Goal: Communication & Community: Answer question/provide support

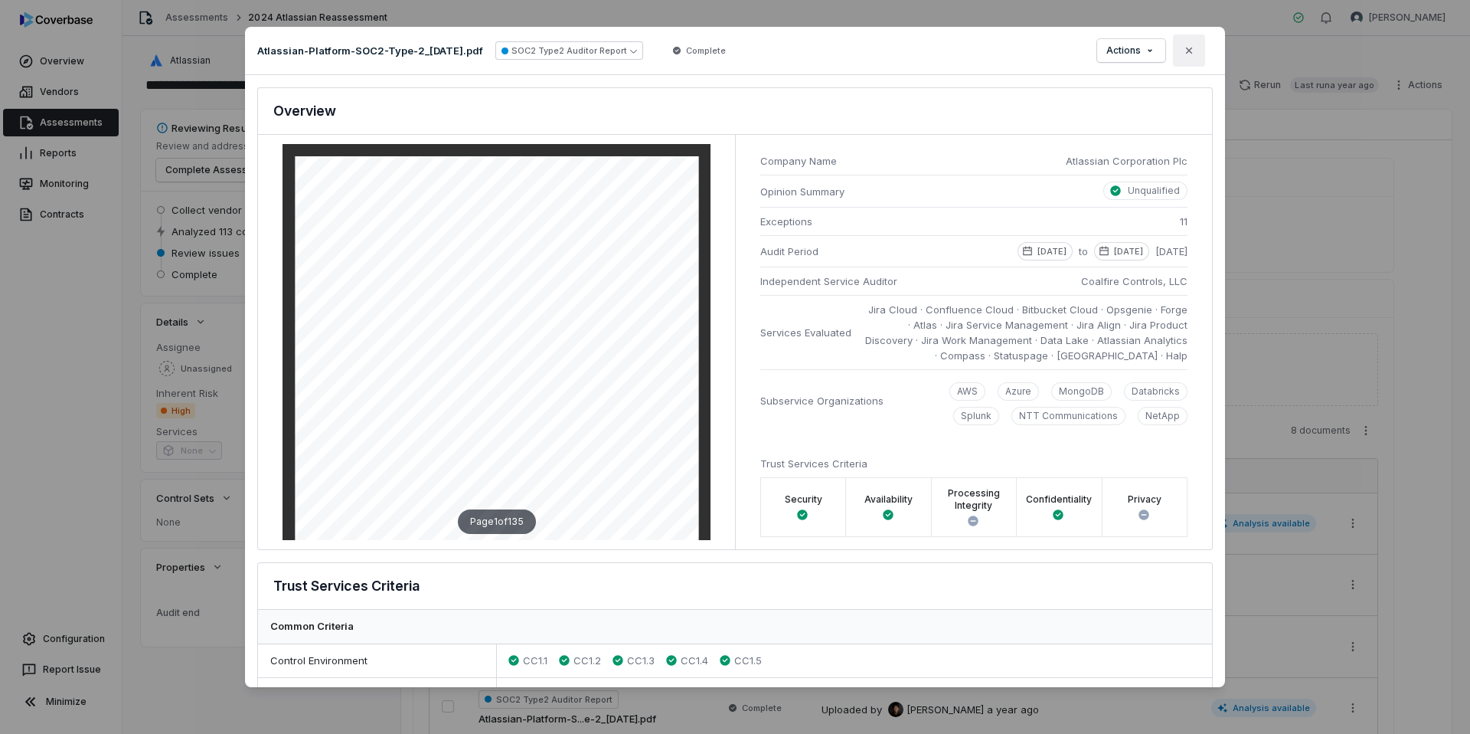
click at [1191, 51] on icon "button" at bounding box center [1189, 50] width 12 height 12
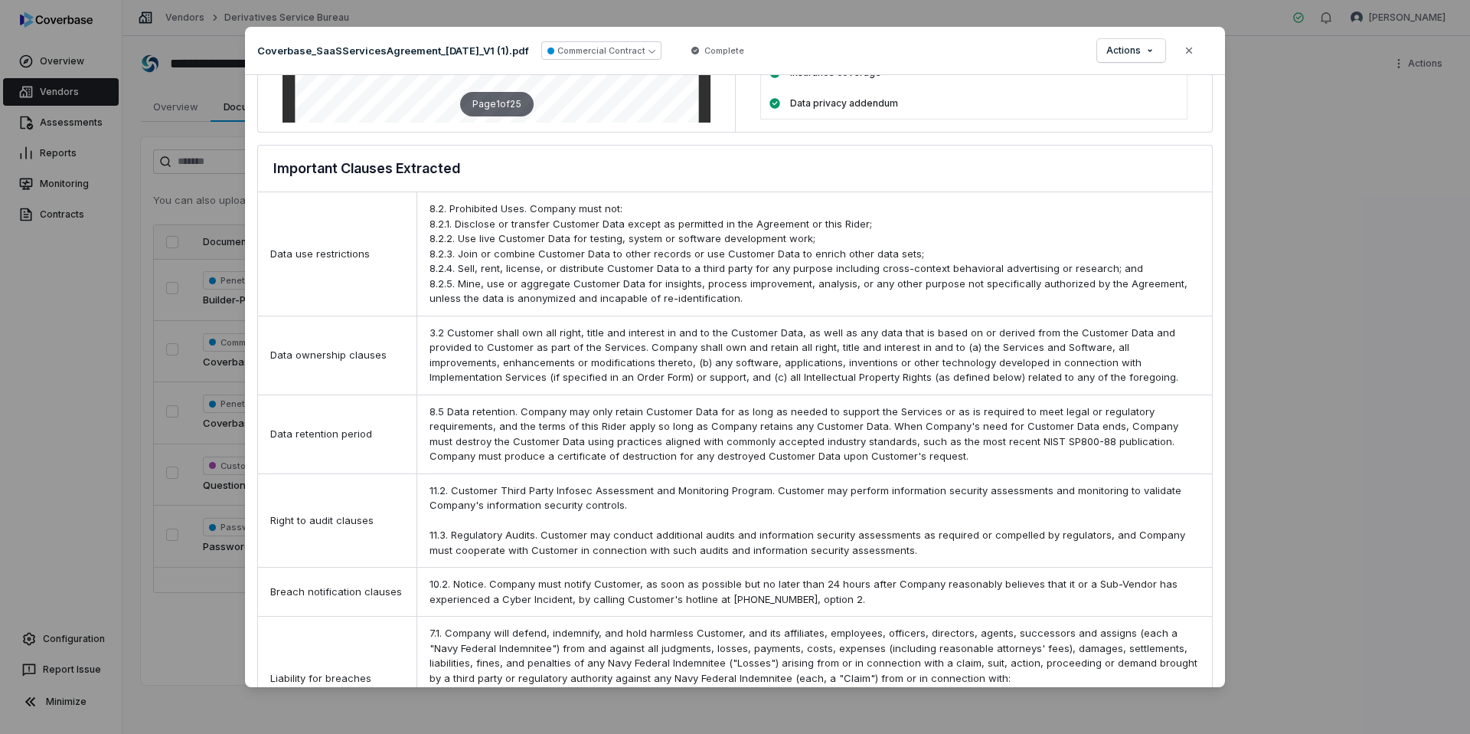
scroll to position [576, 0]
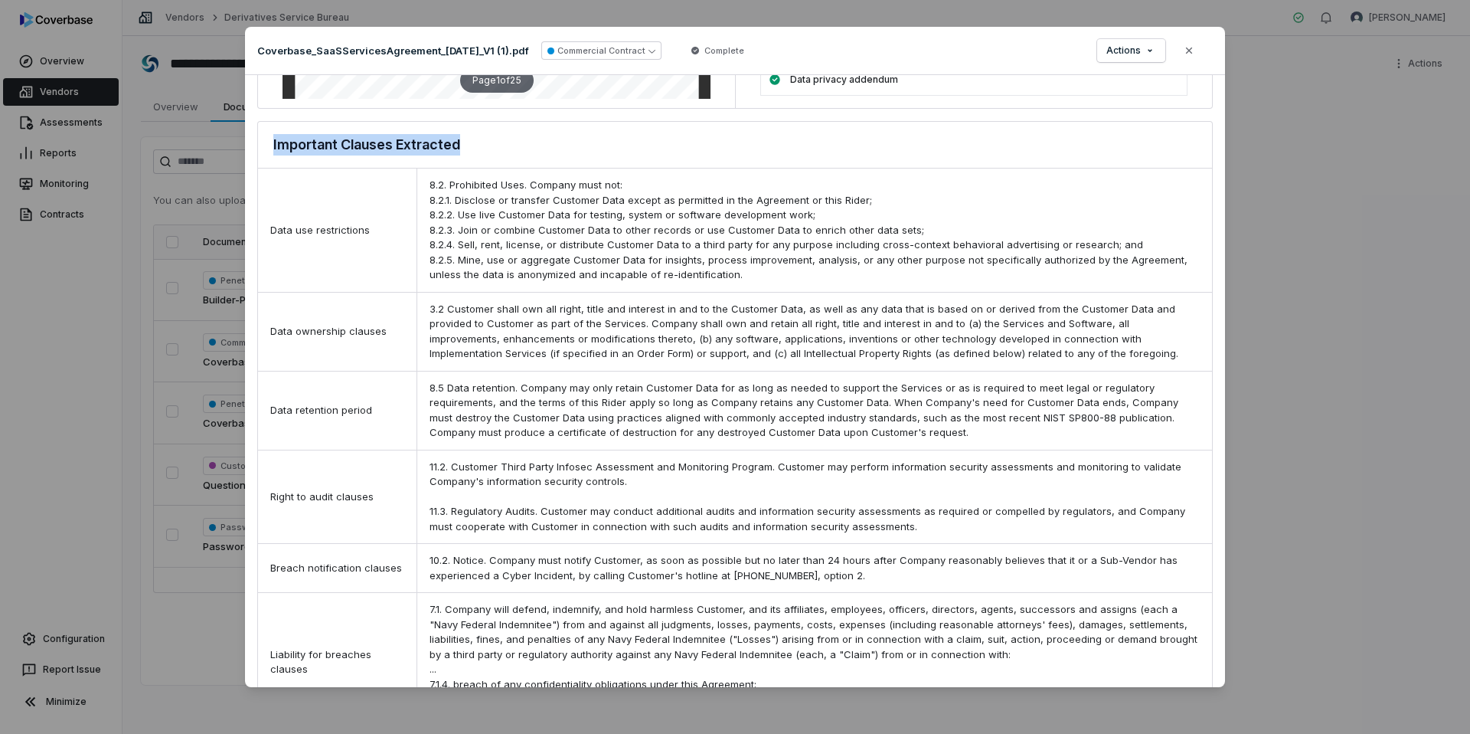
drag, startPoint x: 467, startPoint y: 142, endPoint x: 233, endPoint y: 139, distance: 234.3
click at [233, 139] on div "Document Preview Coverbase_SaaSServicesAgreement_[DATE]_V1 (1).pdf Commercial C…" at bounding box center [735, 366] width 1470 height 729
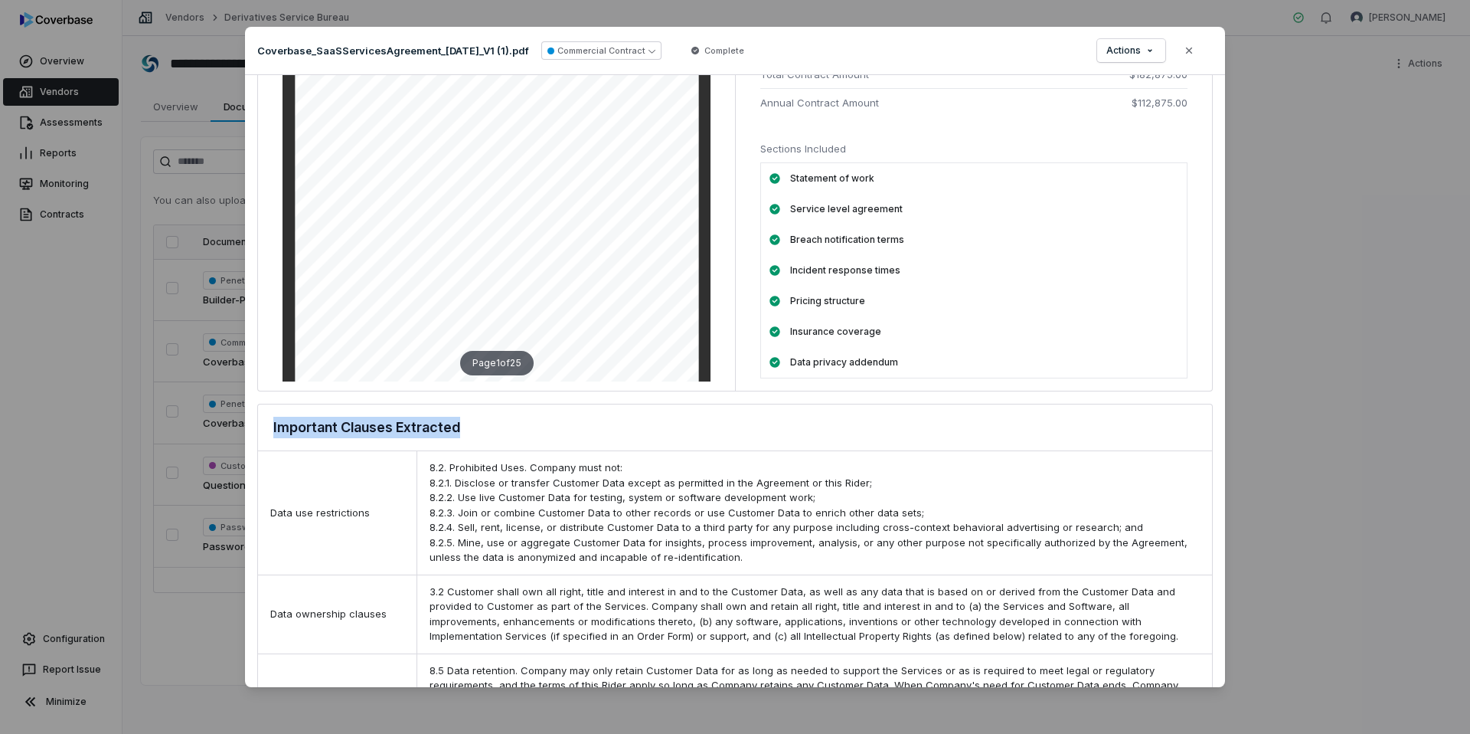
scroll to position [0, 0]
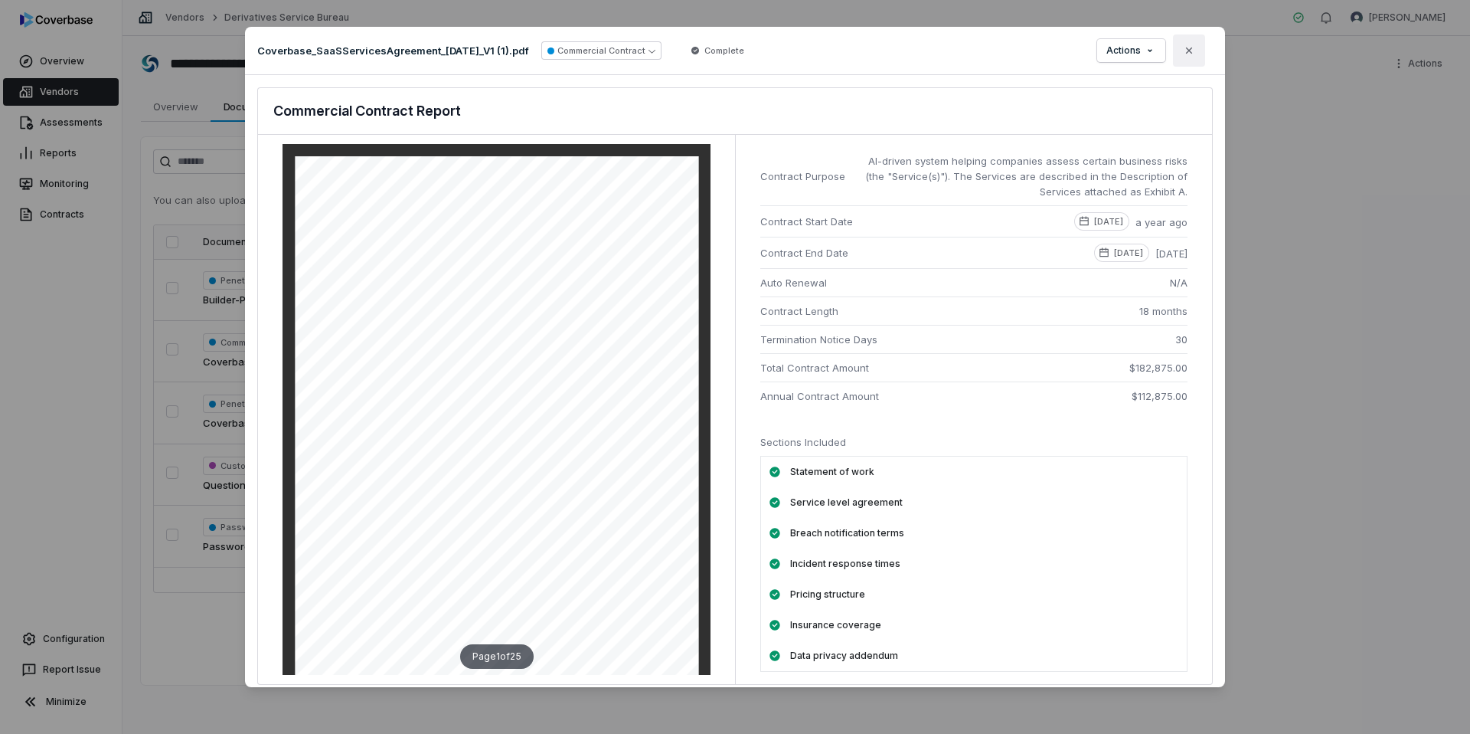
click at [1187, 48] on icon "button" at bounding box center [1189, 50] width 6 height 6
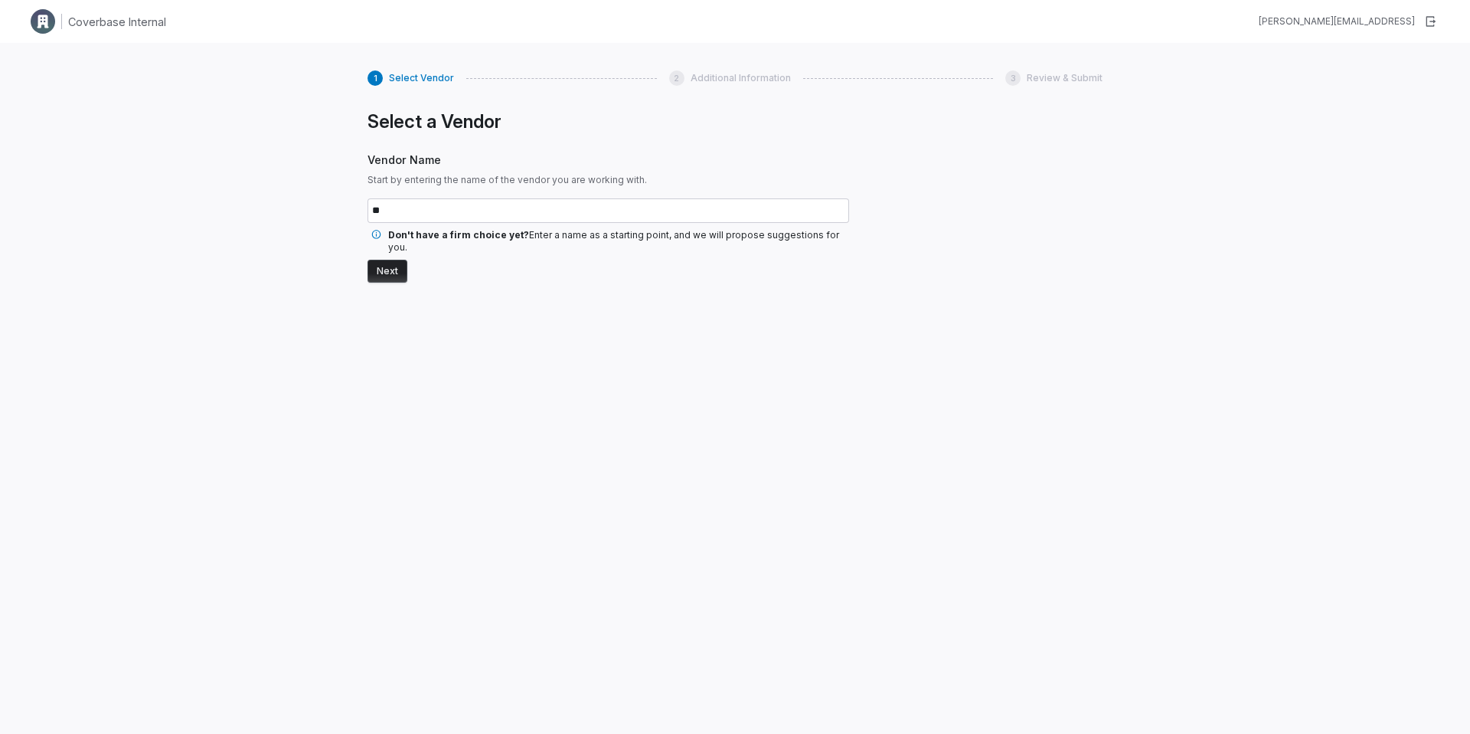
type input "*"
type input "*******"
click at [386, 263] on button "Next" at bounding box center [388, 271] width 40 height 23
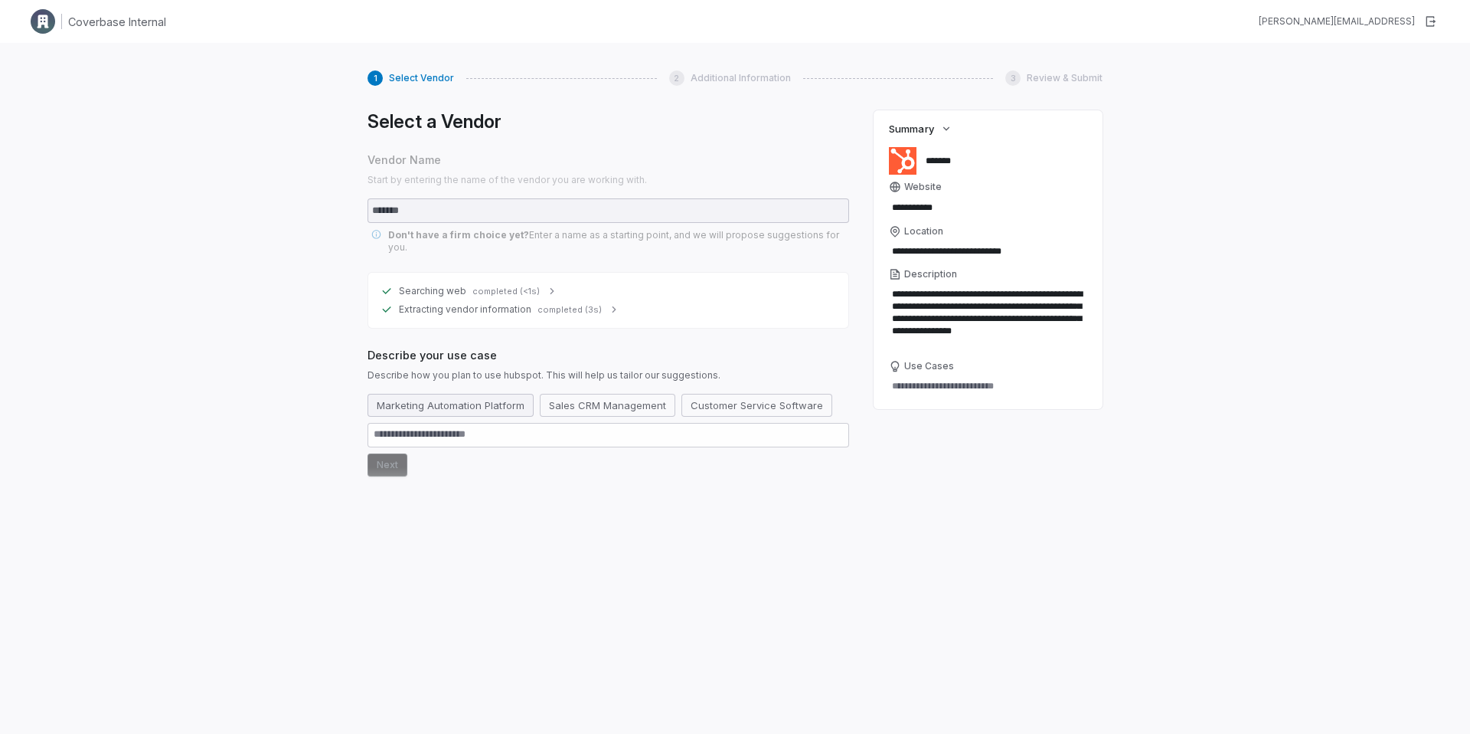
click at [463, 395] on button "Marketing Automation Platform" at bounding box center [451, 405] width 166 height 23
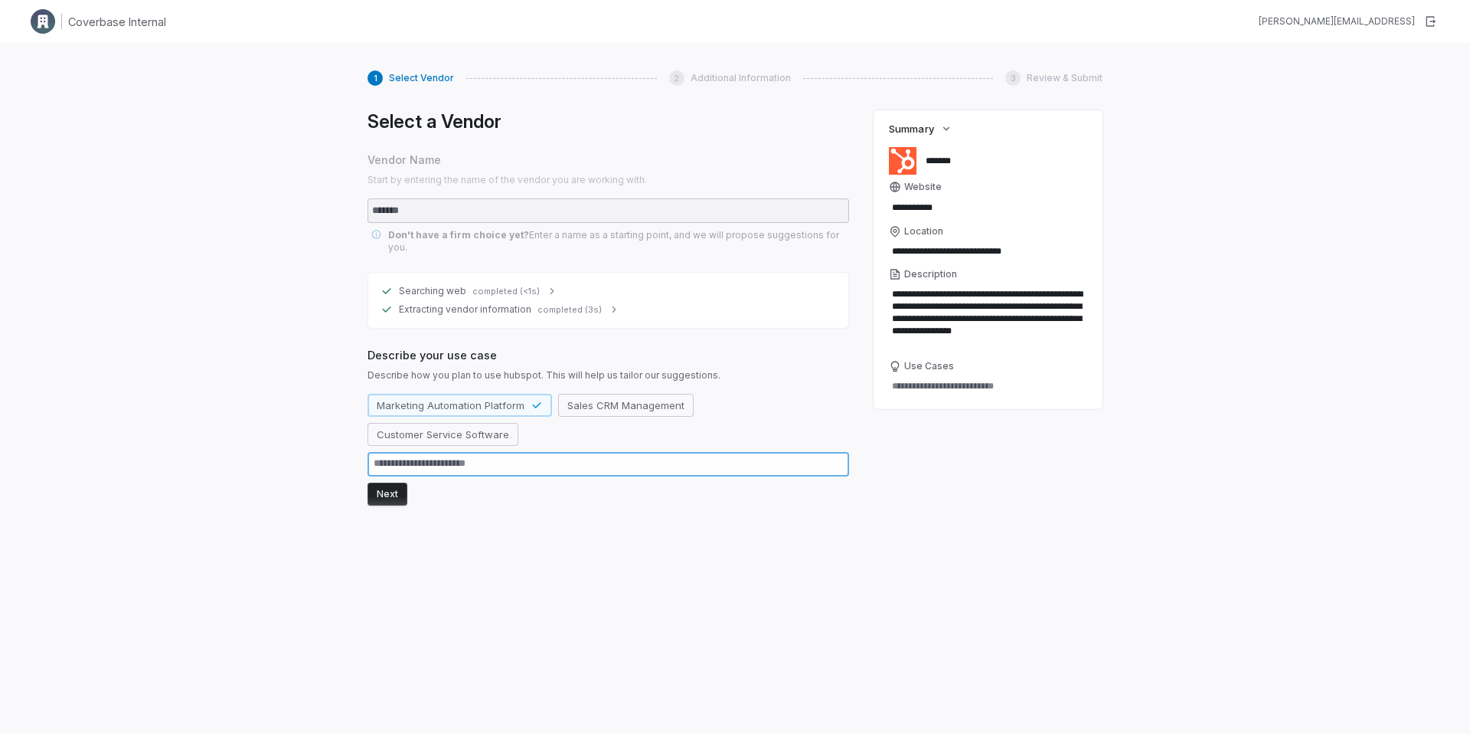
click at [473, 452] on textarea at bounding box center [609, 464] width 482 height 25
click at [380, 482] on button "Next" at bounding box center [388, 493] width 40 height 23
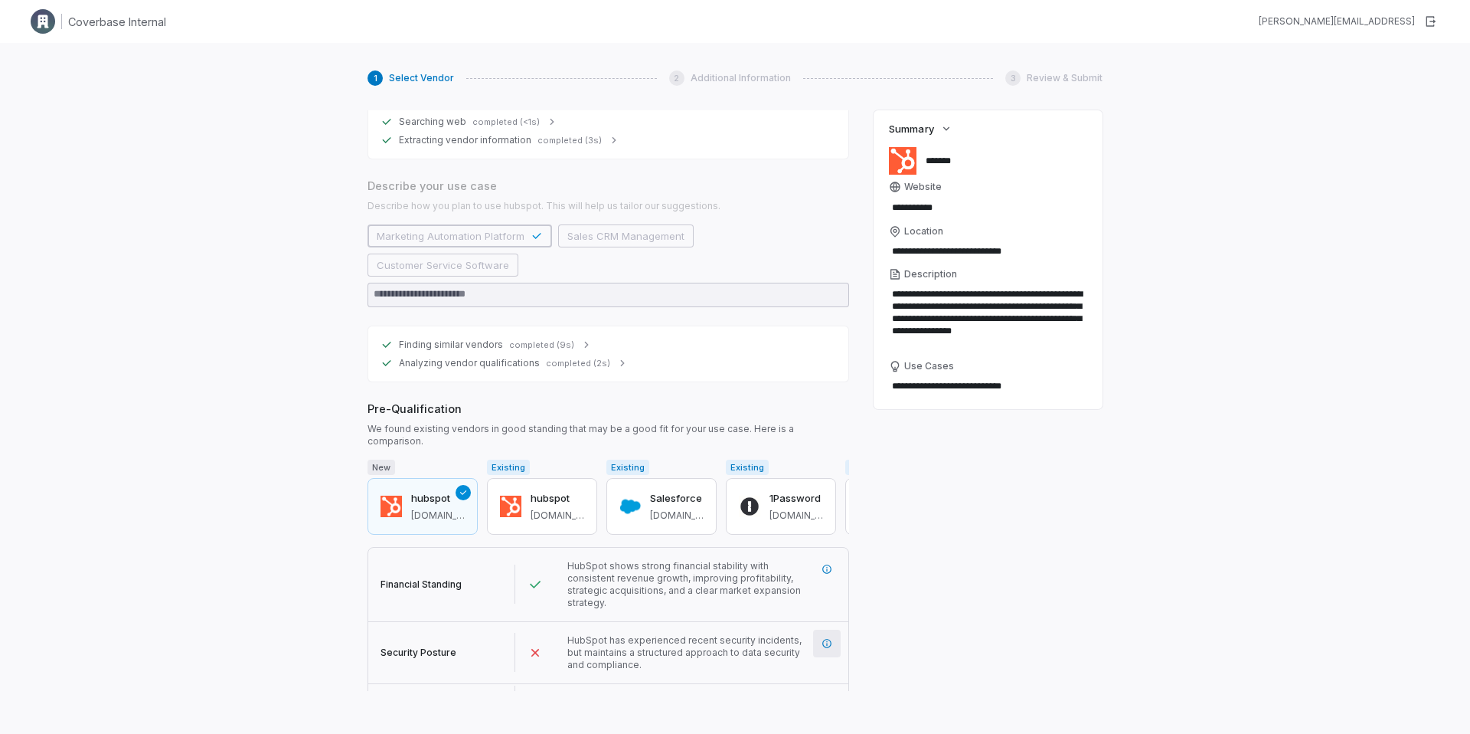
click at [828, 638] on icon "More information" at bounding box center [827, 643] width 11 height 11
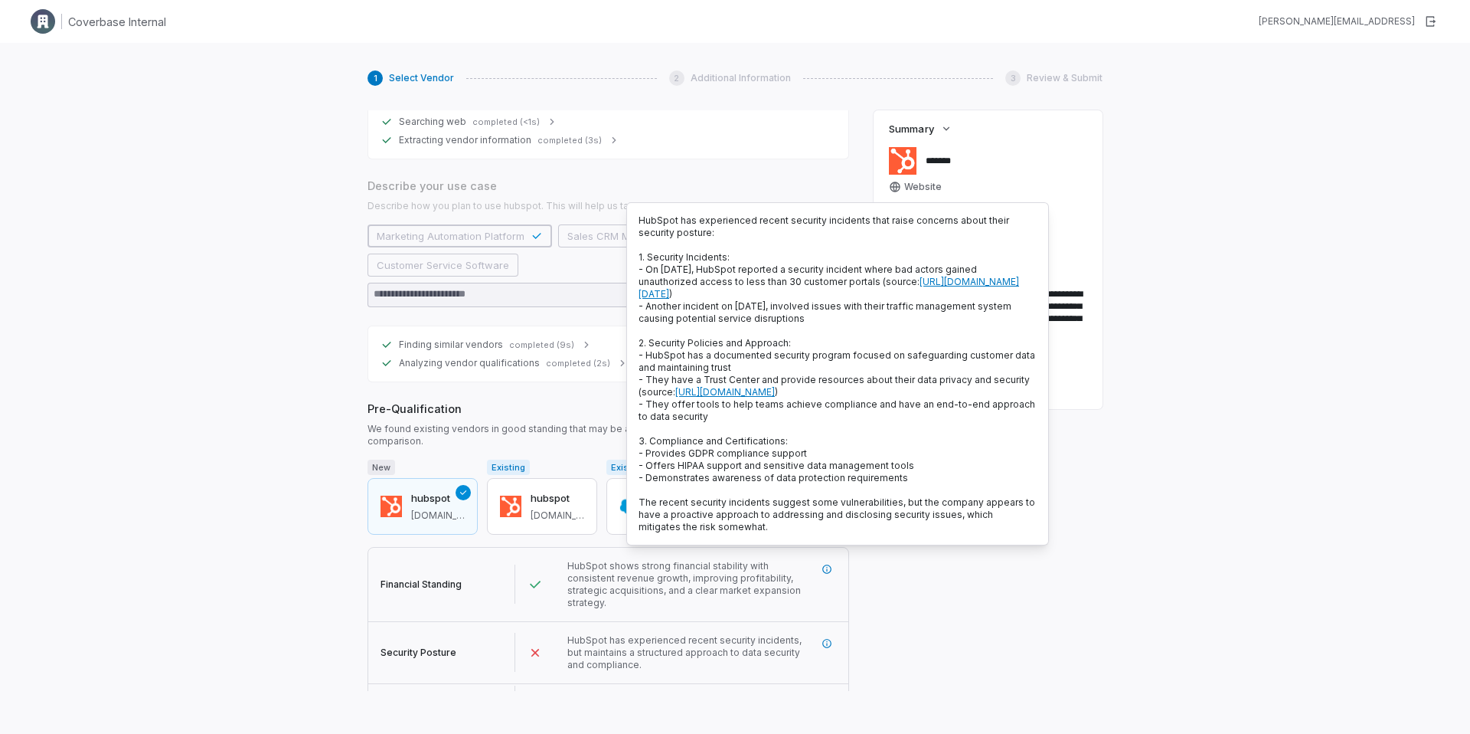
click at [221, 406] on div "**********" at bounding box center [735, 410] width 1470 height 734
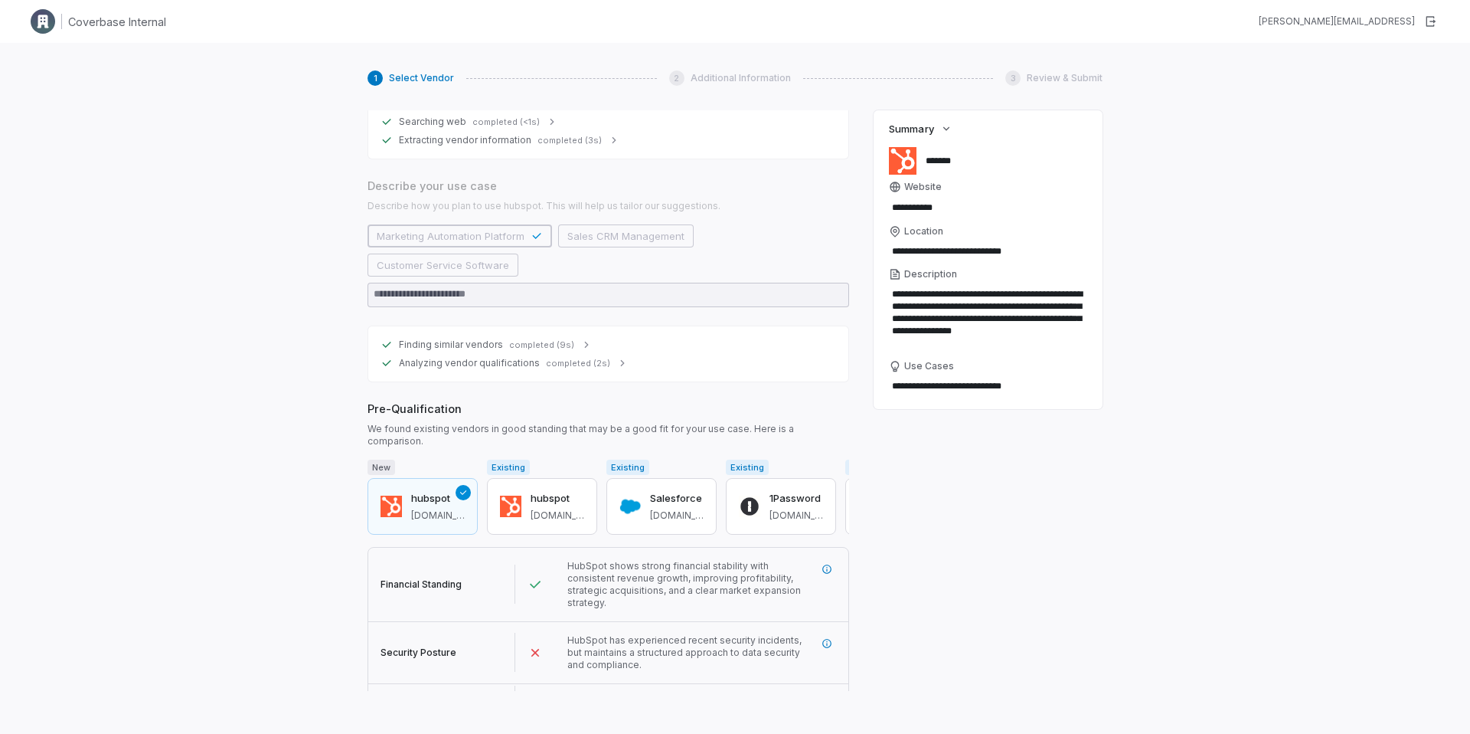
click at [387, 733] on button "Next" at bounding box center [388, 745] width 40 height 23
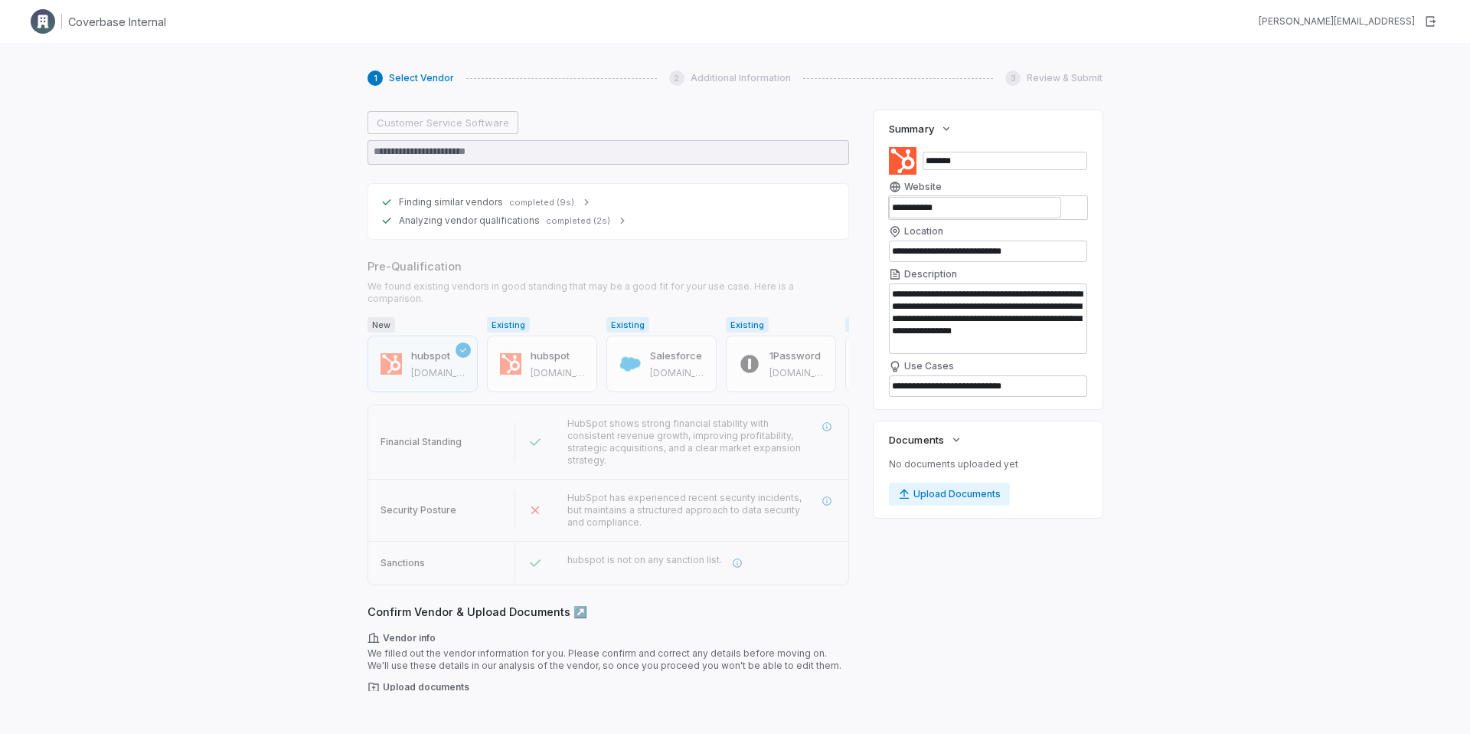
scroll to position [311, 0]
click at [395, 733] on button "Next" at bounding box center [388, 745] width 40 height 23
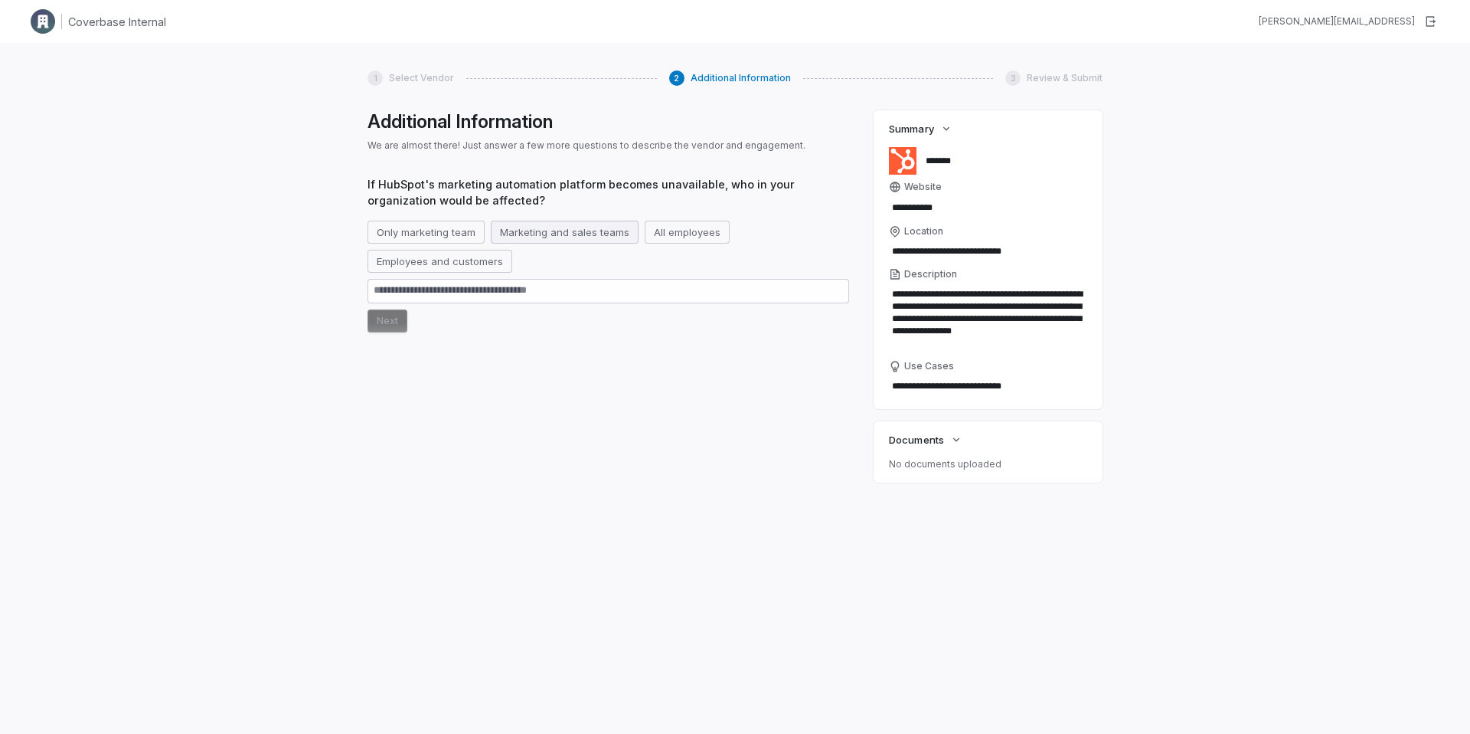
click at [560, 234] on button "Marketing and sales teams" at bounding box center [565, 232] width 148 height 23
click at [389, 332] on div "If HubSpot's marketing automation platform becomes unavailable, who in your org…" at bounding box center [609, 300] width 482 height 248
click at [394, 326] on button "Next" at bounding box center [388, 320] width 40 height 23
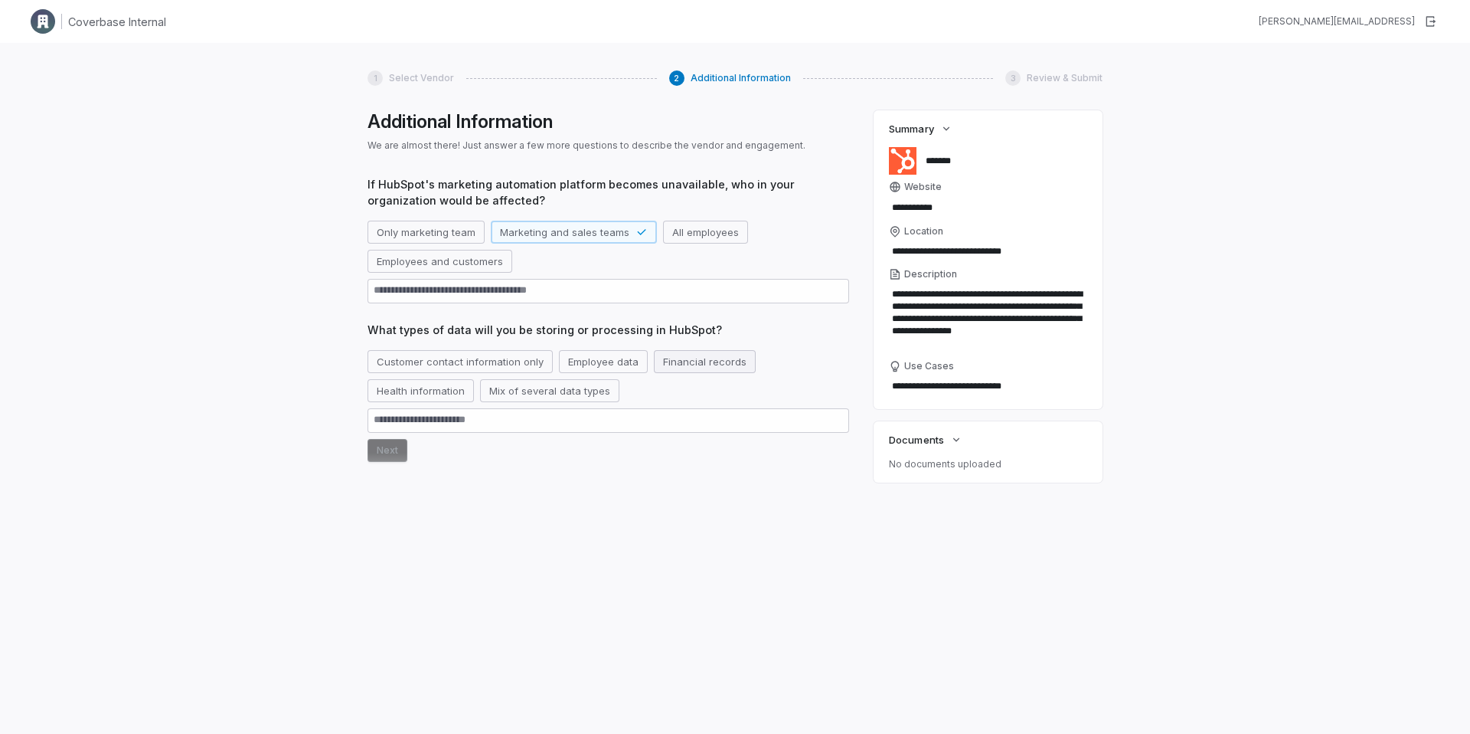
click at [696, 356] on button "Financial records" at bounding box center [705, 361] width 102 height 23
click at [378, 461] on button "Next" at bounding box center [388, 450] width 40 height 23
click at [384, 446] on button "Next" at bounding box center [388, 450] width 40 height 23
click at [379, 453] on button "Next" at bounding box center [388, 450] width 40 height 23
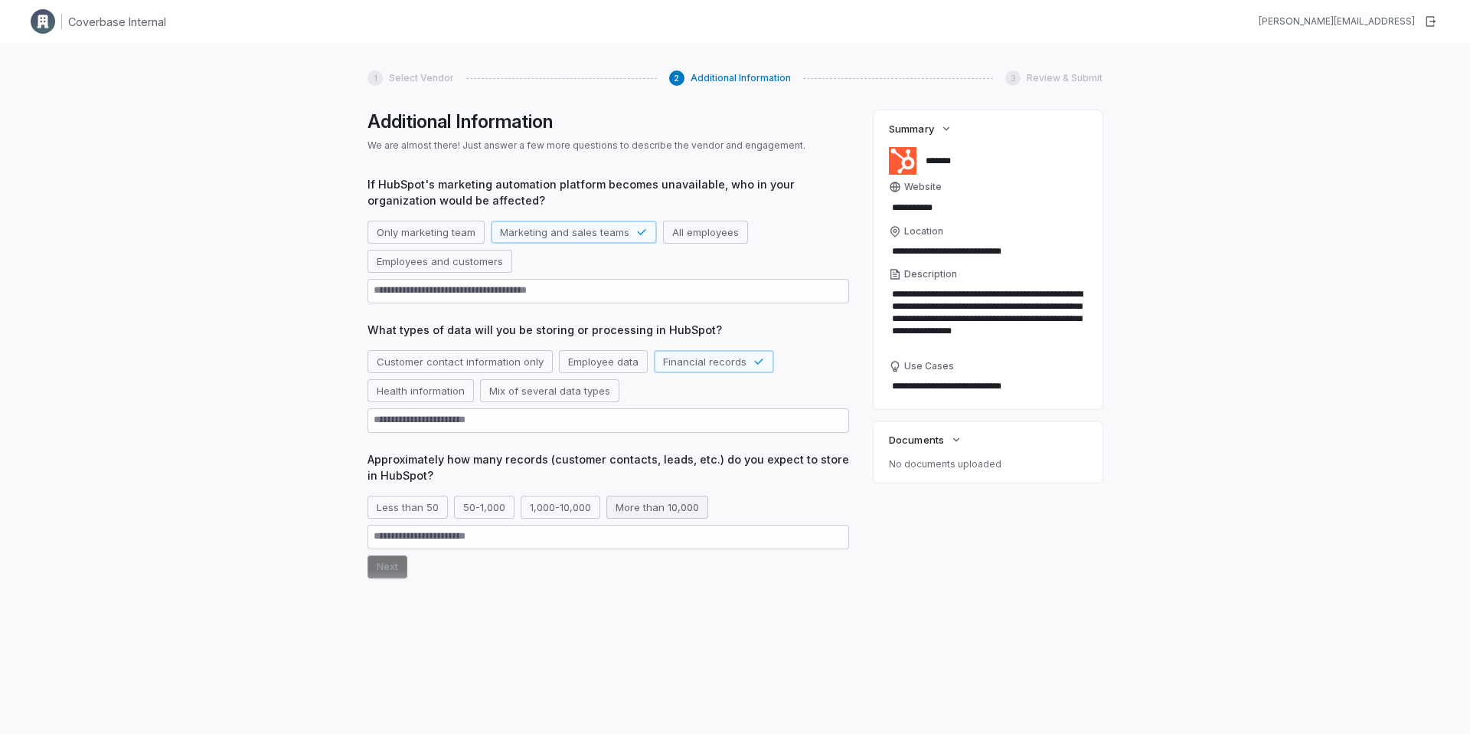
click at [644, 505] on button "More than 10,000" at bounding box center [657, 506] width 102 height 23
click at [382, 568] on button "Next" at bounding box center [388, 566] width 40 height 23
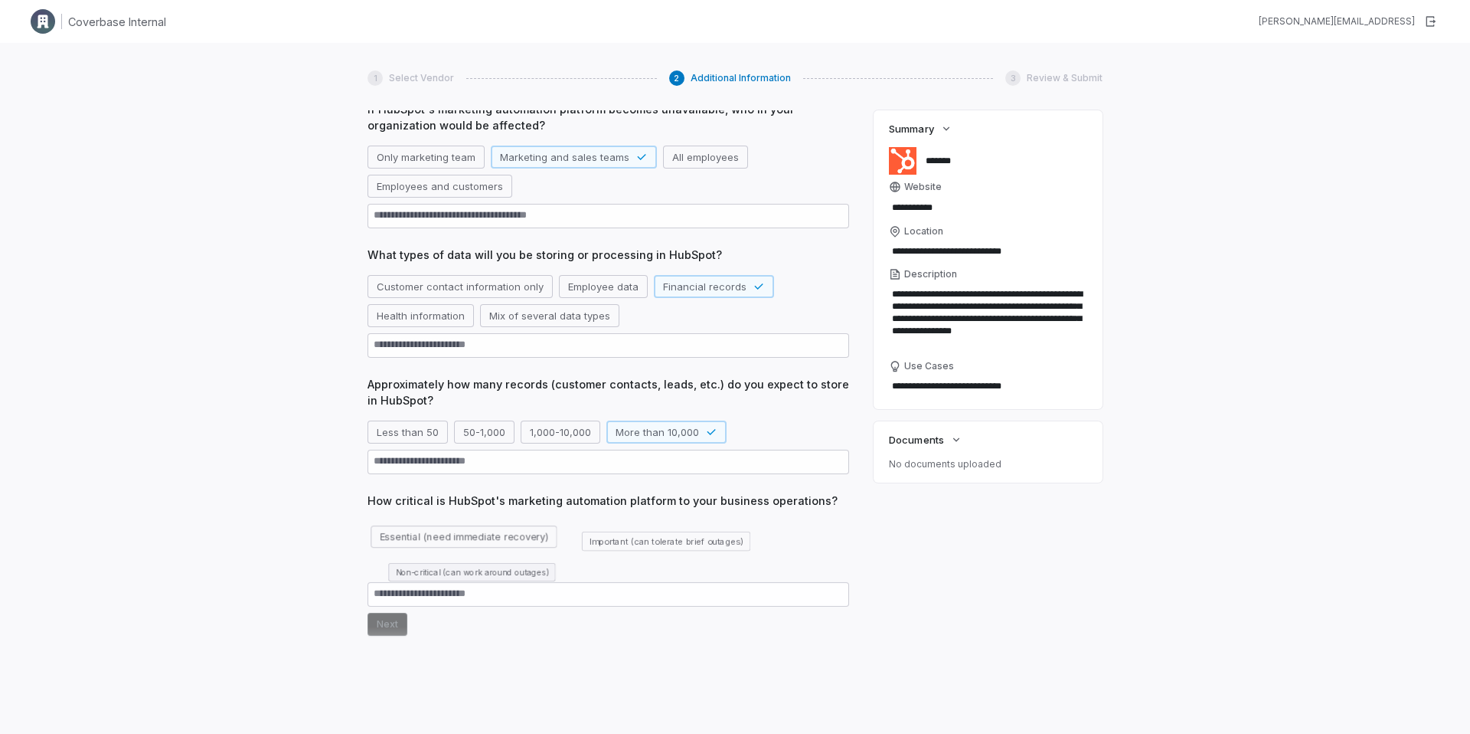
scroll to position [78, 0]
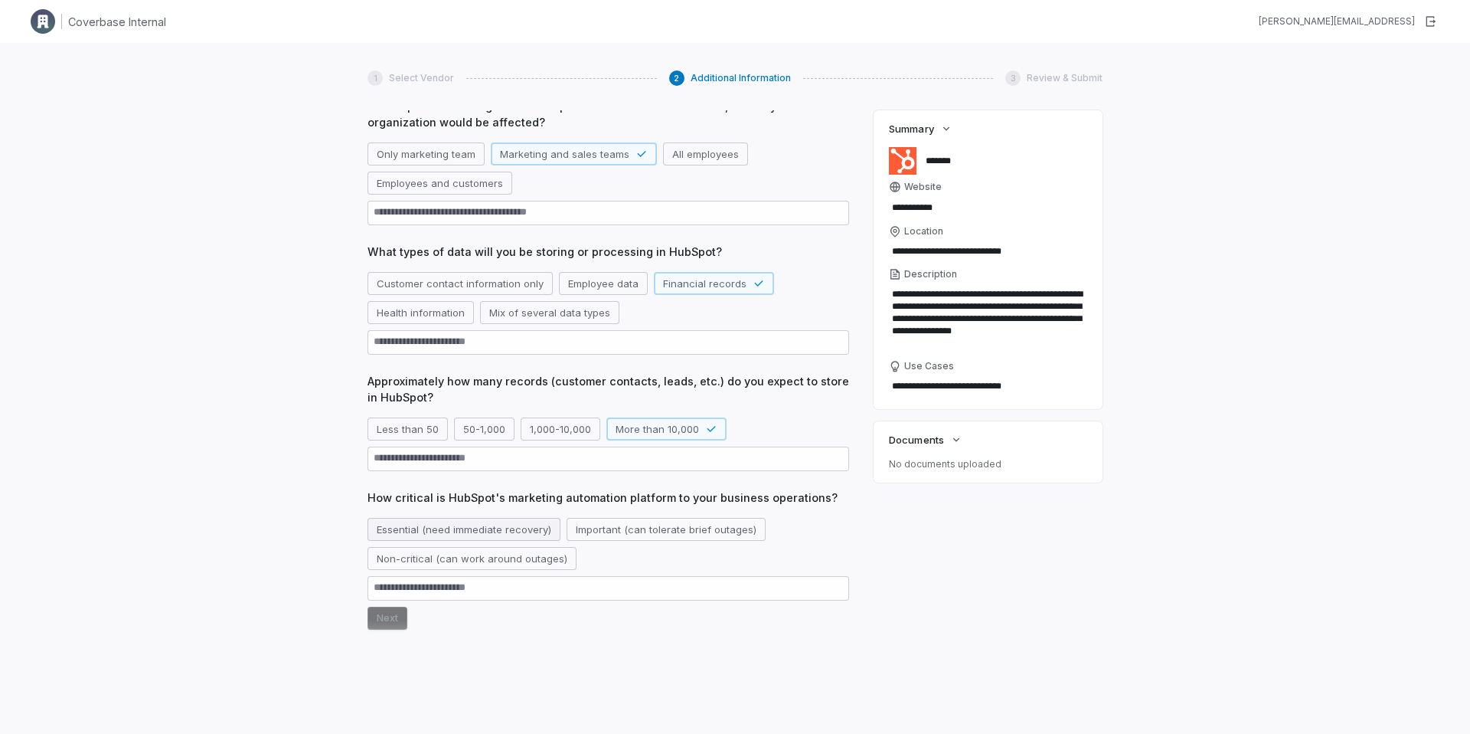
click at [441, 534] on button "Essential (need immediate recovery)" at bounding box center [464, 529] width 193 height 23
click at [390, 624] on button "Next" at bounding box center [388, 617] width 40 height 23
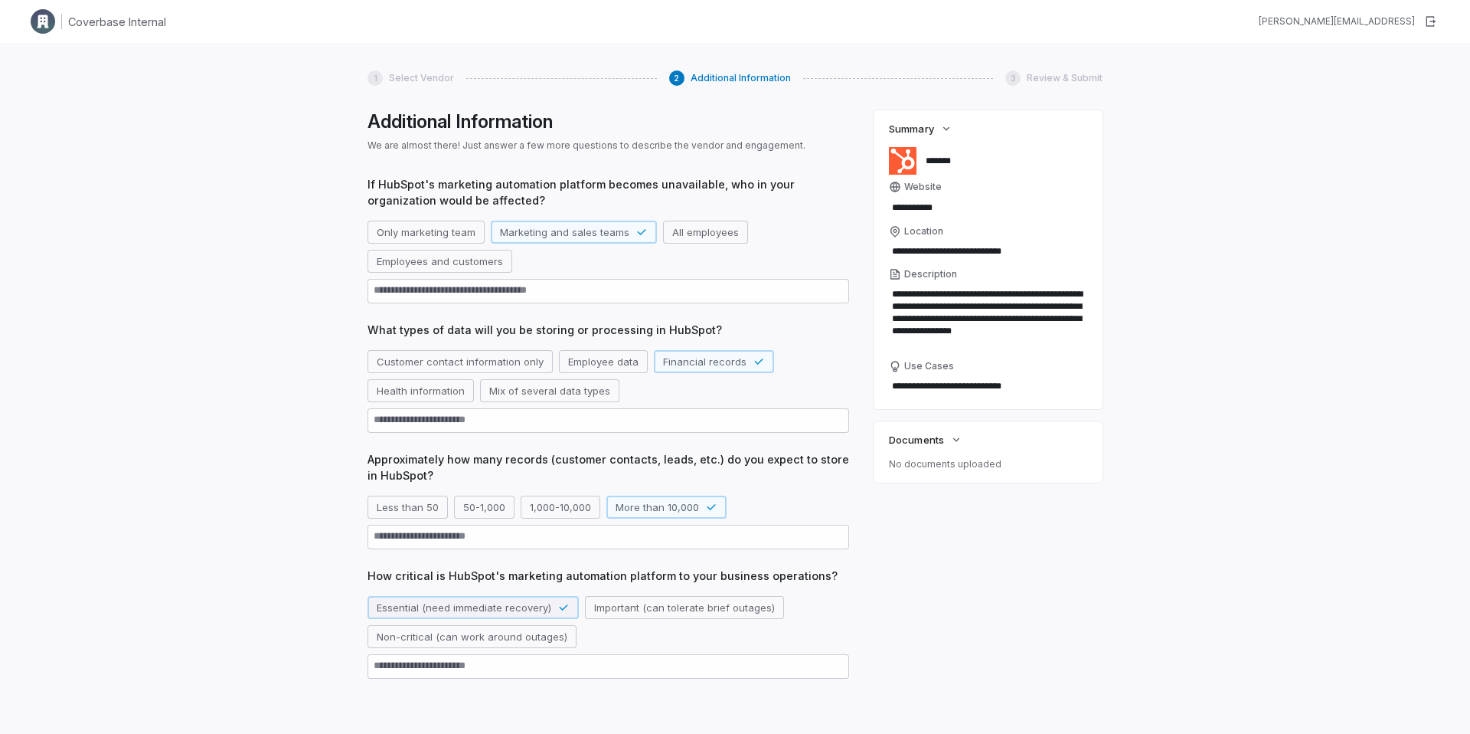
scroll to position [125, 0]
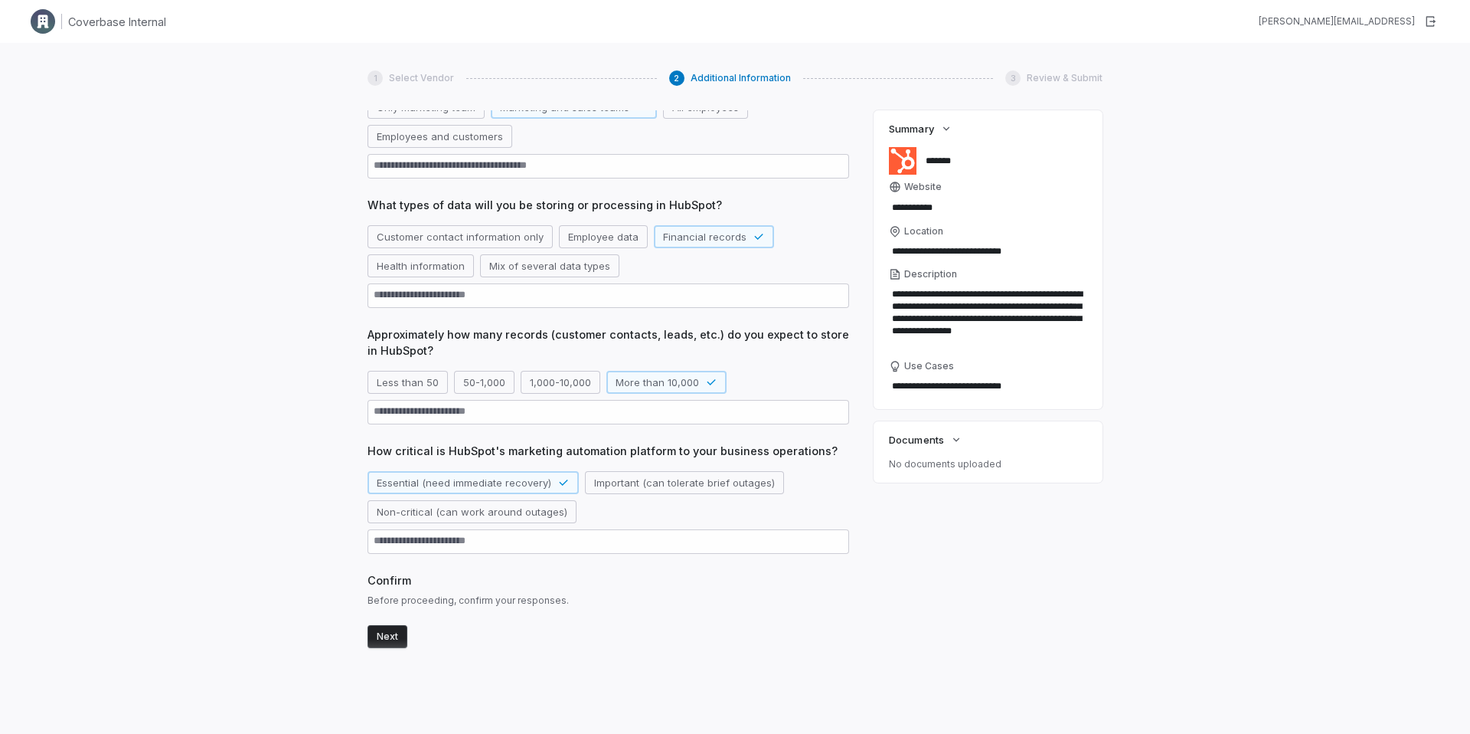
click at [392, 644] on button "Next" at bounding box center [388, 636] width 40 height 23
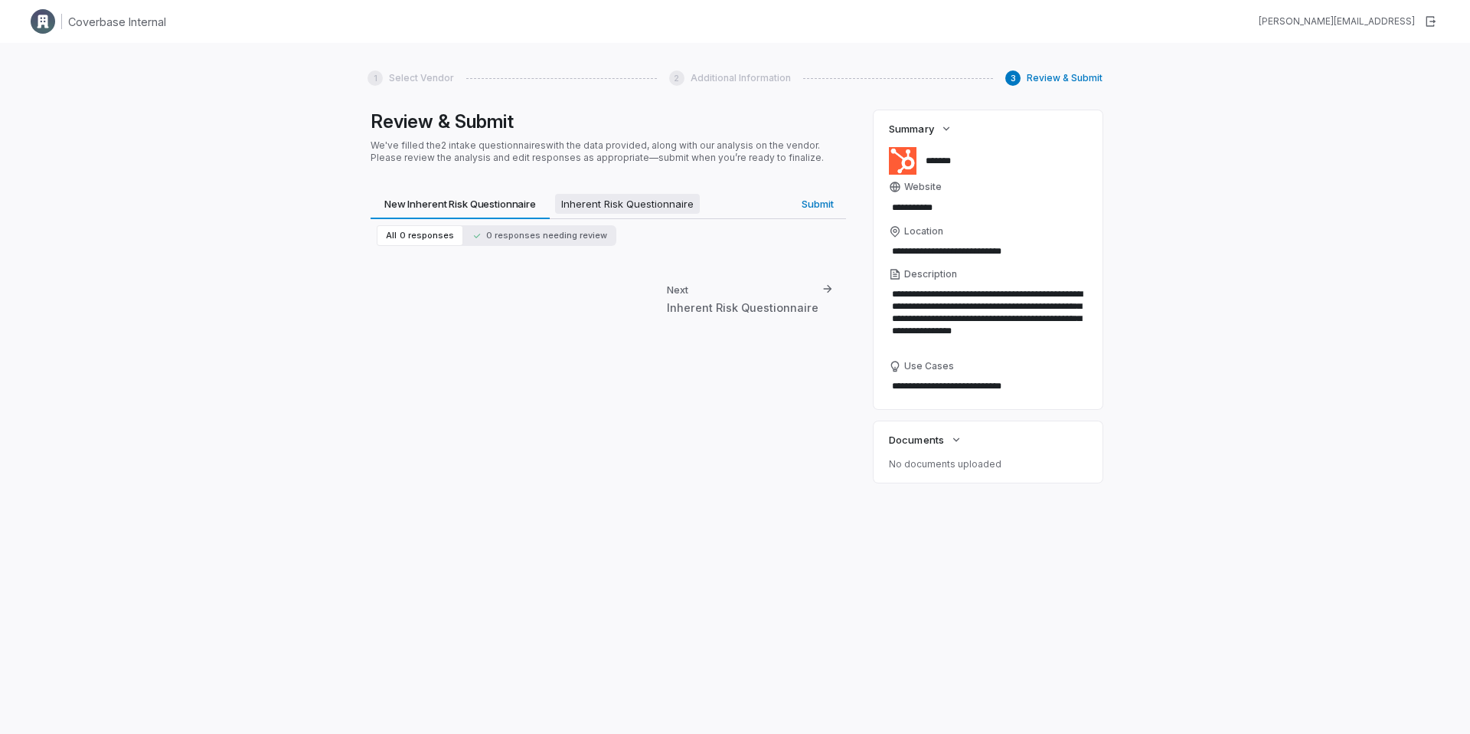
type textarea "*"
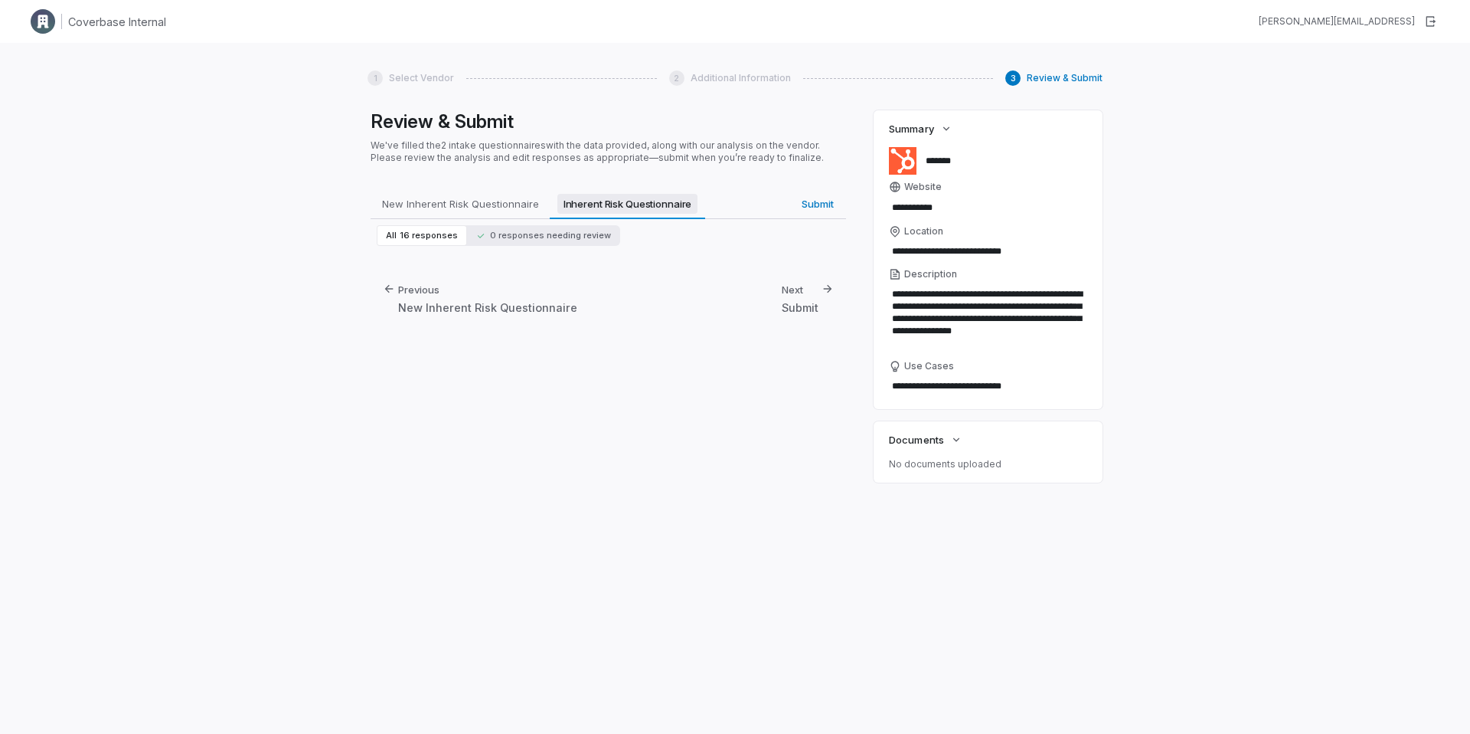
click at [643, 204] on span "Inherent Risk Questionnaire" at bounding box center [627, 204] width 141 height 20
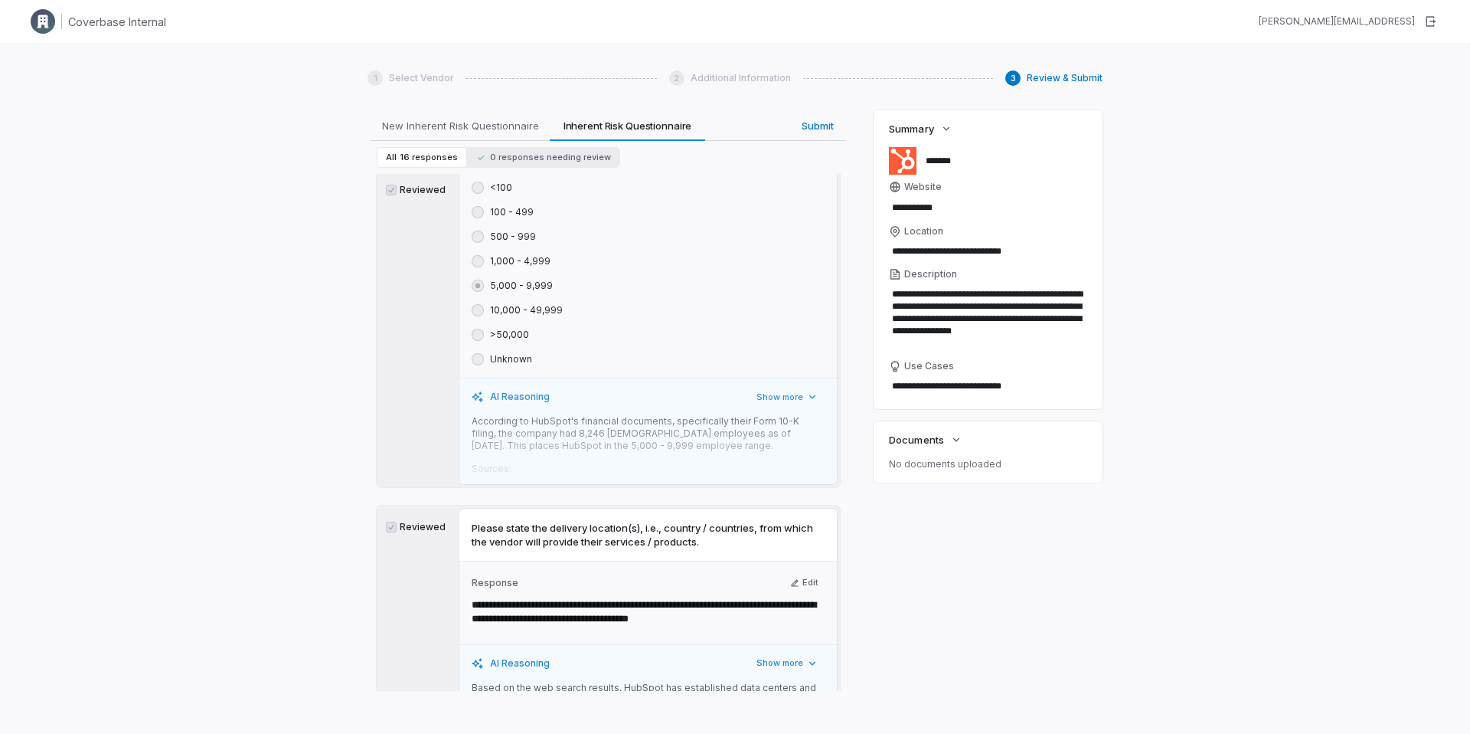
scroll to position [692, 0]
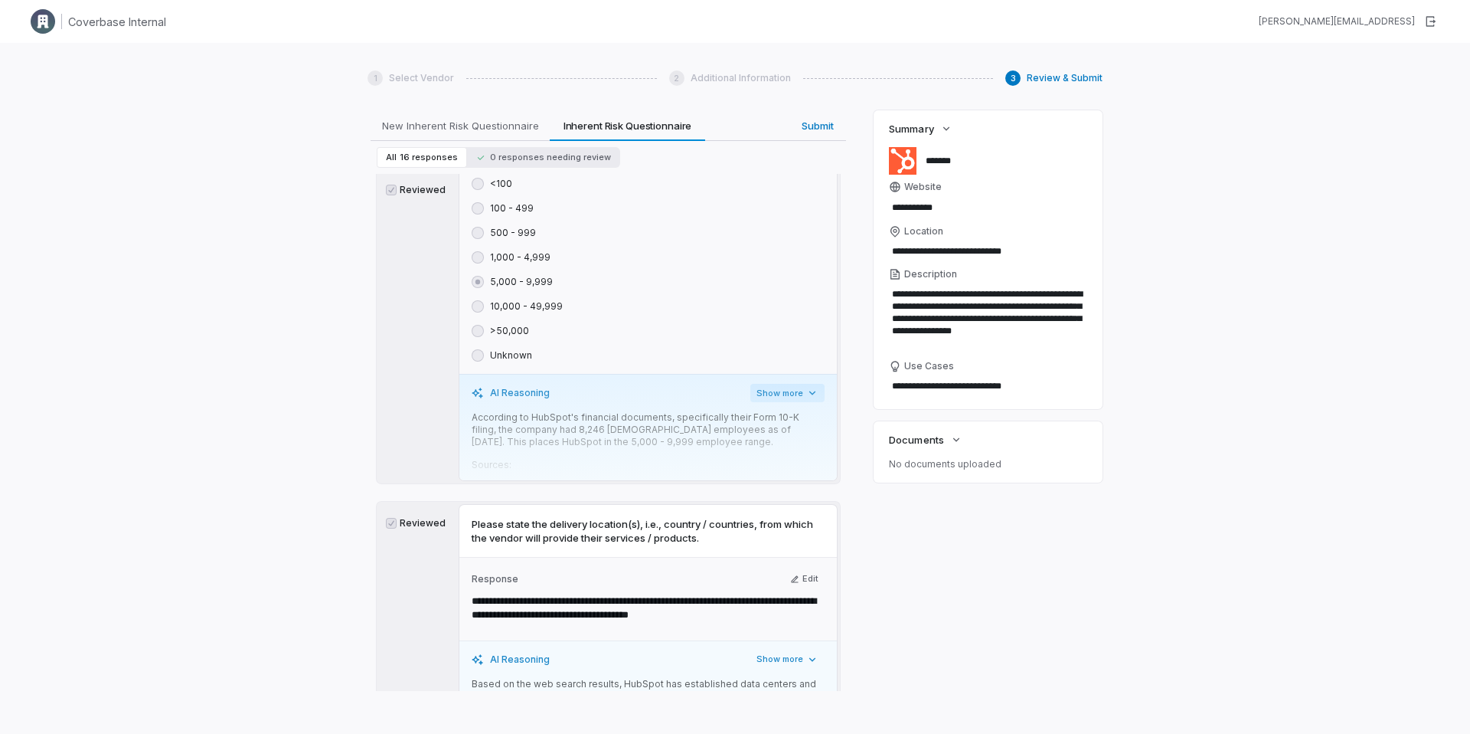
click at [783, 387] on button "Show more" at bounding box center [787, 393] width 74 height 18
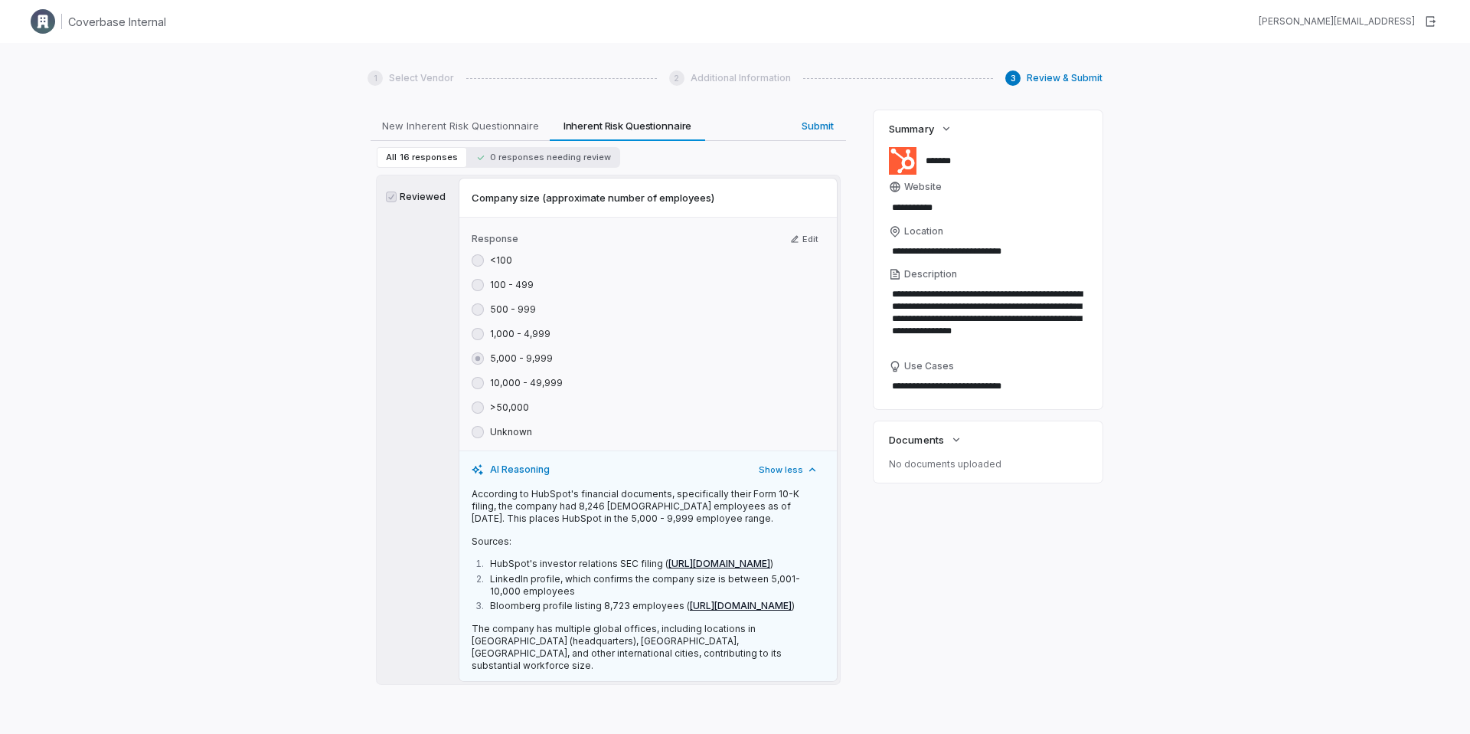
scroll to position [397, 0]
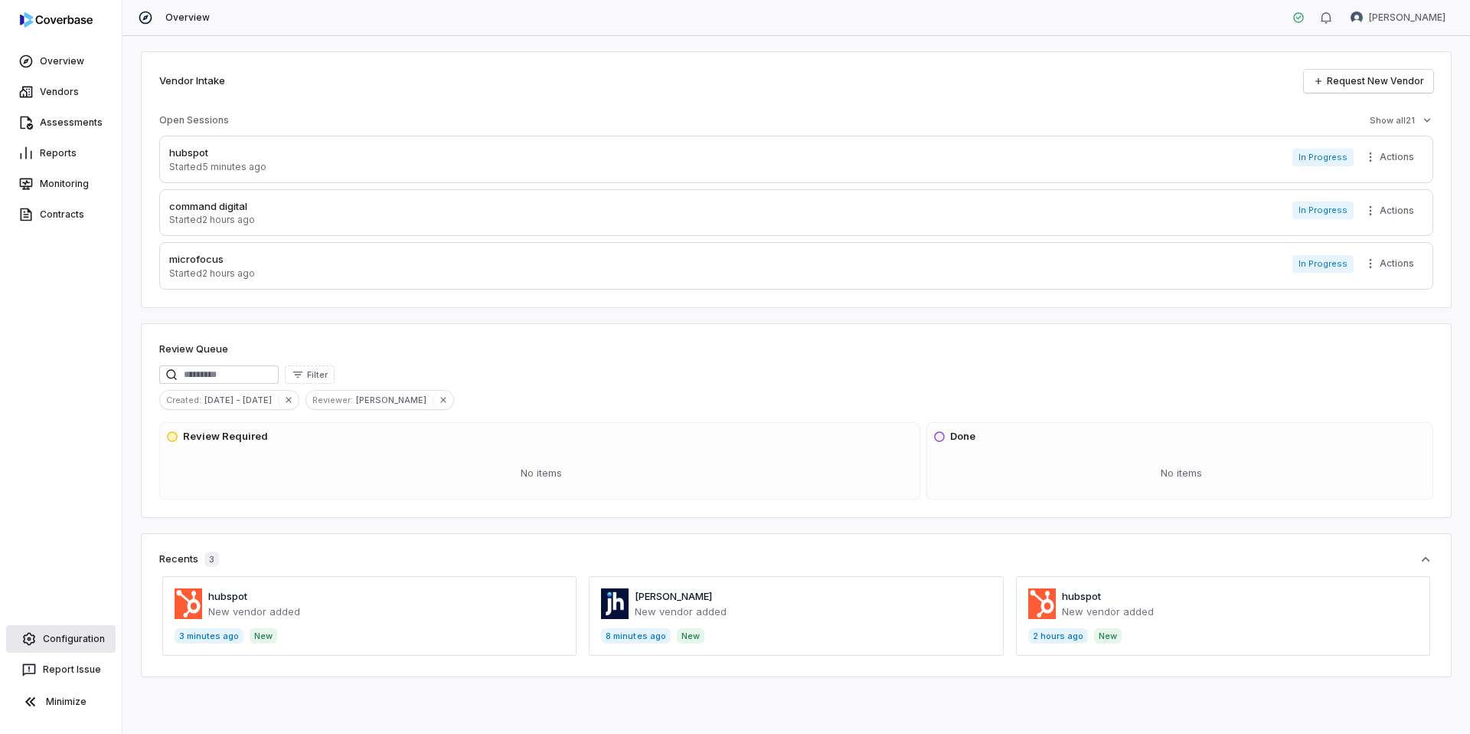
click at [80, 632] on link "Configuration" at bounding box center [60, 639] width 109 height 28
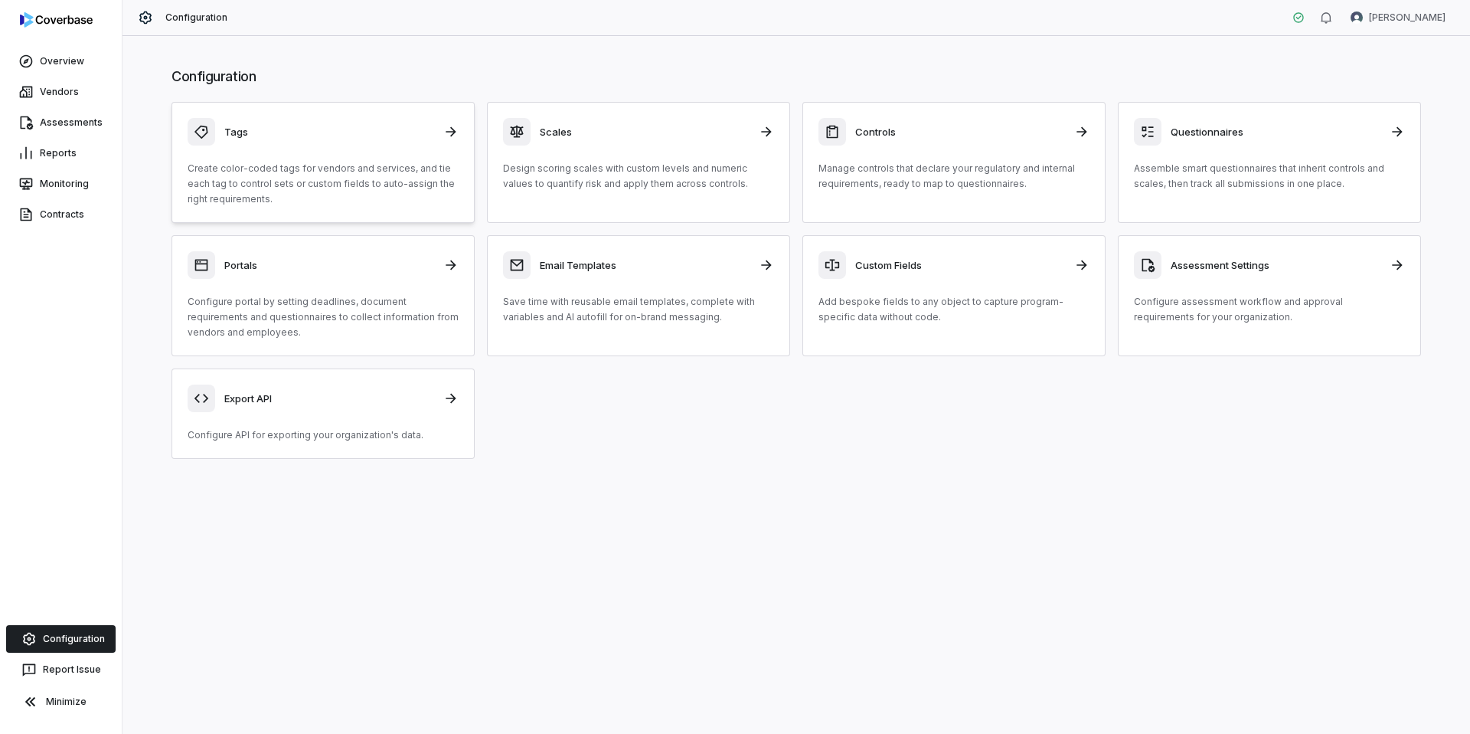
click at [317, 142] on div "Tags" at bounding box center [323, 132] width 271 height 28
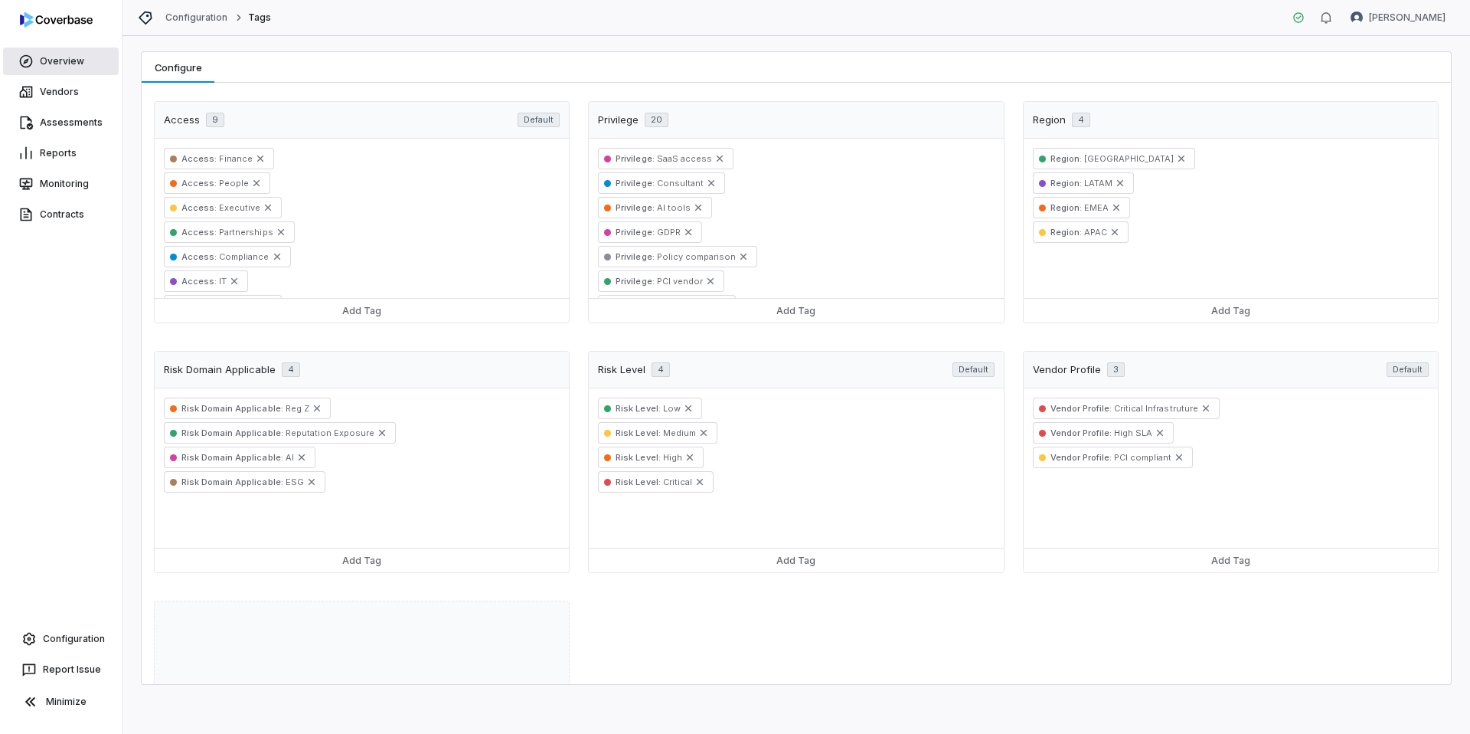
click at [54, 59] on link "Overview" at bounding box center [61, 61] width 116 height 28
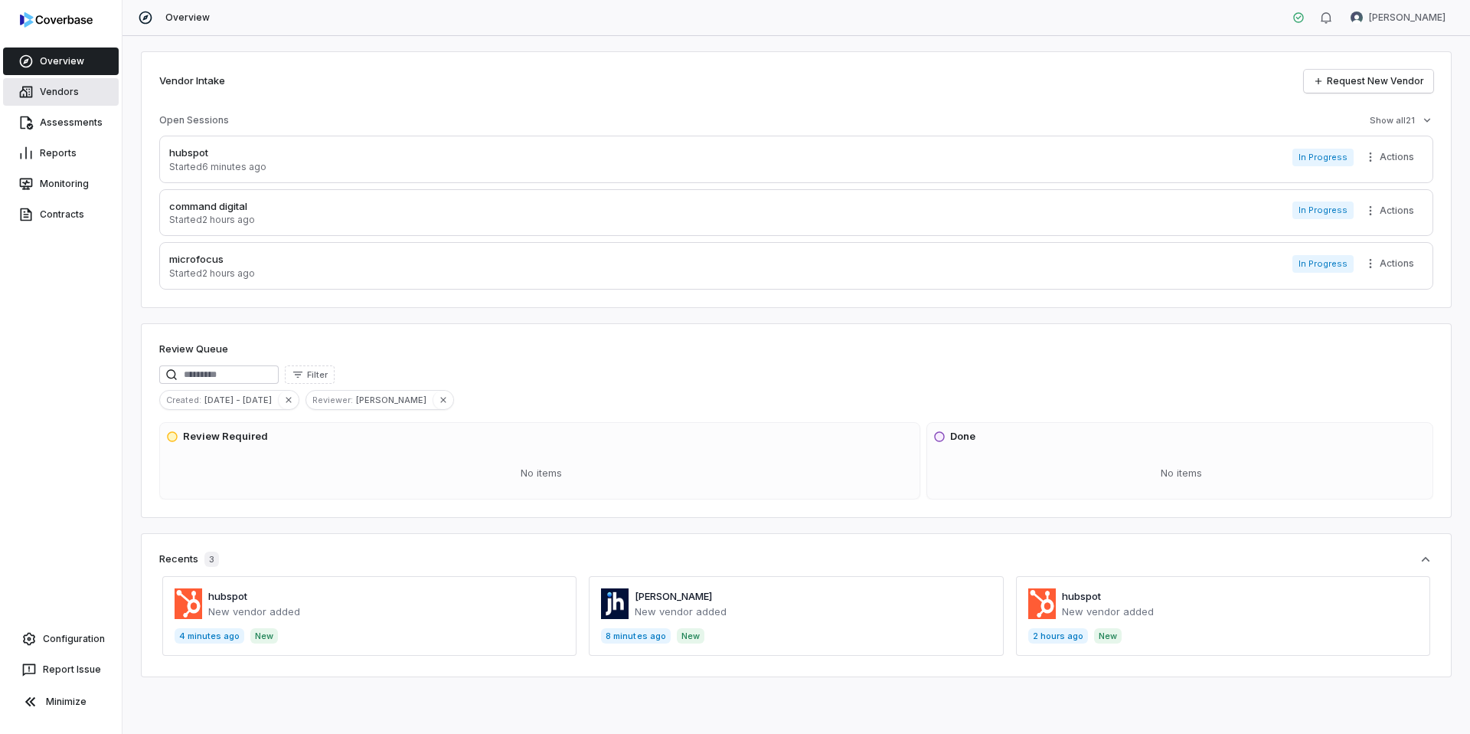
click at [63, 88] on link "Vendors" at bounding box center [61, 92] width 116 height 28
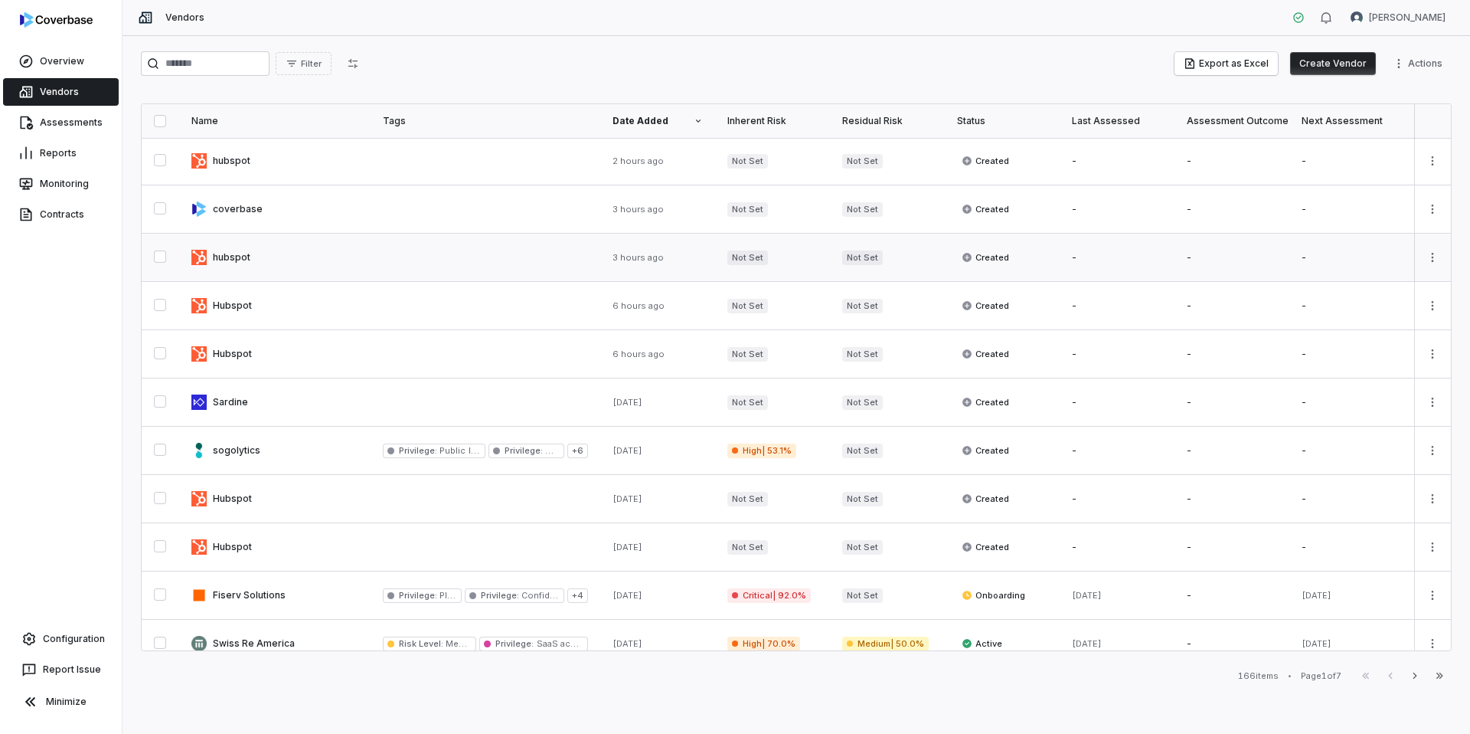
scroll to position [109, 0]
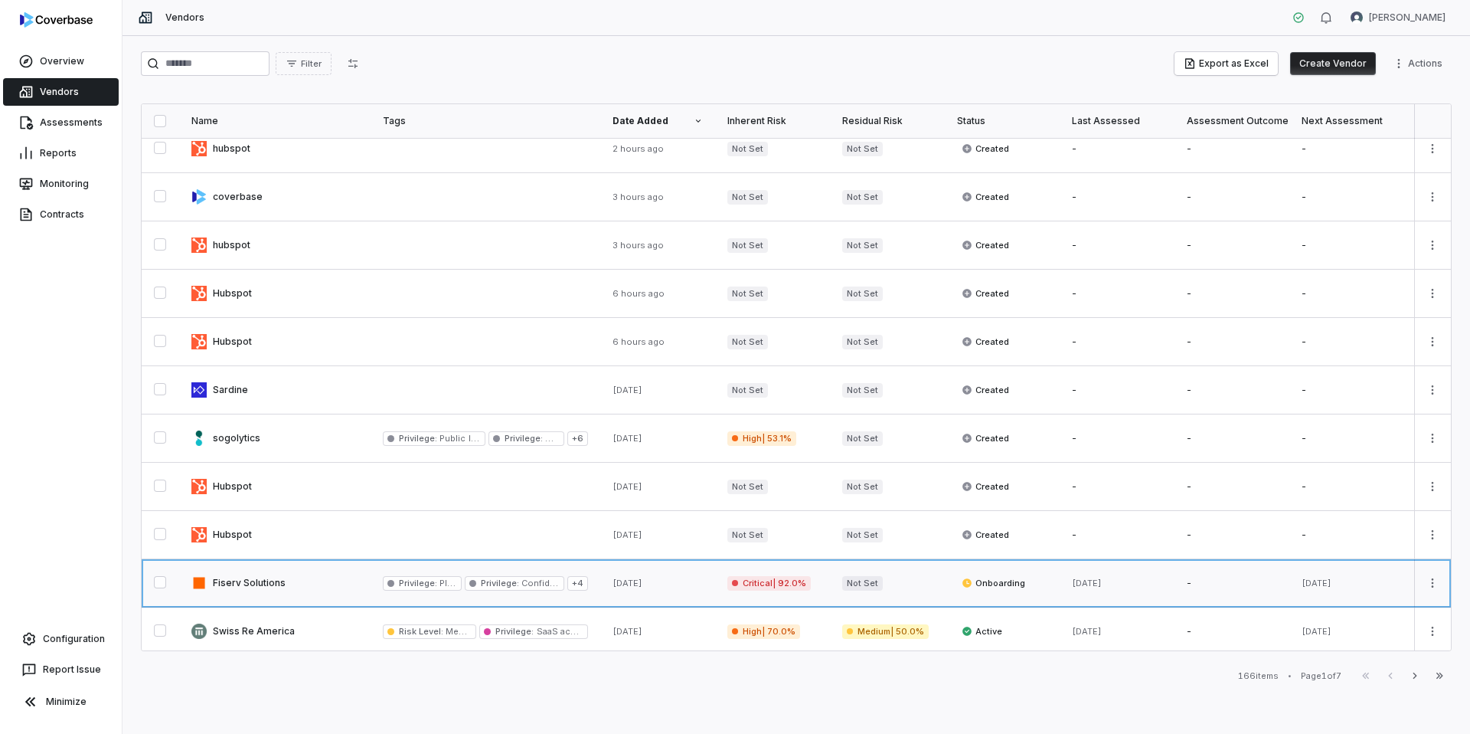
click at [330, 585] on link at bounding box center [274, 582] width 191 height 47
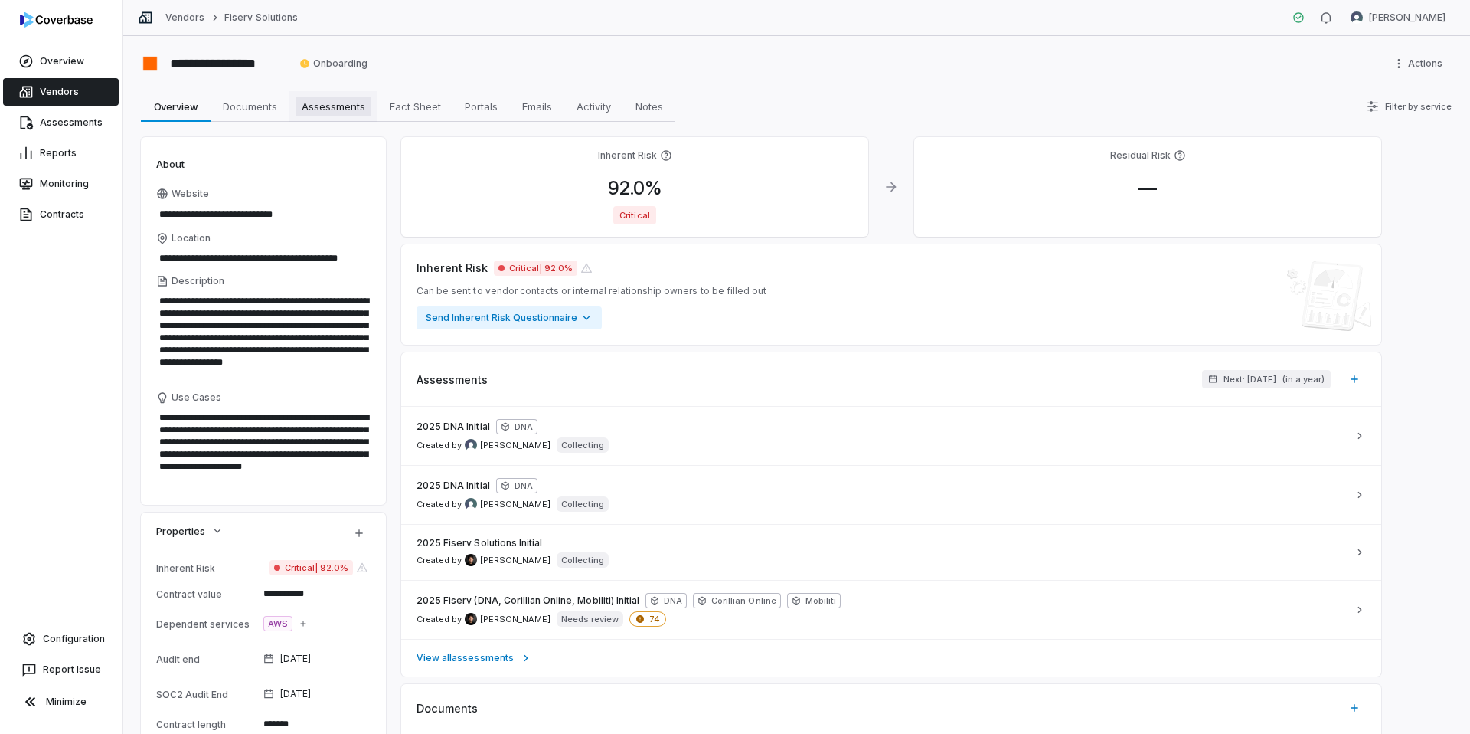
click at [332, 103] on span "Assessments" at bounding box center [334, 106] width 76 height 20
type textarea "*"
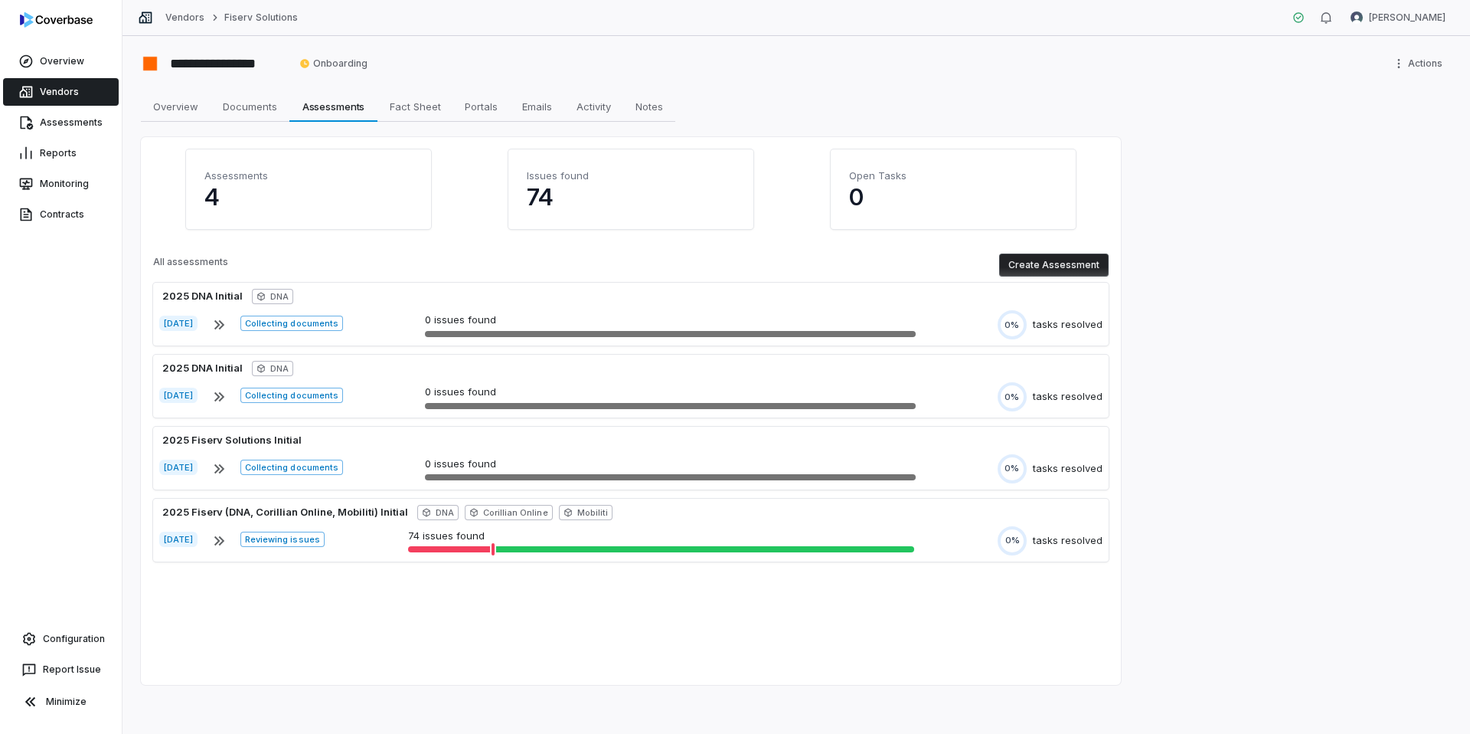
click at [1046, 264] on button "Create Assessment" at bounding box center [1053, 264] width 109 height 23
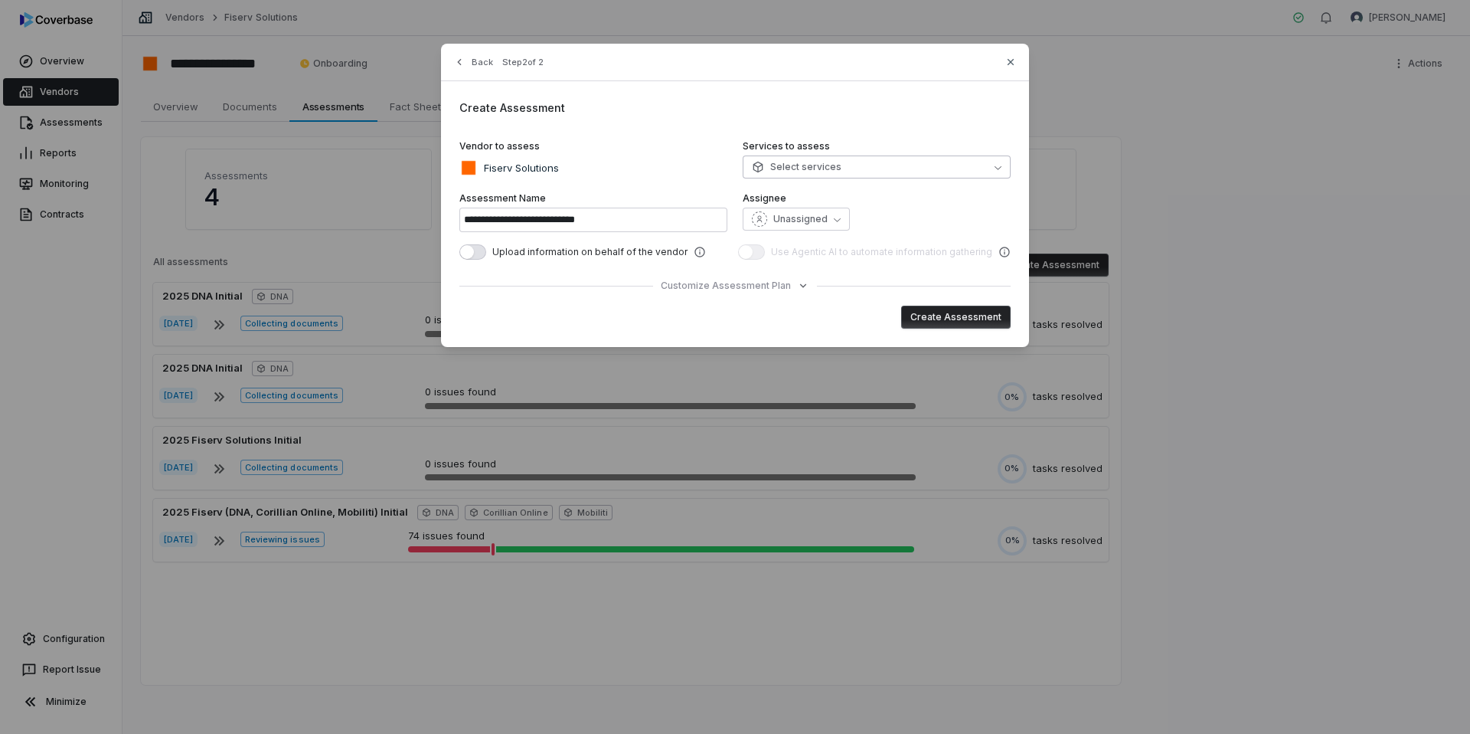
click at [855, 162] on button "Select services" at bounding box center [877, 166] width 268 height 23
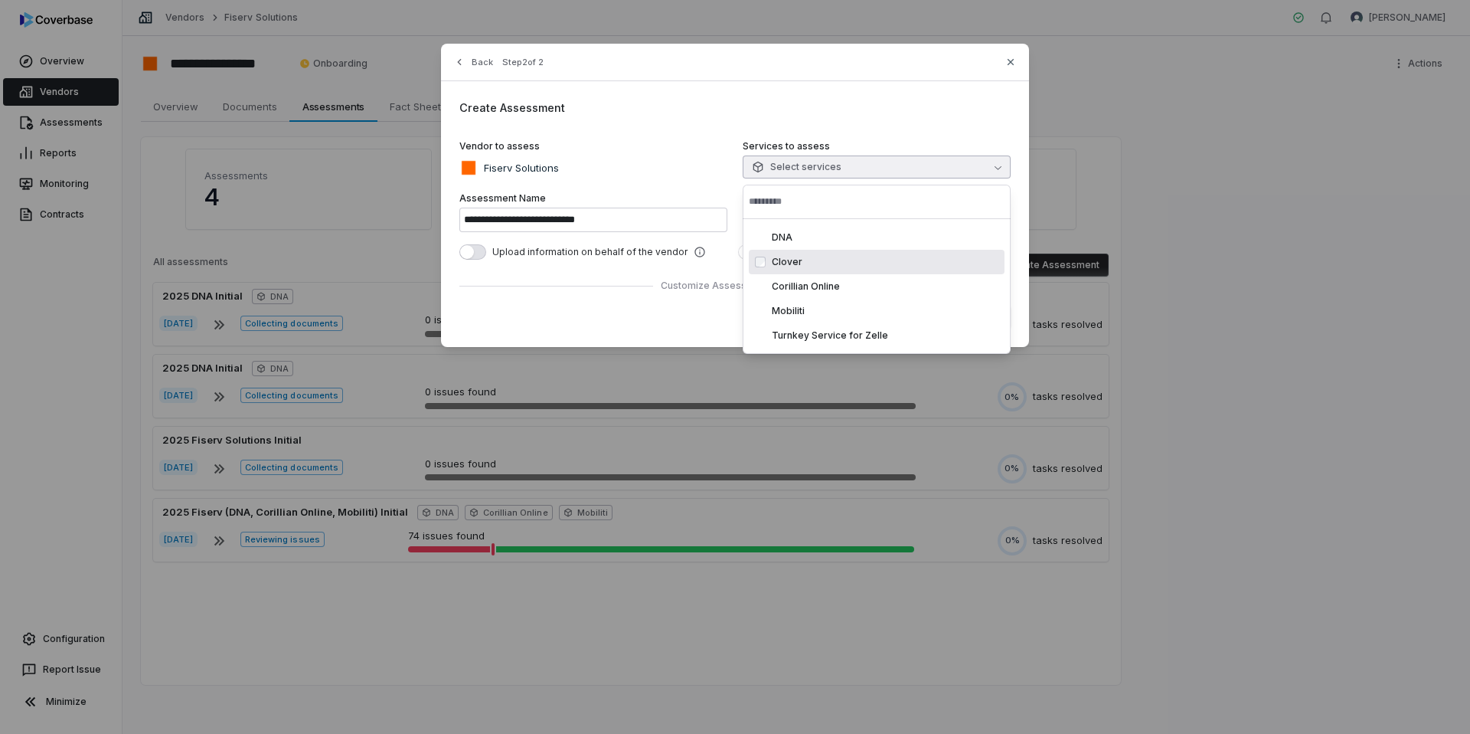
click at [796, 260] on span "Clover" at bounding box center [787, 262] width 31 height 12
click at [703, 146] on label "Vendor to assess" at bounding box center [593, 146] width 268 height 12
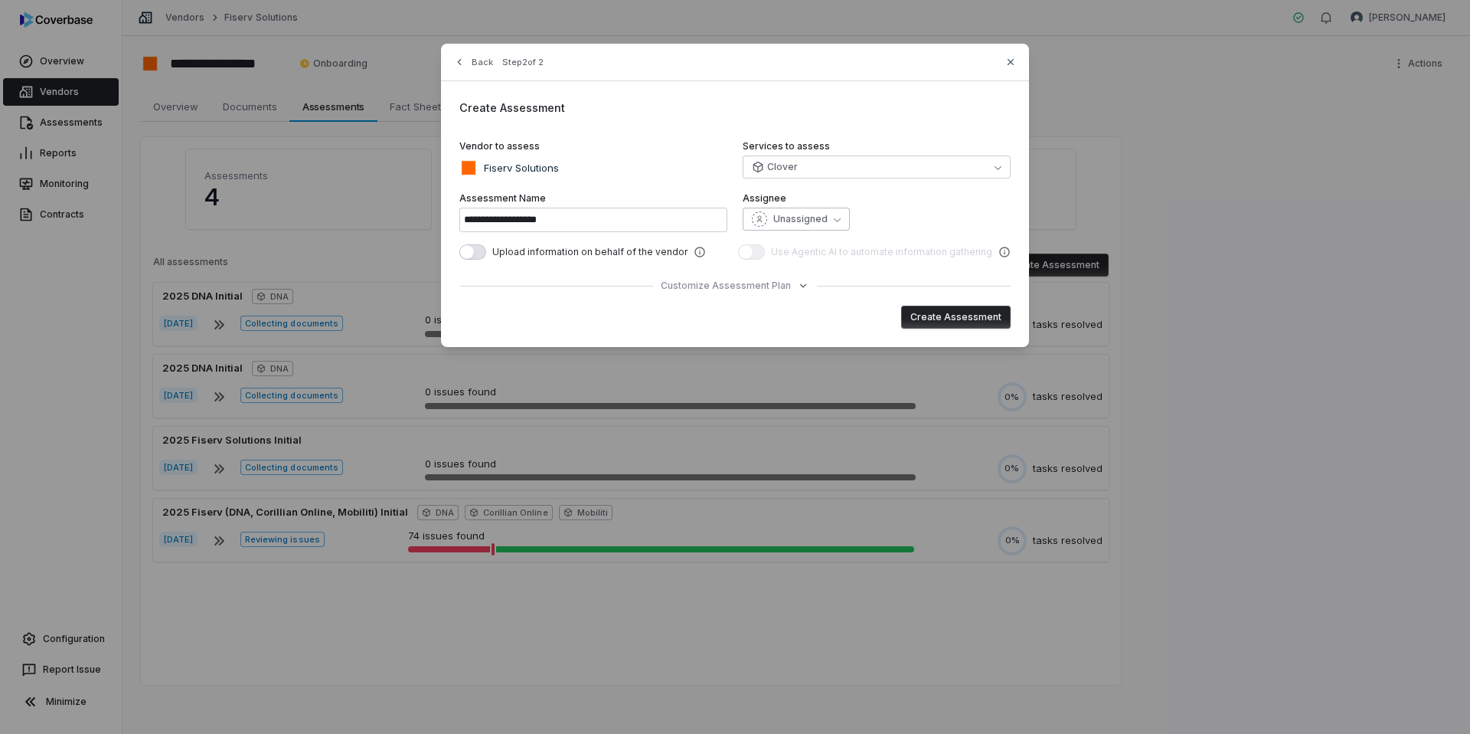
click at [820, 214] on span "Unassigned" at bounding box center [800, 219] width 54 height 12
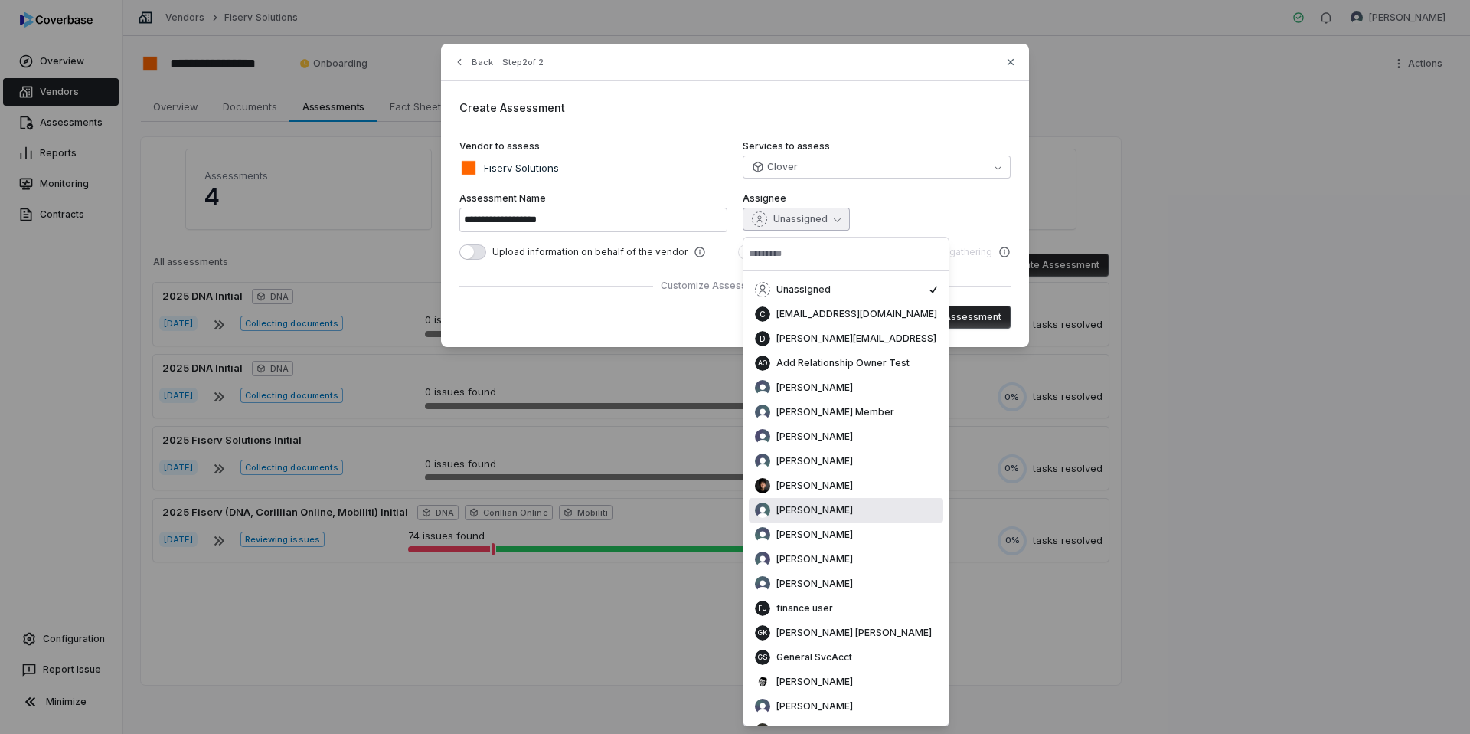
scroll to position [14, 0]
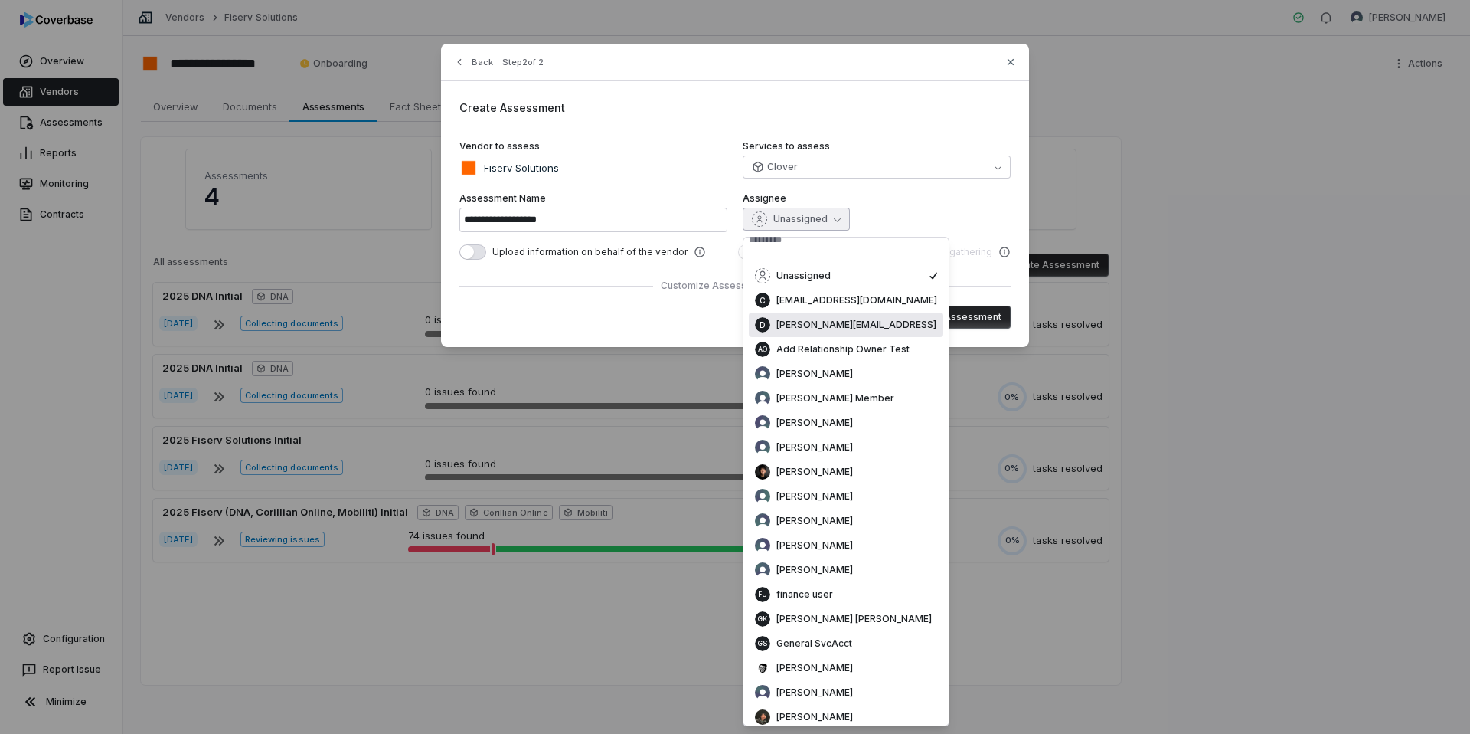
click at [692, 150] on label "Vendor to assess" at bounding box center [593, 146] width 268 height 12
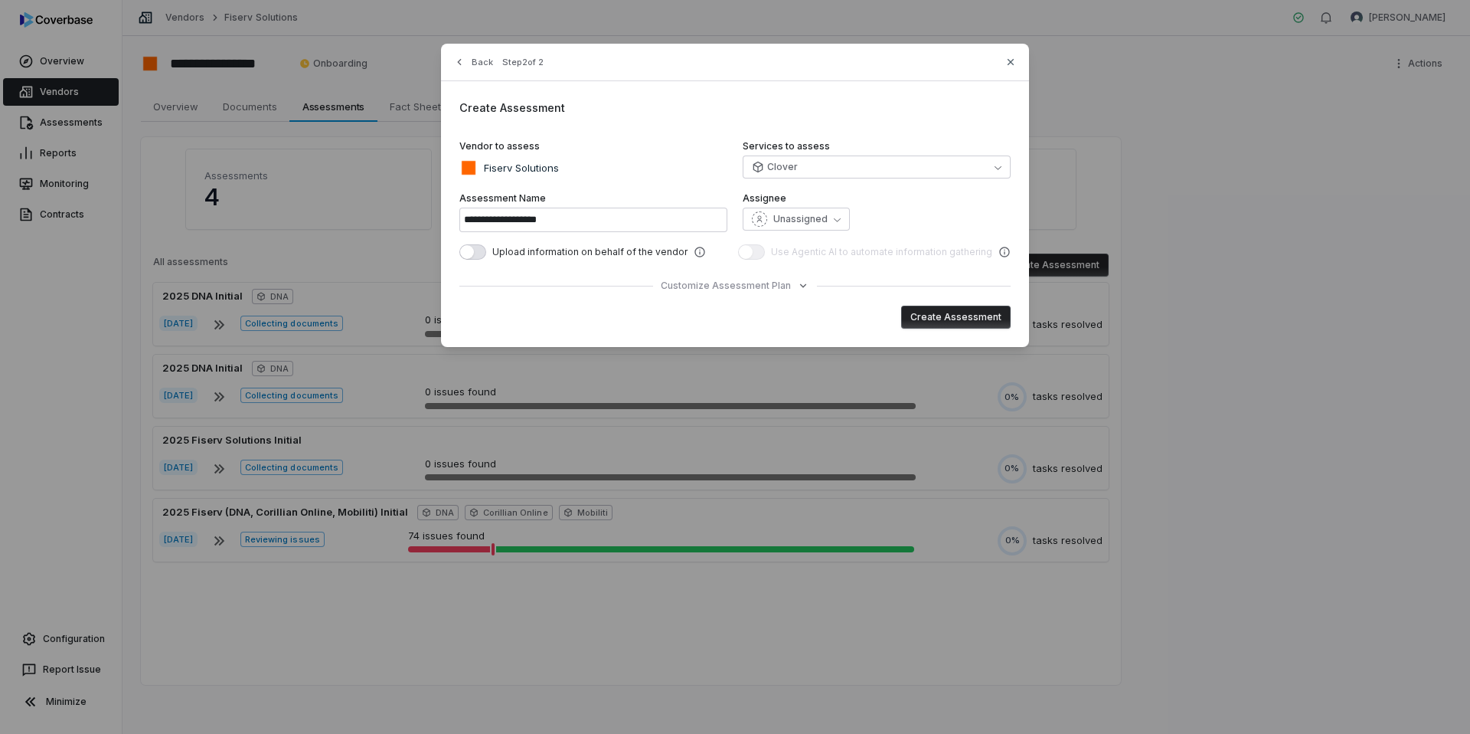
click at [961, 319] on button "Create Assessment" at bounding box center [955, 316] width 109 height 23
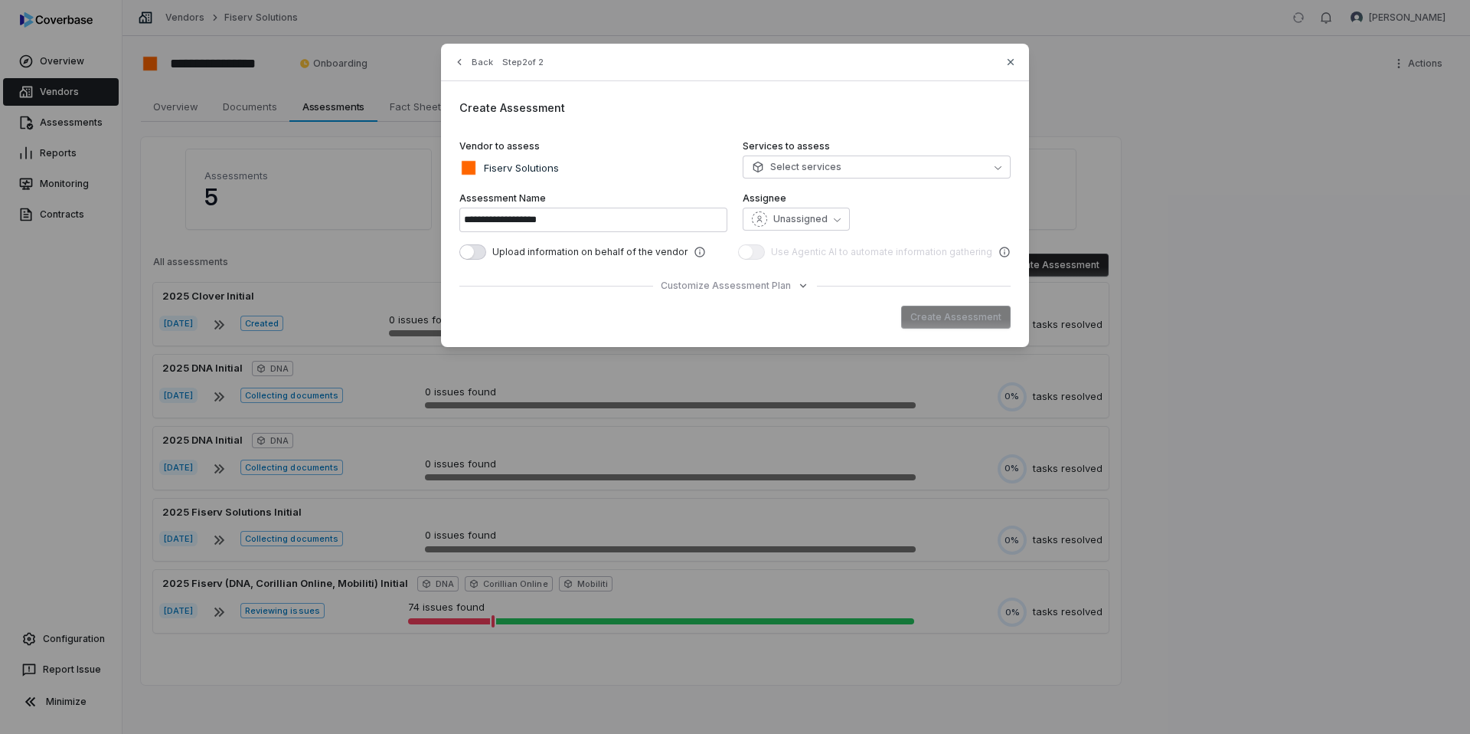
type input "**********"
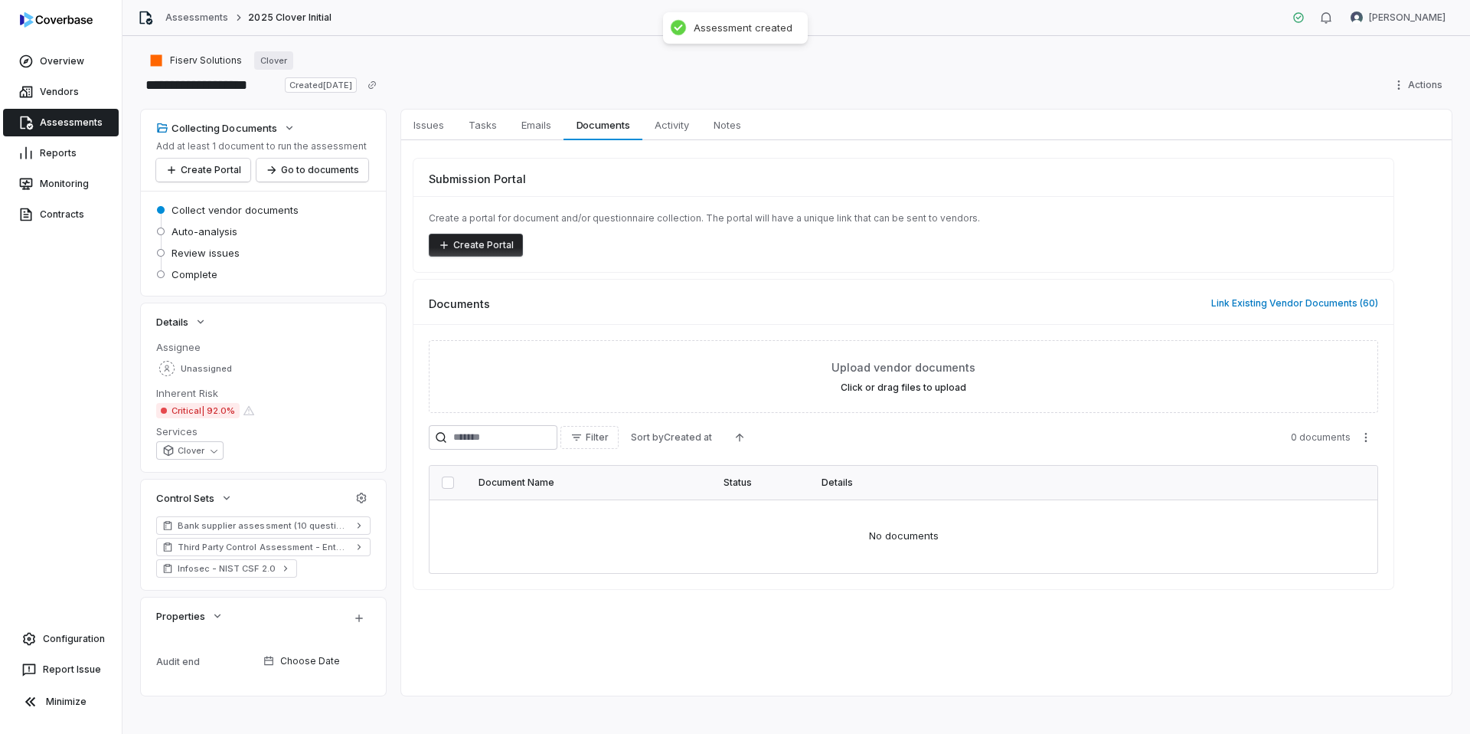
click at [461, 243] on button "Create Portal" at bounding box center [476, 245] width 94 height 23
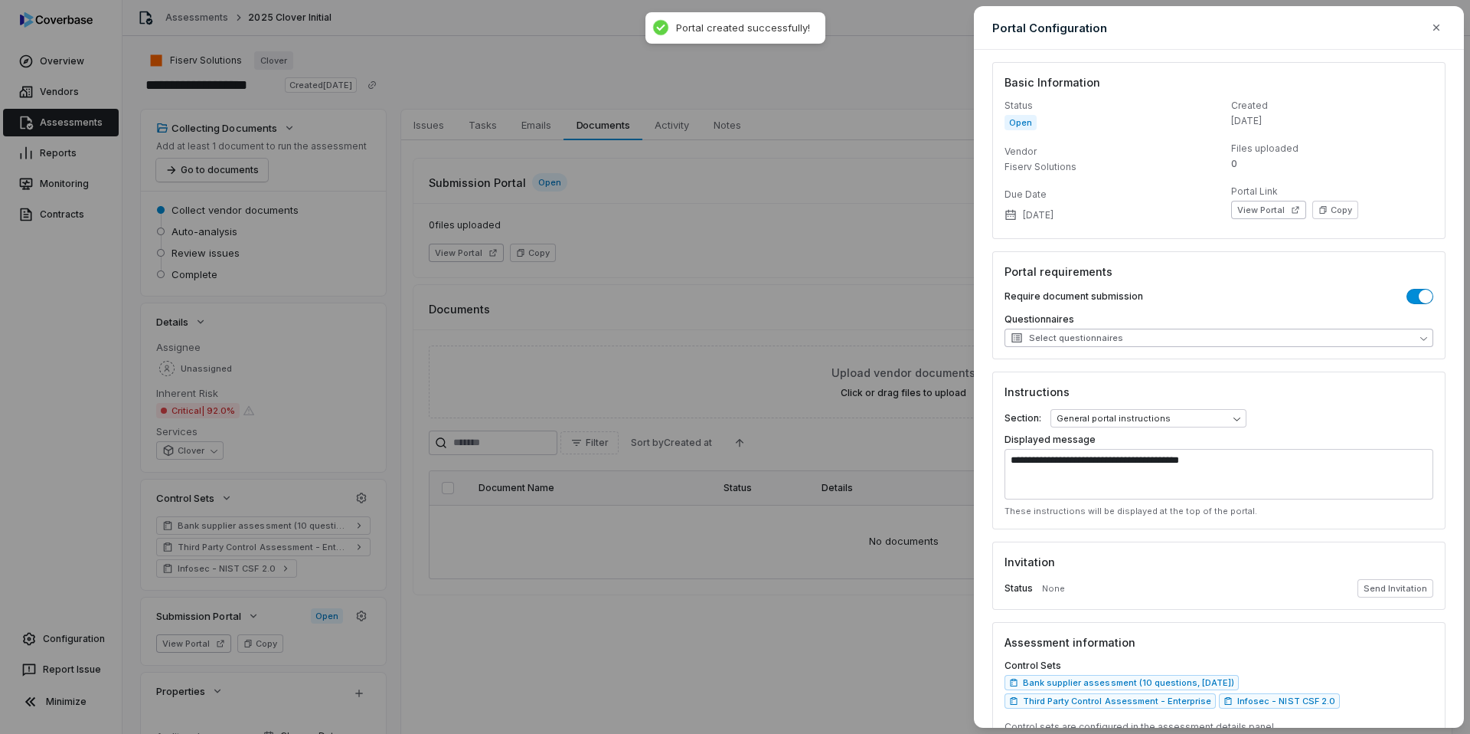
click at [1072, 339] on span "Select questionnaires" at bounding box center [1067, 338] width 113 height 12
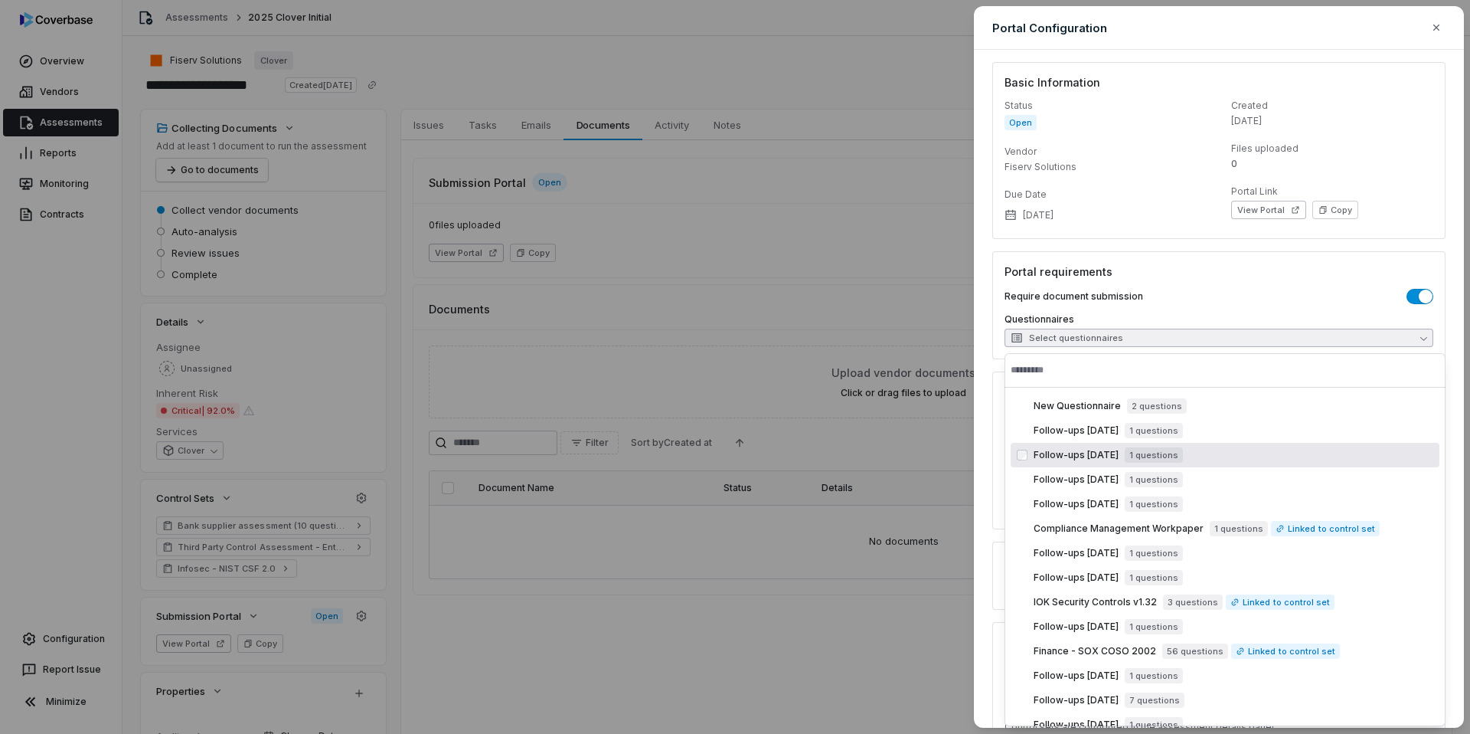
click at [1080, 457] on span "Follow-ups 2025-08-25" at bounding box center [1076, 455] width 85 height 12
click at [1051, 484] on span "Follow-ups 2025-08-23" at bounding box center [1076, 479] width 85 height 12
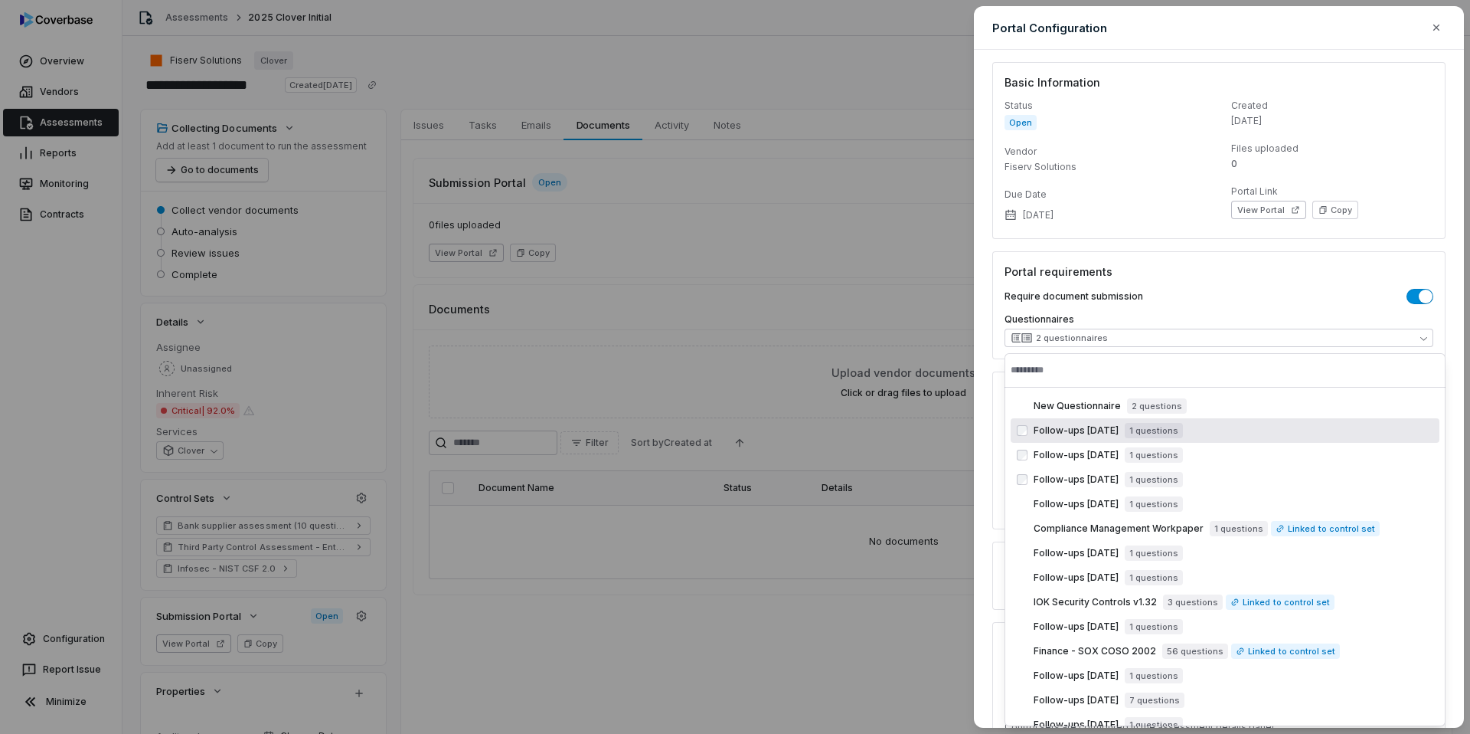
click at [1165, 234] on div "Basic Information Status Open Vendor Fiserv Solutions Due Date Sep 4, 2025 Crea…" at bounding box center [1218, 150] width 453 height 177
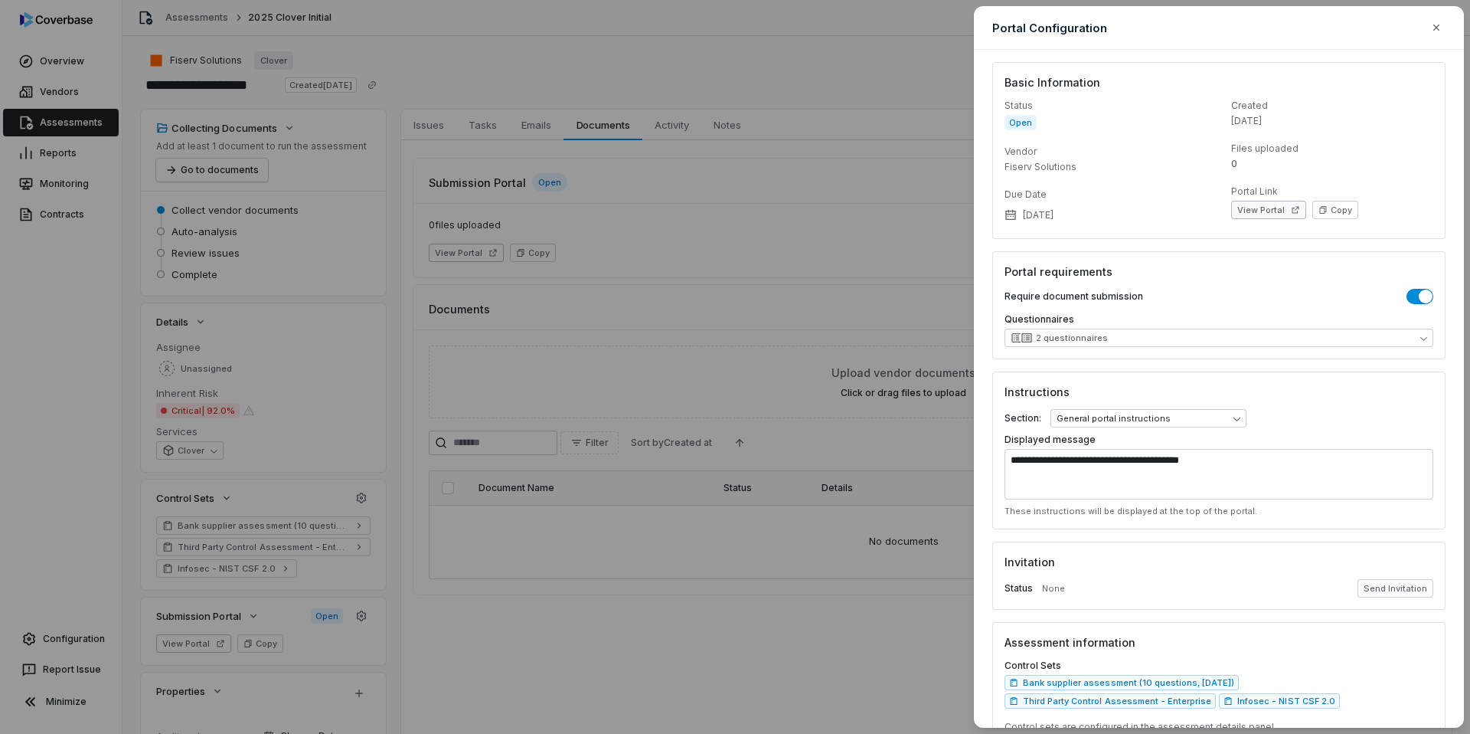
click at [1259, 206] on button "View Portal" at bounding box center [1268, 210] width 75 height 18
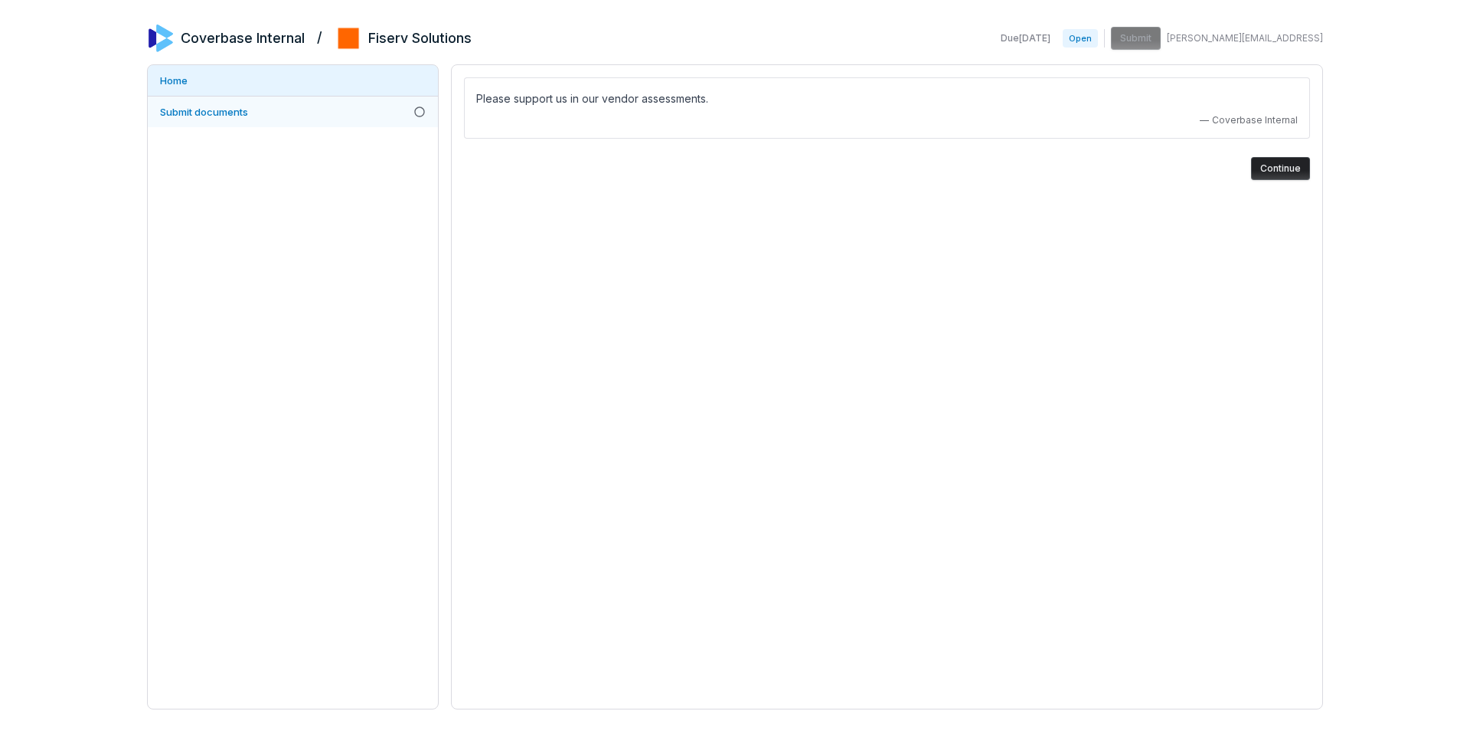
click at [231, 115] on span "Submit documents" at bounding box center [204, 112] width 88 height 12
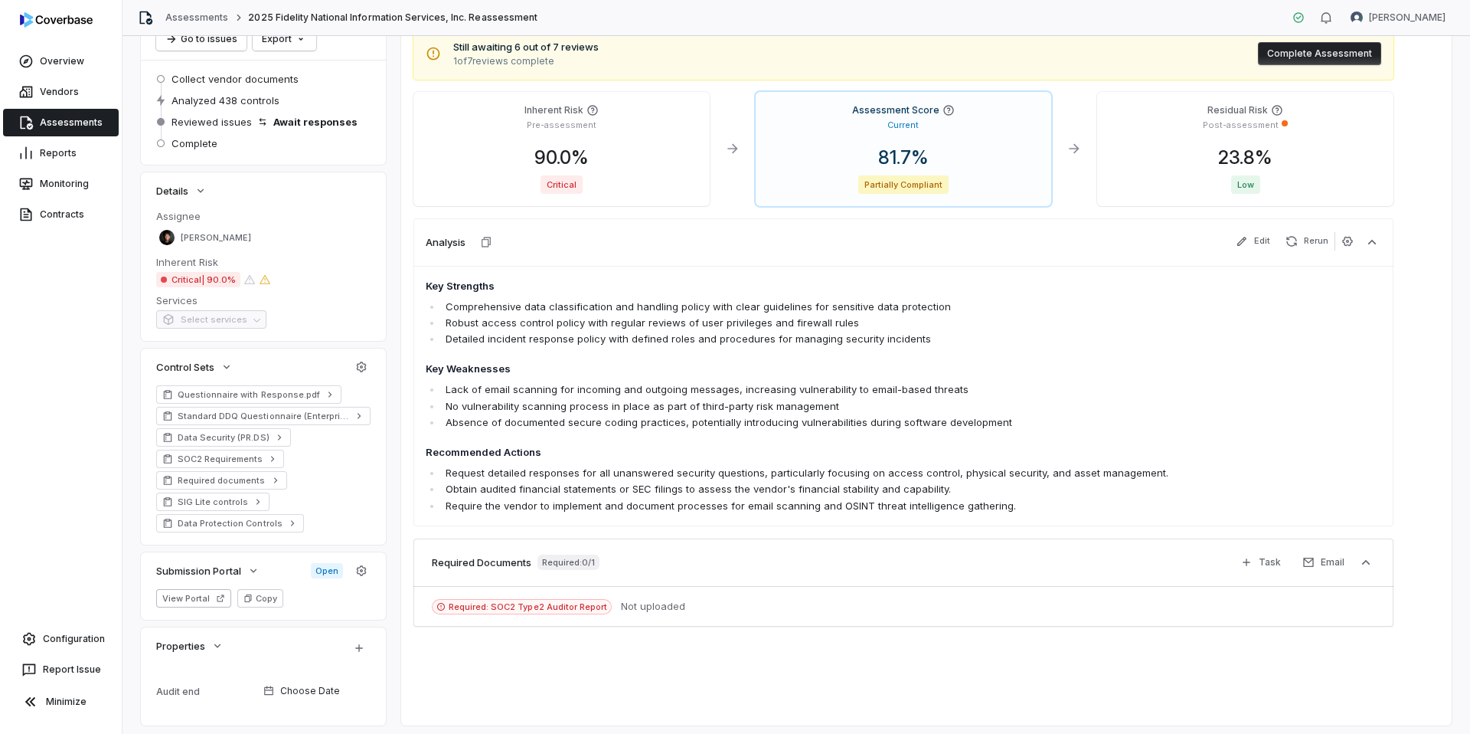
scroll to position [172, 0]
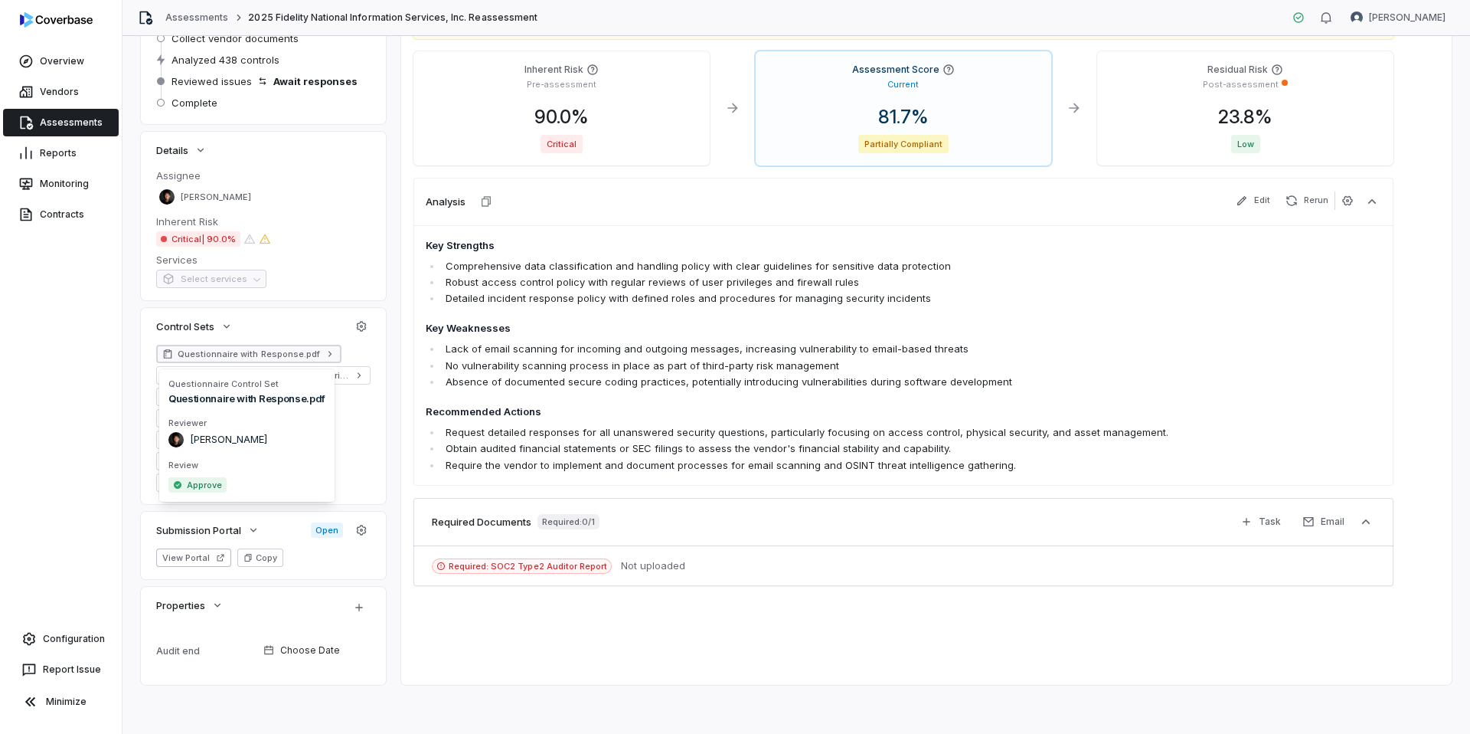
click at [238, 351] on span "Questionnaire with Response.pdf" at bounding box center [249, 354] width 142 height 12
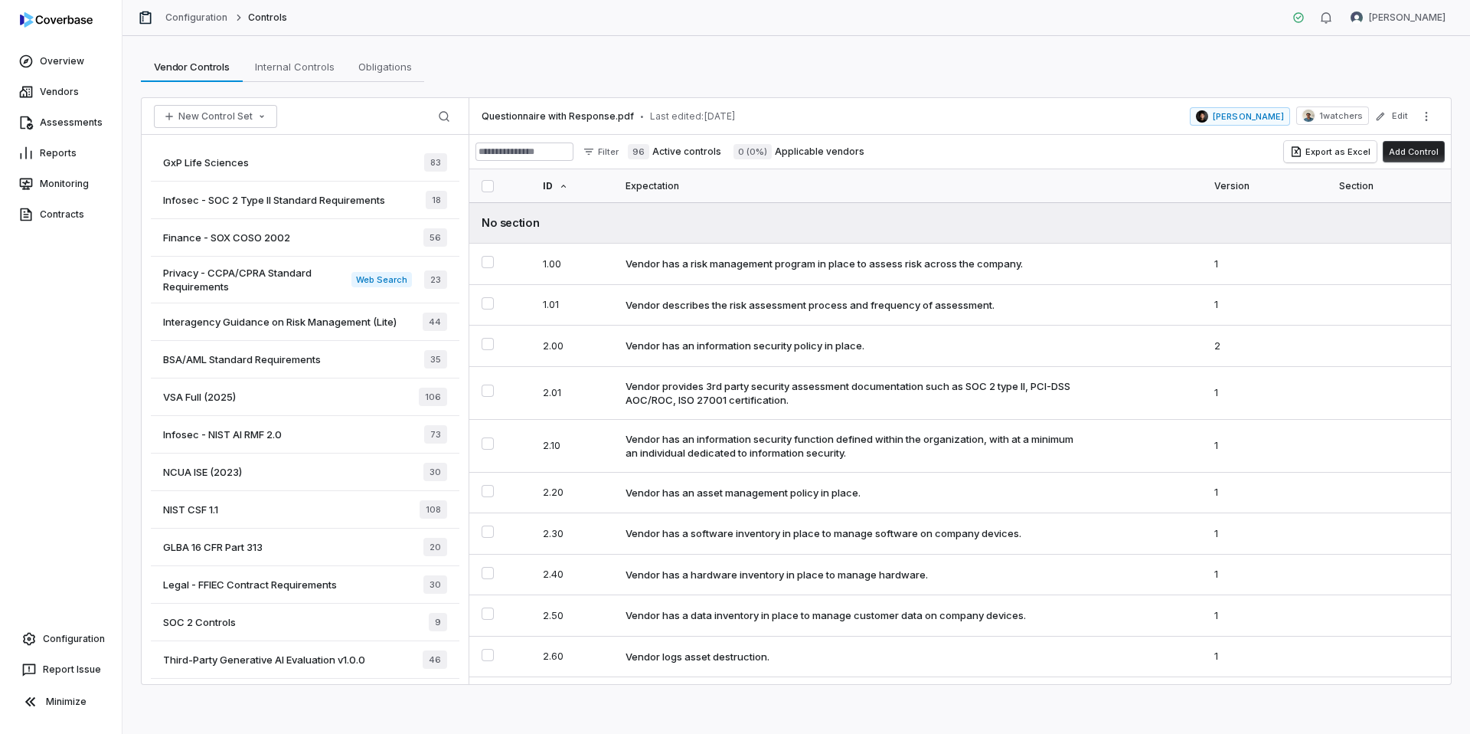
click at [1422, 157] on button "Add Control" at bounding box center [1414, 151] width 62 height 21
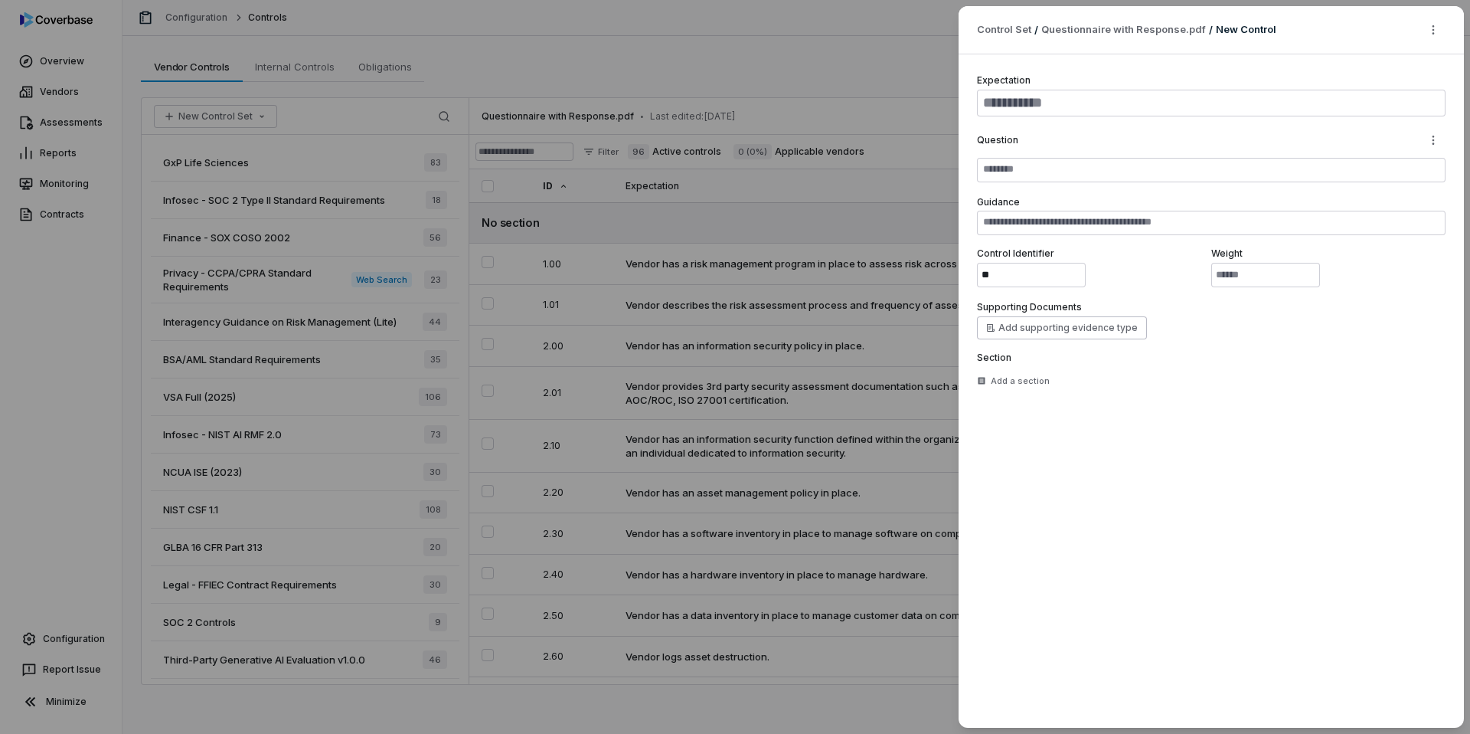
click at [1159, 287] on div "Expectation Question Guidance Control Identifier ** Weight * Supporting Documen…" at bounding box center [1211, 234] width 469 height 322
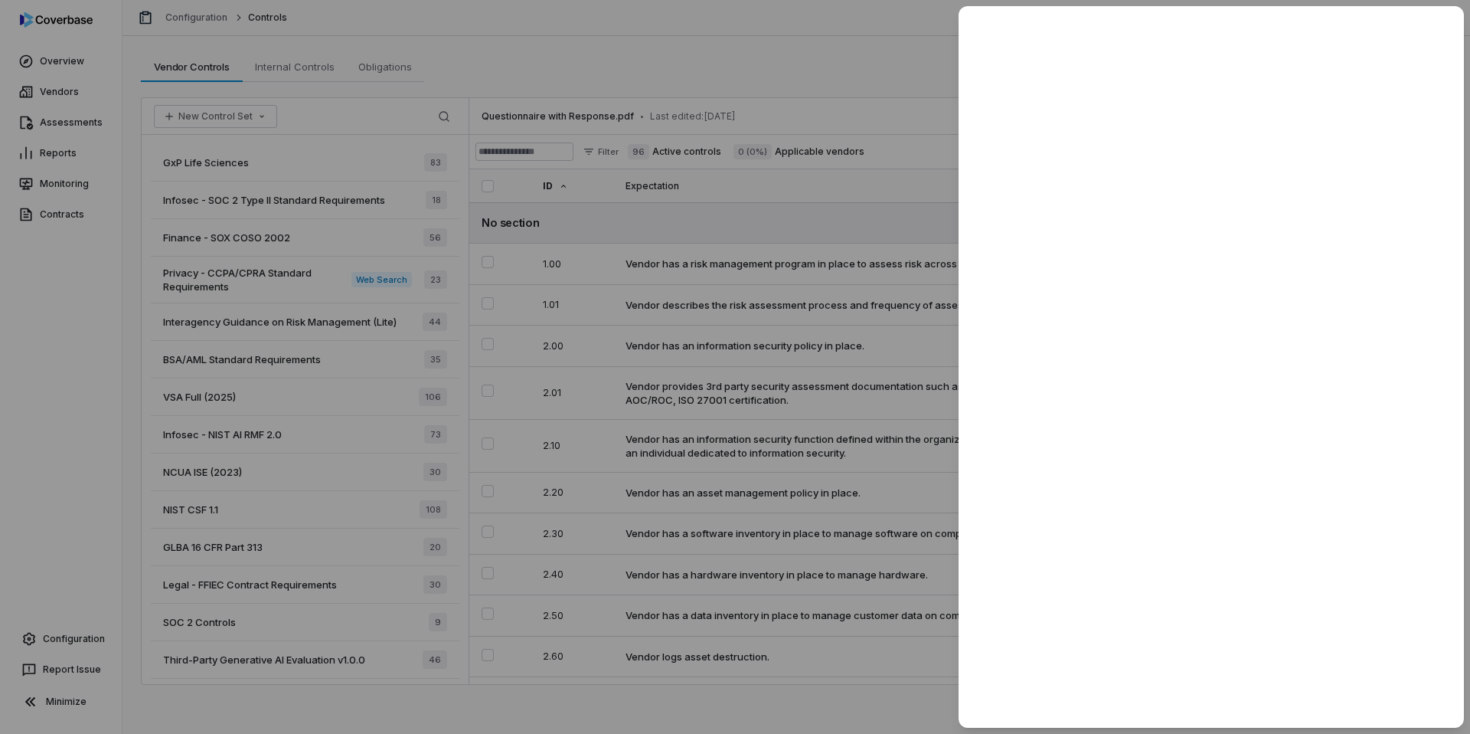
click at [866, 38] on div at bounding box center [735, 367] width 1470 height 734
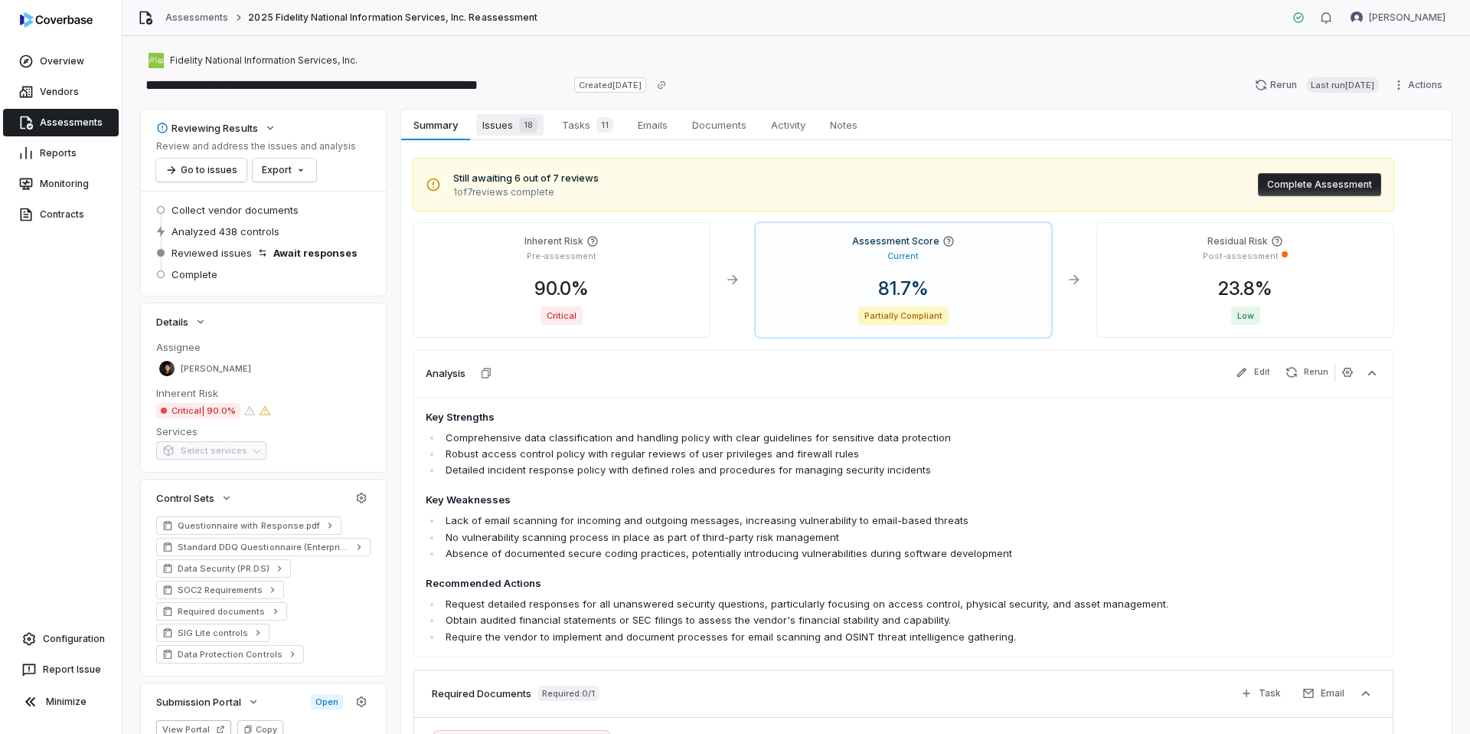
click at [498, 127] on span "Issues 18" at bounding box center [509, 124] width 67 height 21
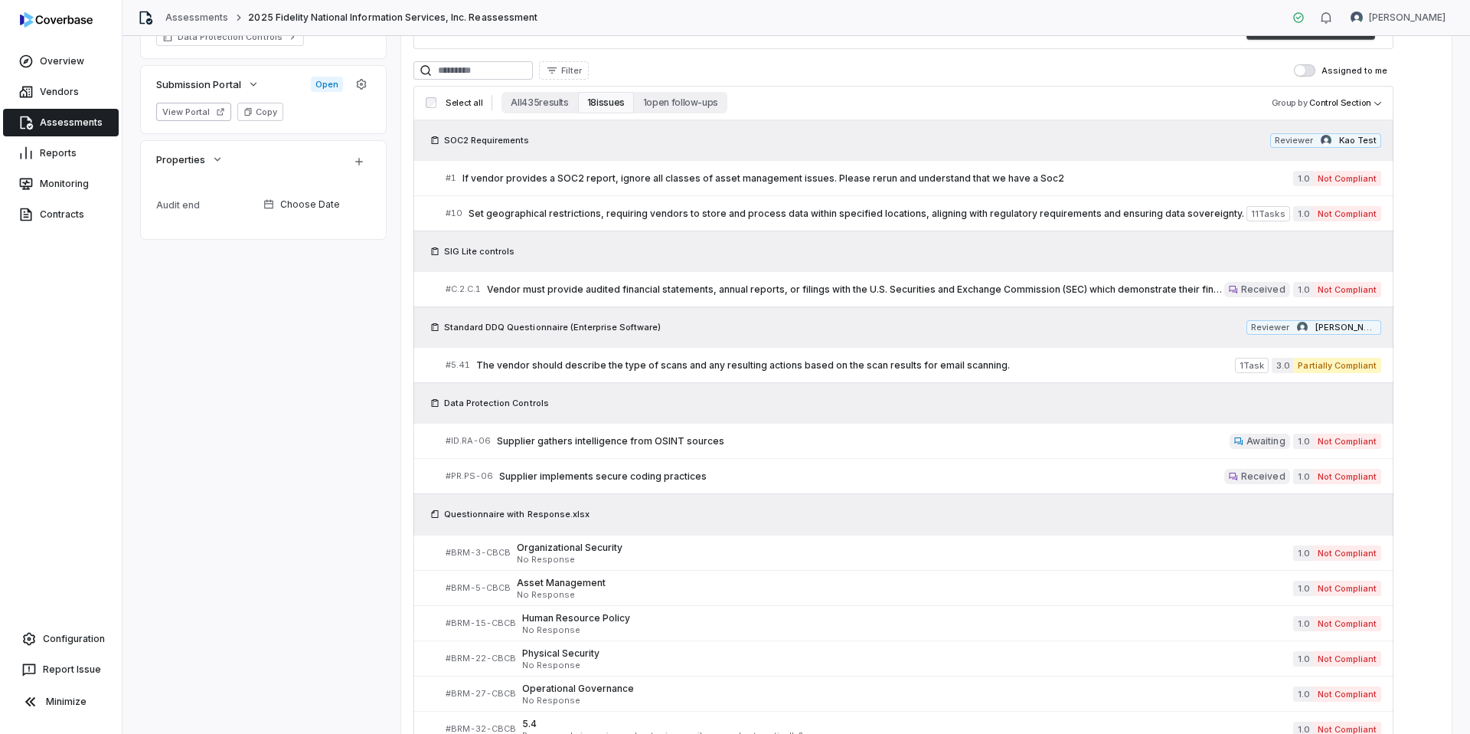
scroll to position [622, 0]
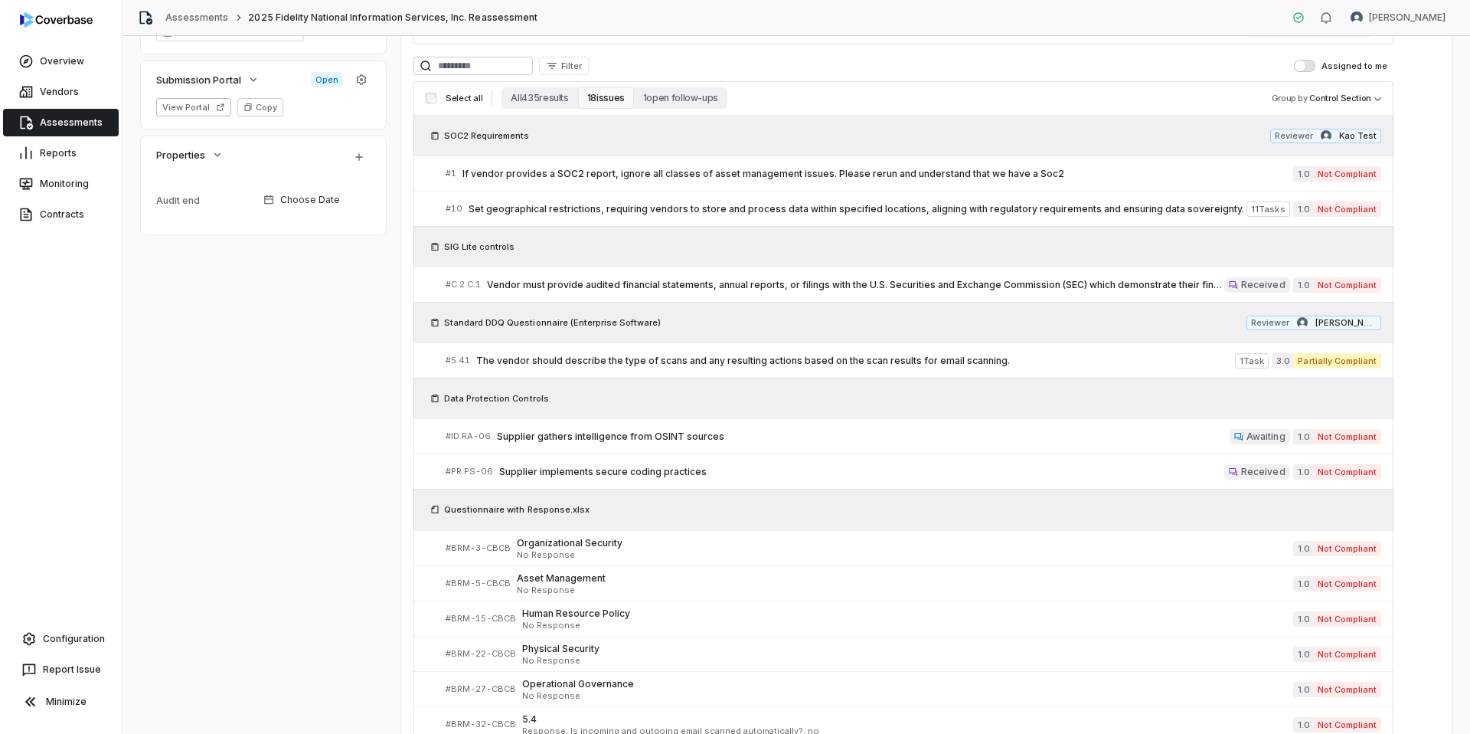
click at [1305, 65] on span "button" at bounding box center [1300, 65] width 11 height 11
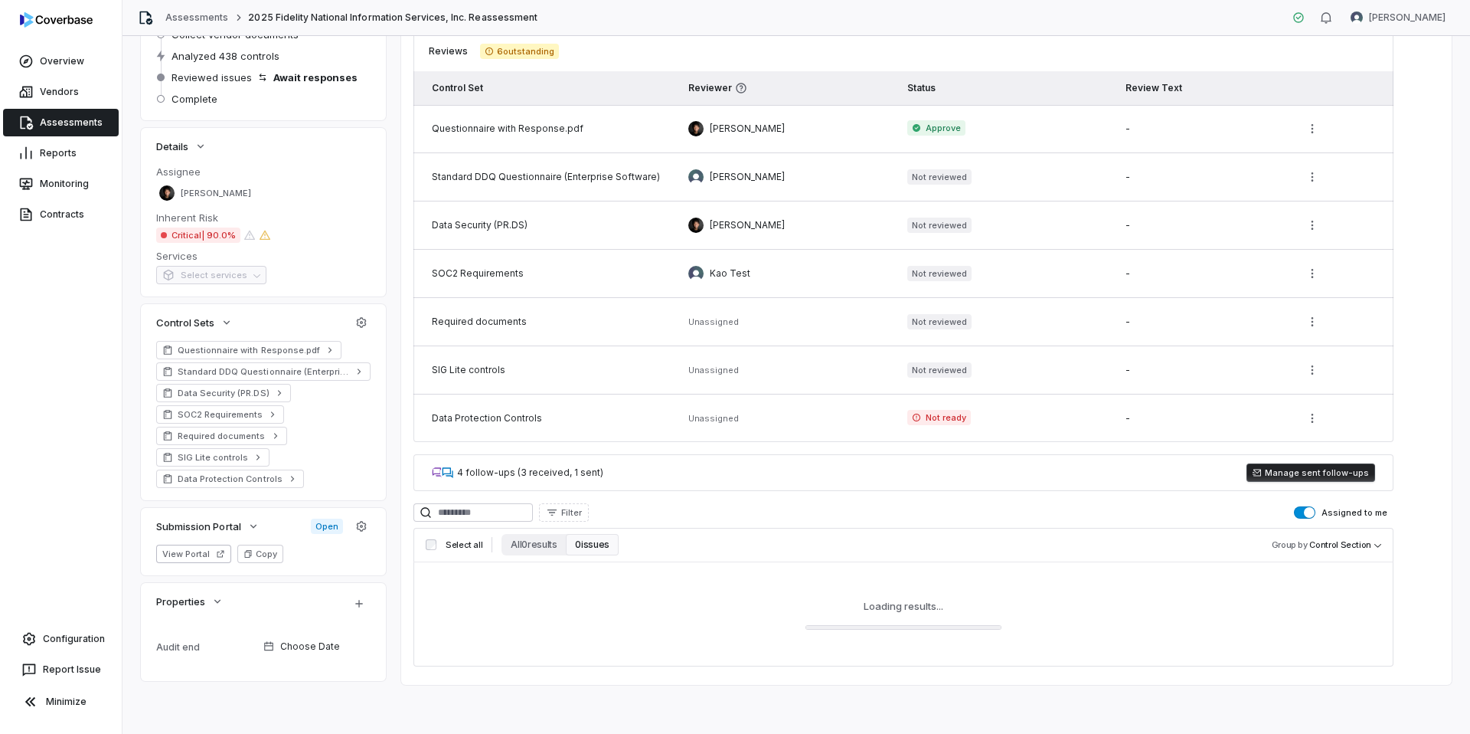
scroll to position [172, 0]
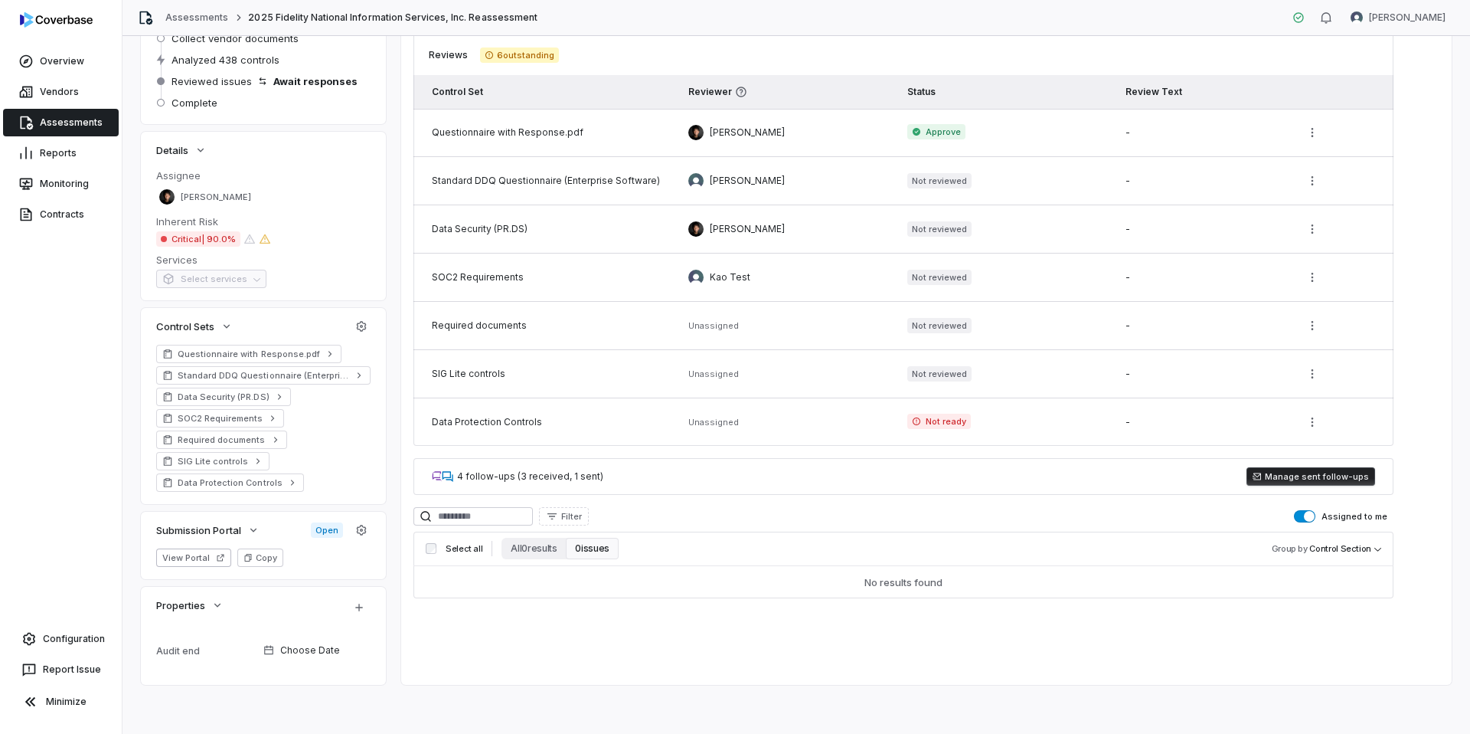
click at [1311, 515] on span "button" at bounding box center [1309, 516] width 11 height 11
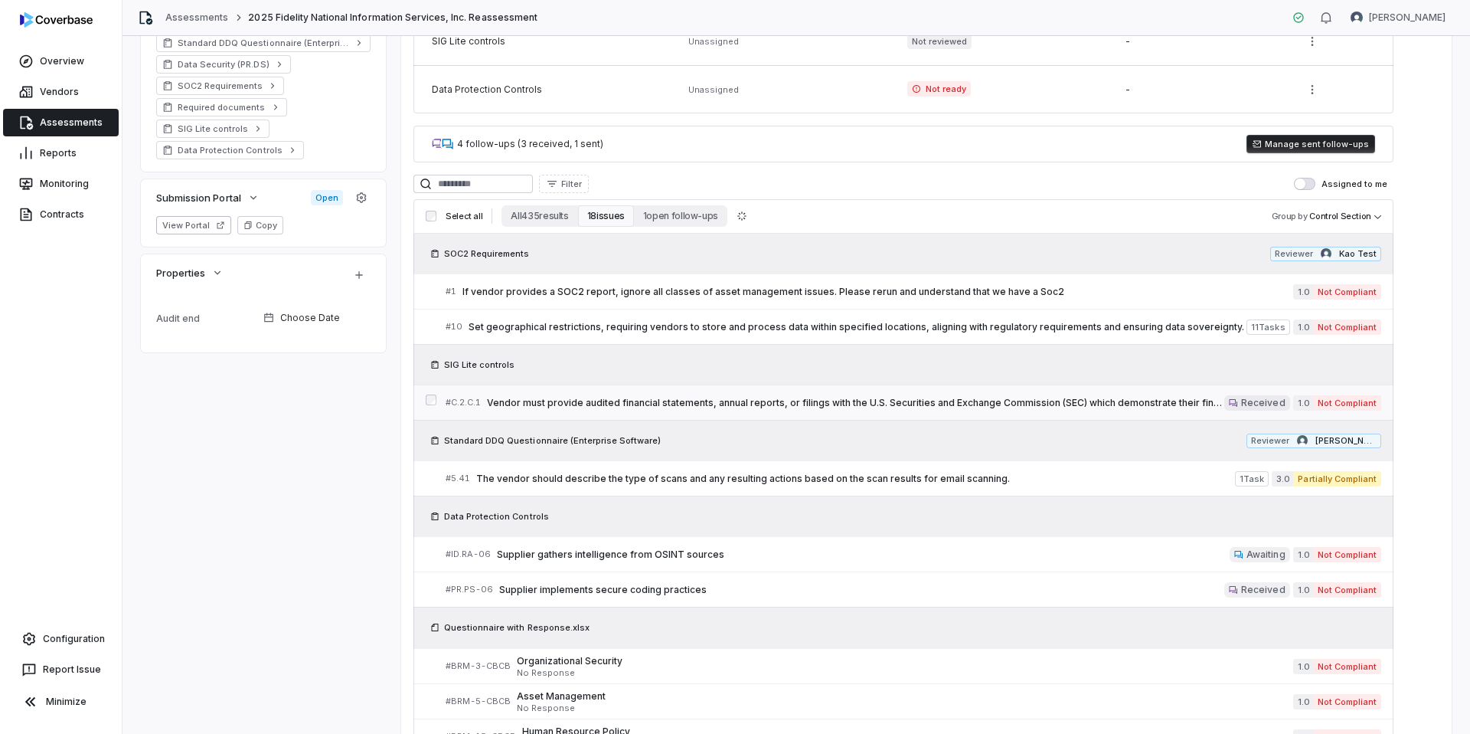
scroll to position [483, 0]
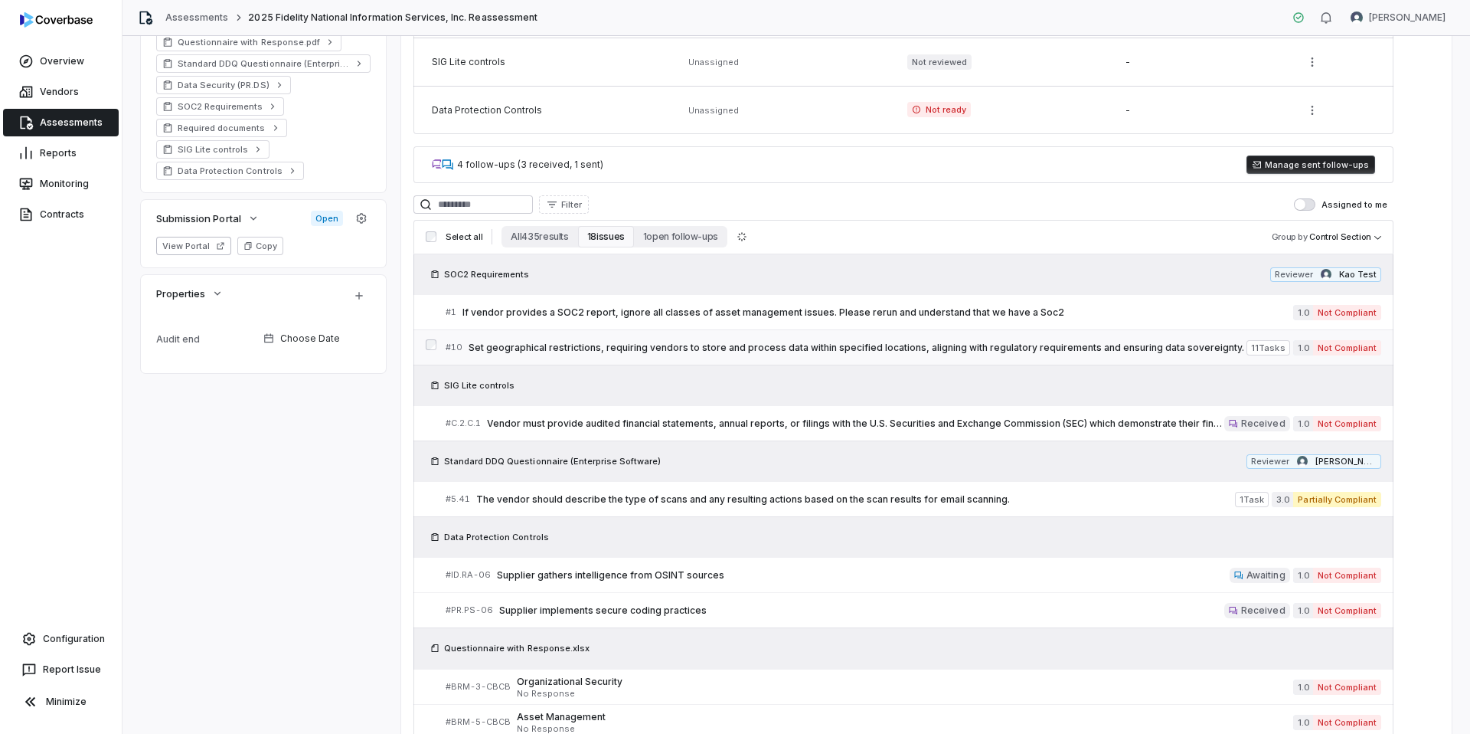
click at [515, 352] on span "Set geographical restrictions, requiring vendors to store and process data with…" at bounding box center [858, 347] width 778 height 12
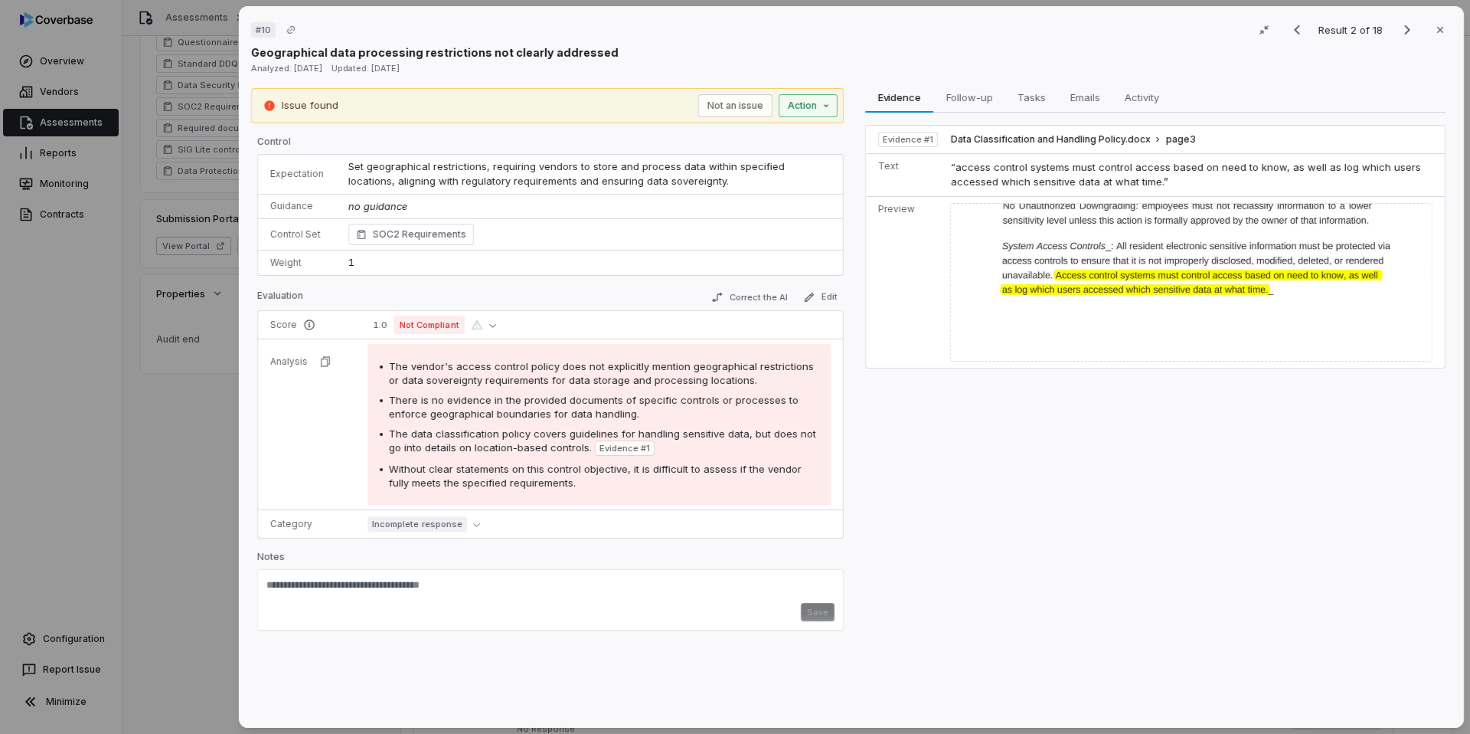
click at [816, 109] on div "# 10 Result 2 of 18 Close Geographical data processing restrictions not clearly…" at bounding box center [735, 367] width 1470 height 734
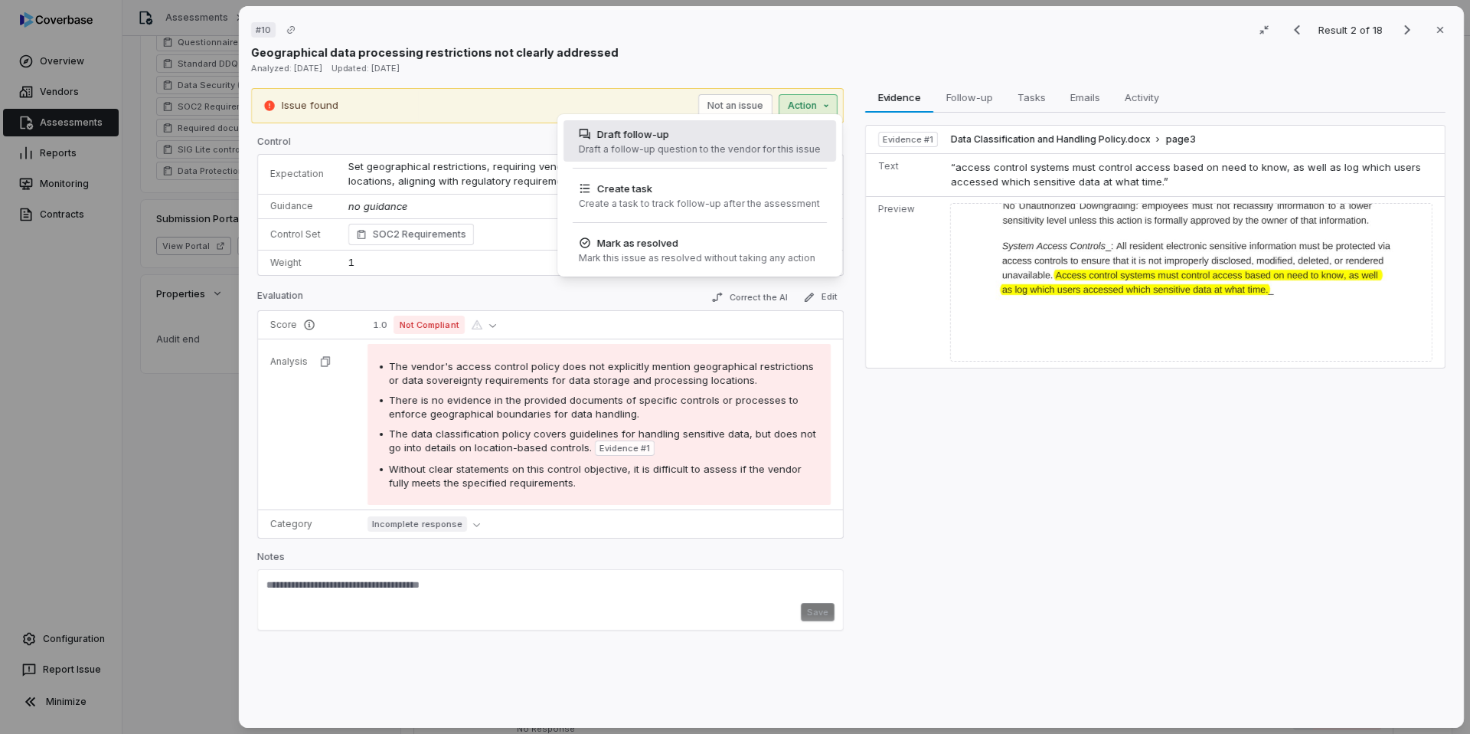
click at [681, 153] on div "Draft a follow-up question to the vendor for this issue" at bounding box center [700, 149] width 242 height 12
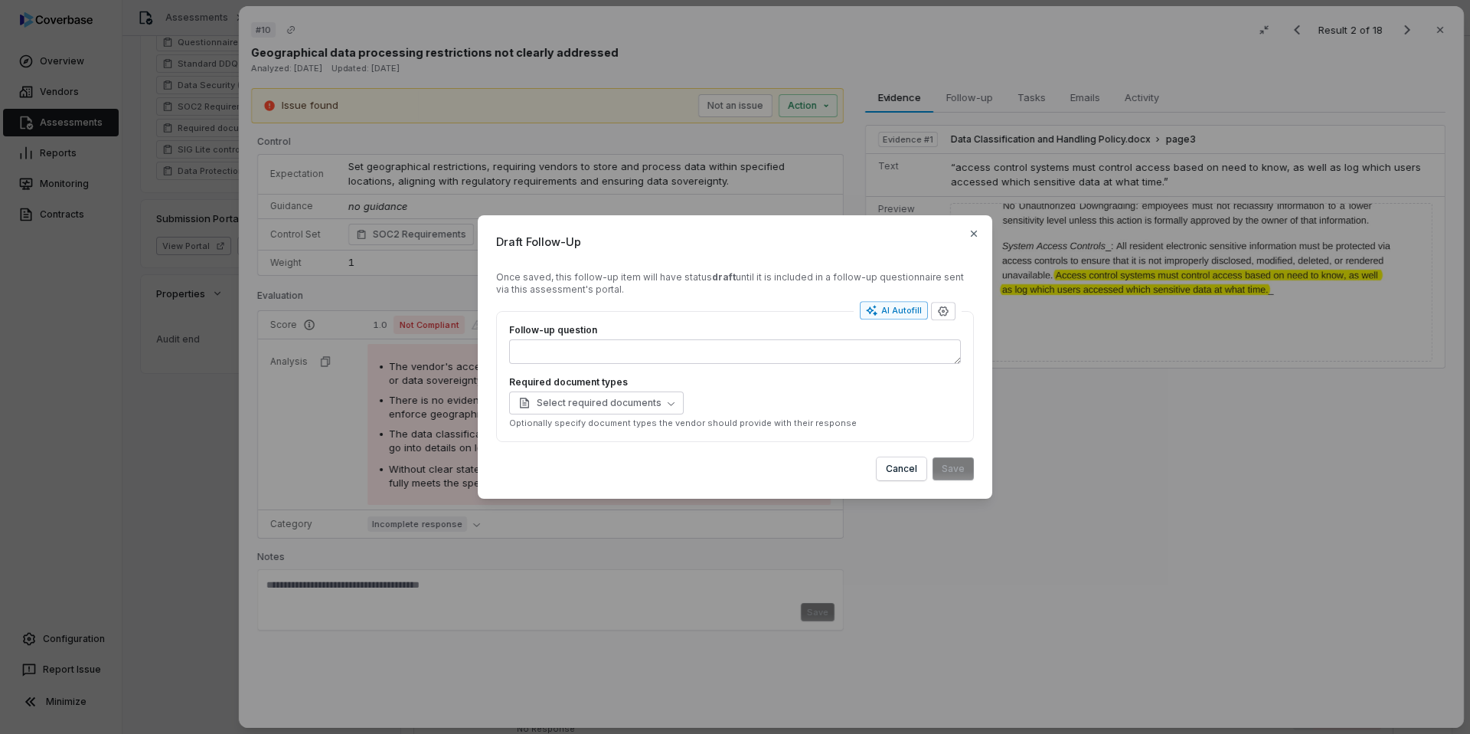
click at [896, 307] on div "AI Autofill" at bounding box center [894, 311] width 56 height 12
type textarea "*"
type textarea "****"
type textarea "*"
type textarea "**********"
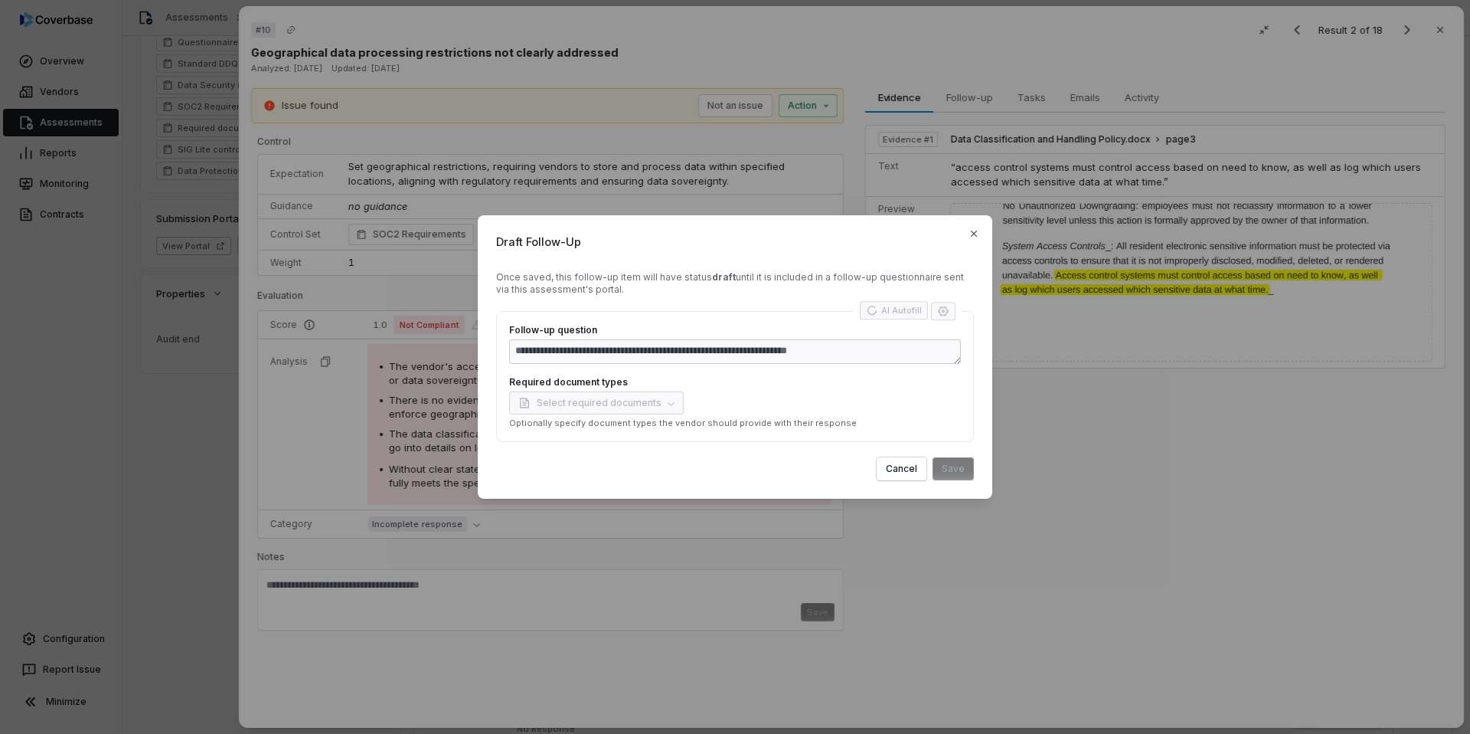
type textarea "*"
type textarea "**********"
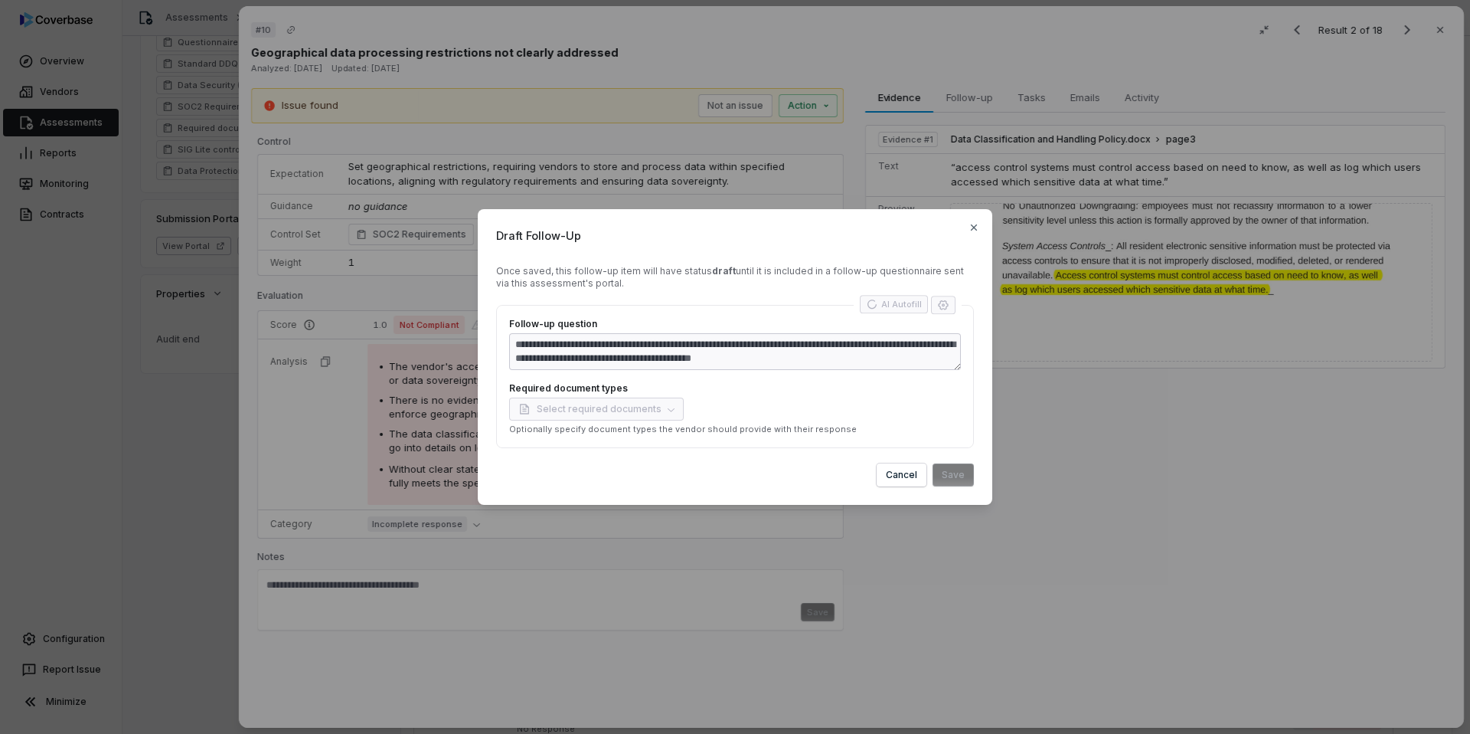
type textarea "*"
type textarea "**********"
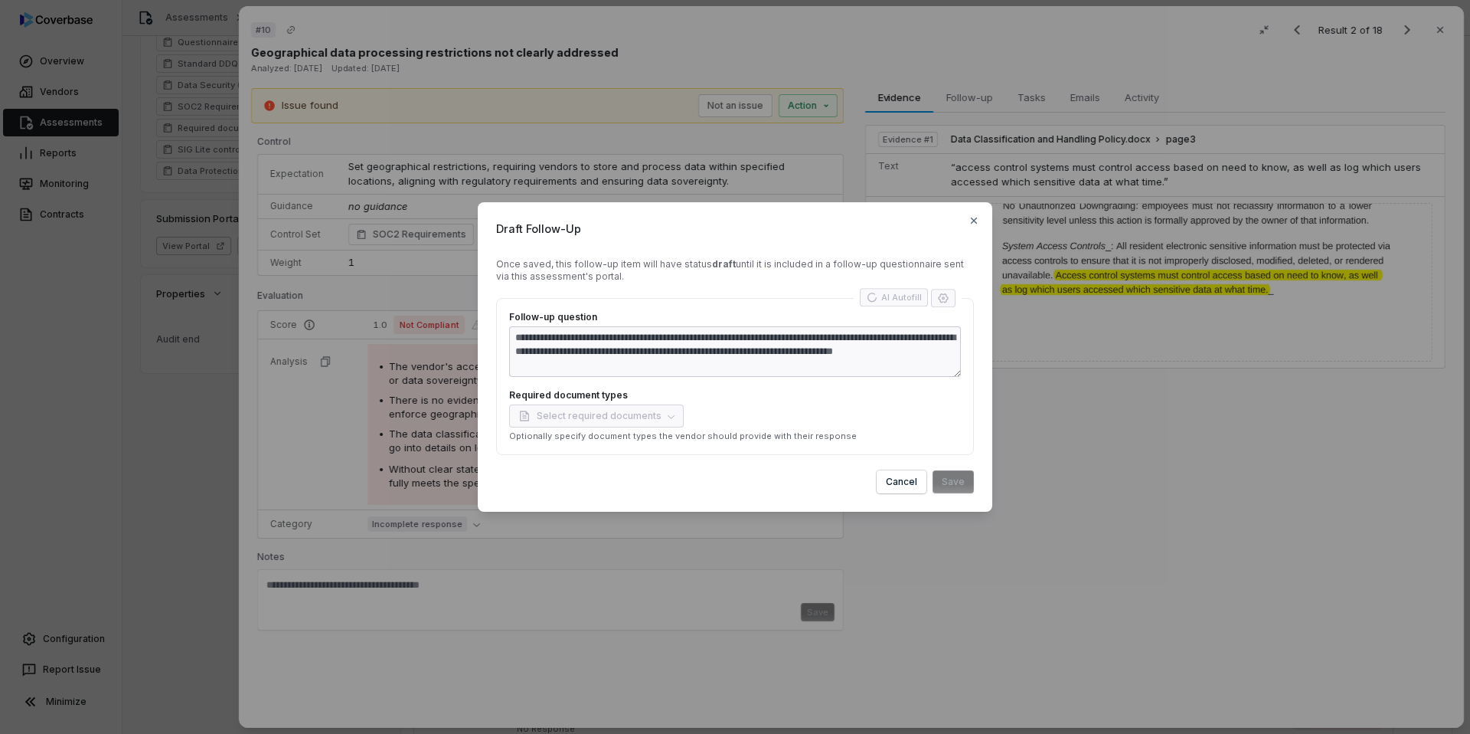
type textarea "*"
type textarea "**********"
type textarea "*"
type textarea "**********"
type textarea "*"
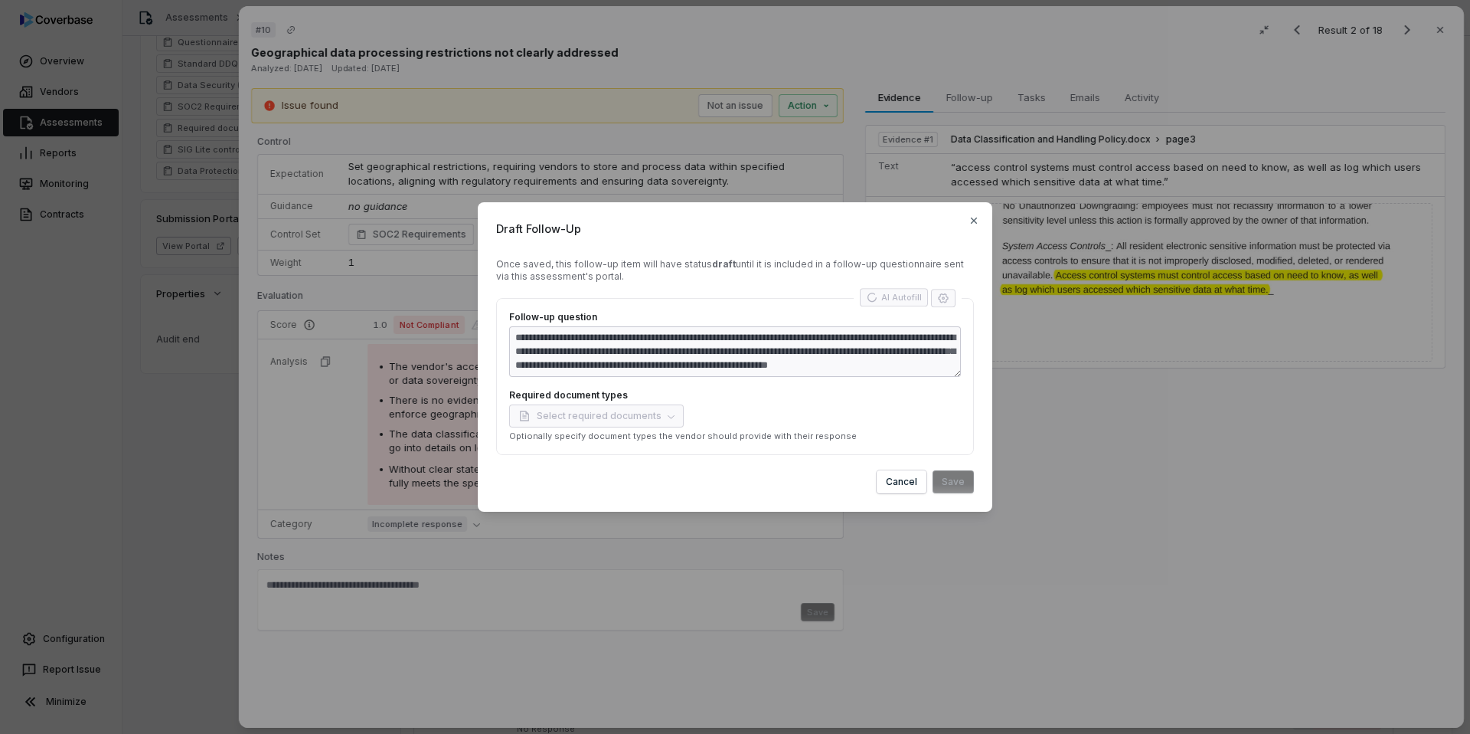
type textarea "**********"
type textarea "*"
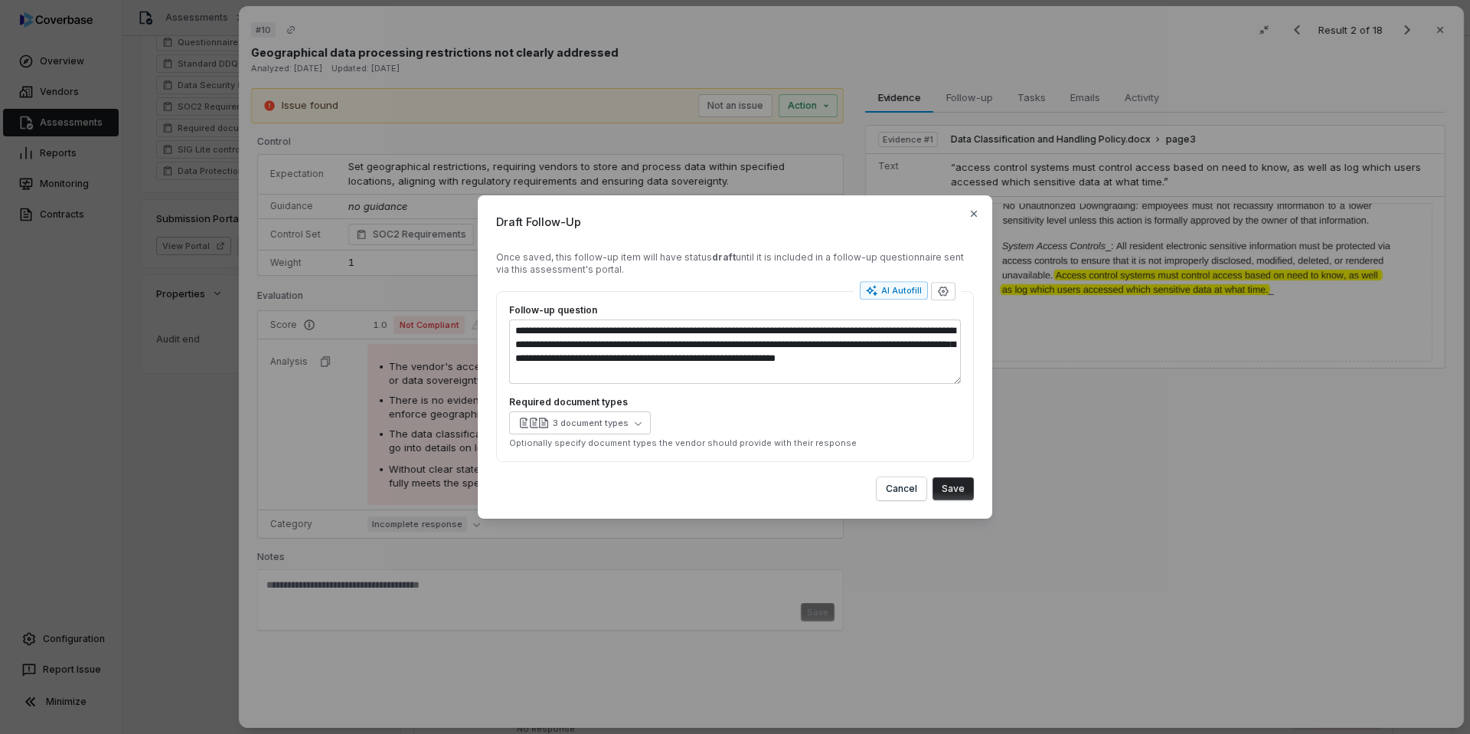
click at [953, 492] on button "Save" at bounding box center [953, 488] width 41 height 23
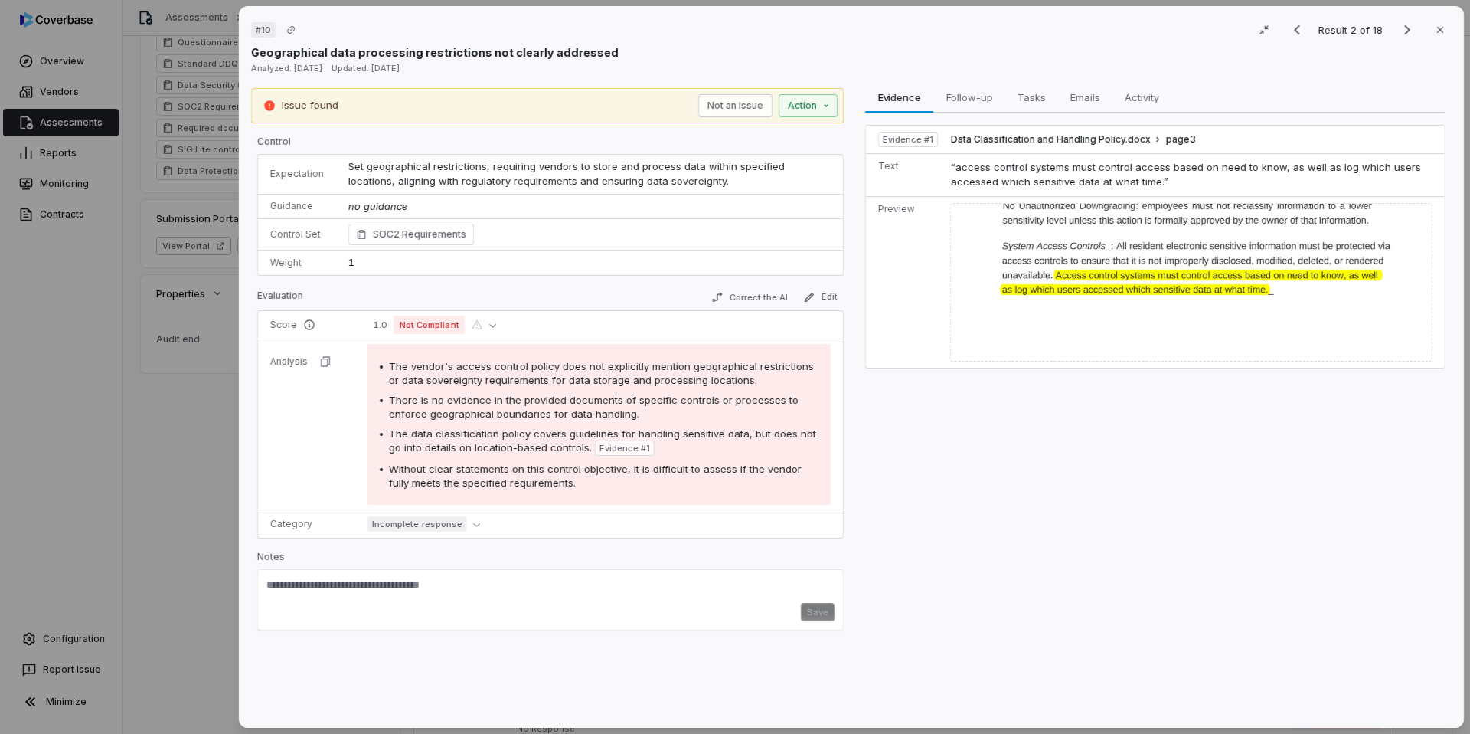
click at [172, 243] on div "# 10 Result 2 of 18 Close Geographical data processing restrictions not clearly…" at bounding box center [735, 367] width 1470 height 734
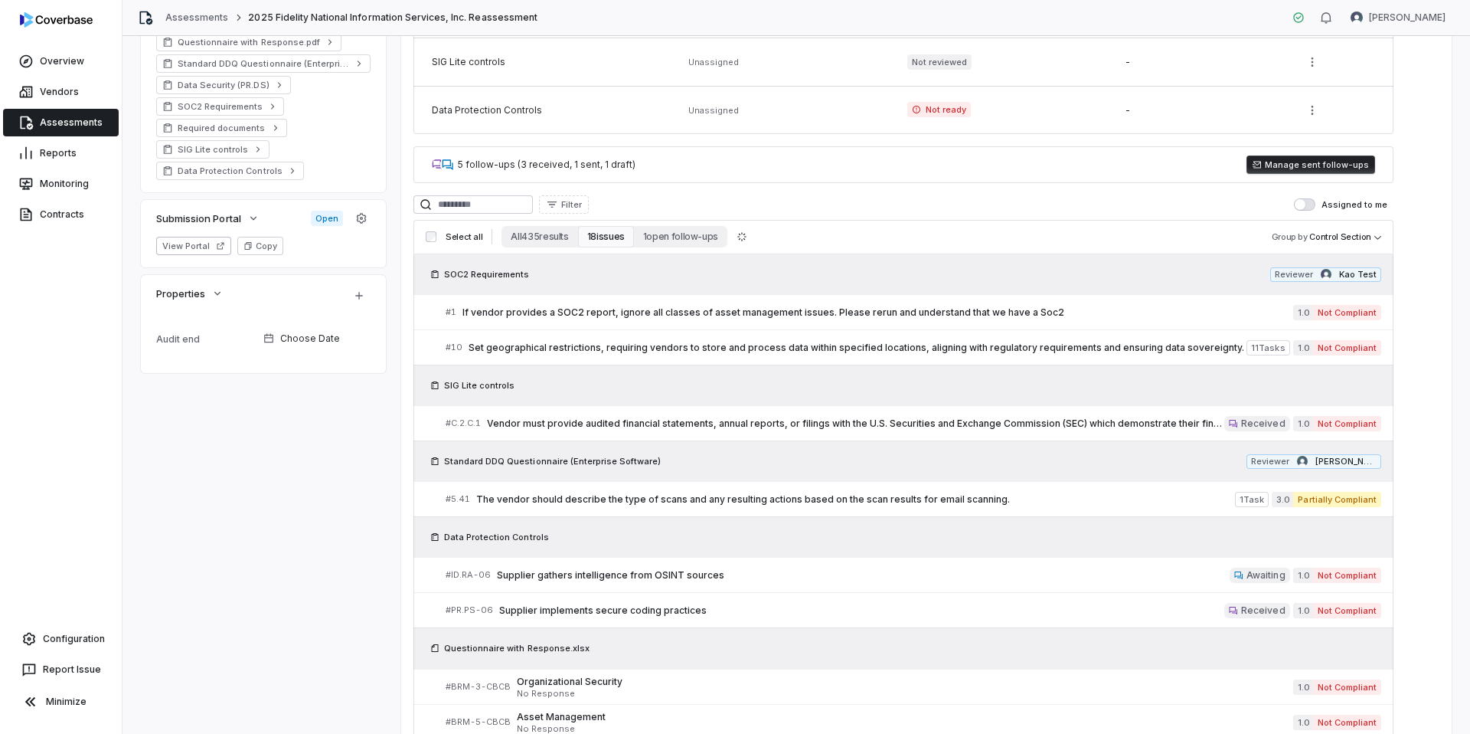
click at [190, 243] on button "View Portal" at bounding box center [193, 246] width 75 height 18
click at [818, 341] on span "Set geographical restrictions, requiring vendors to store and process data with…" at bounding box center [828, 347] width 718 height 12
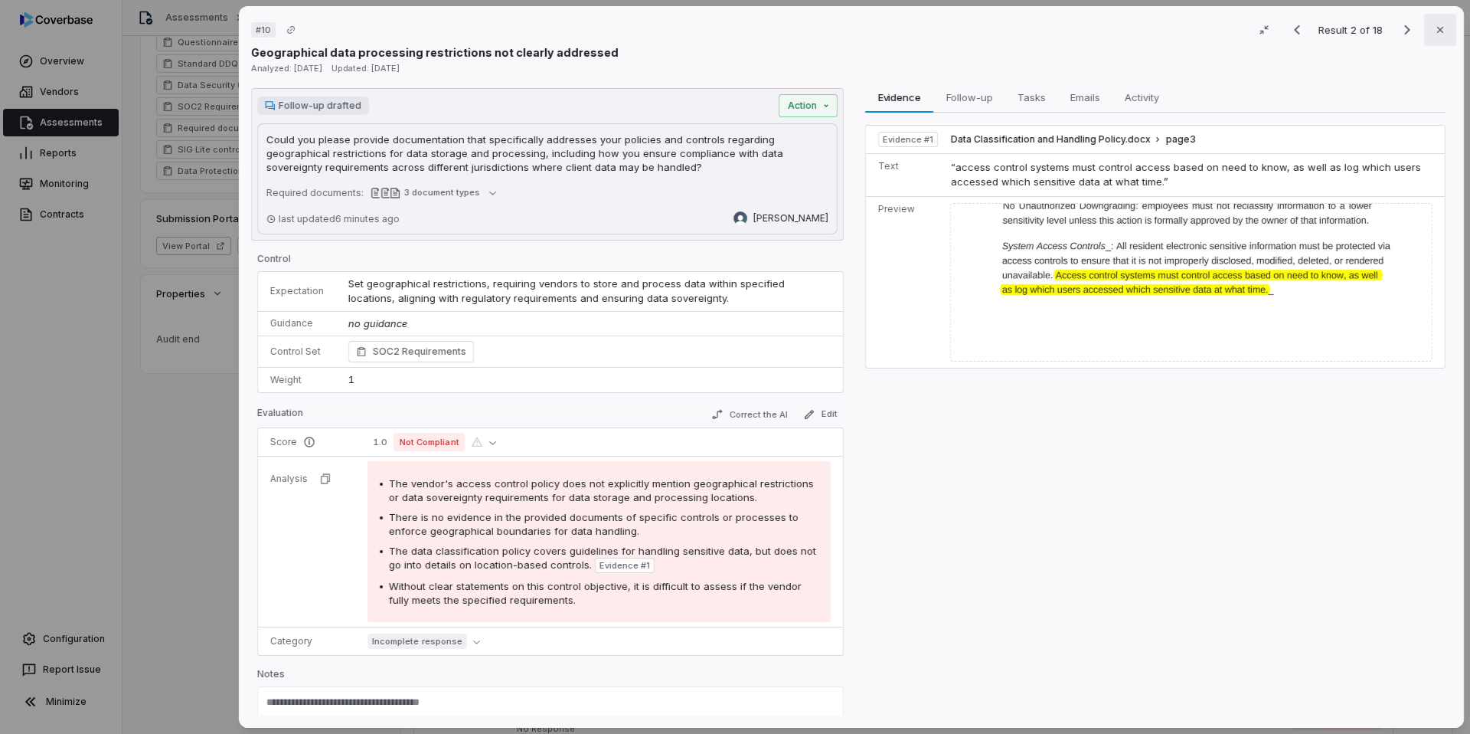
click at [1442, 31] on icon "button" at bounding box center [1440, 30] width 6 height 6
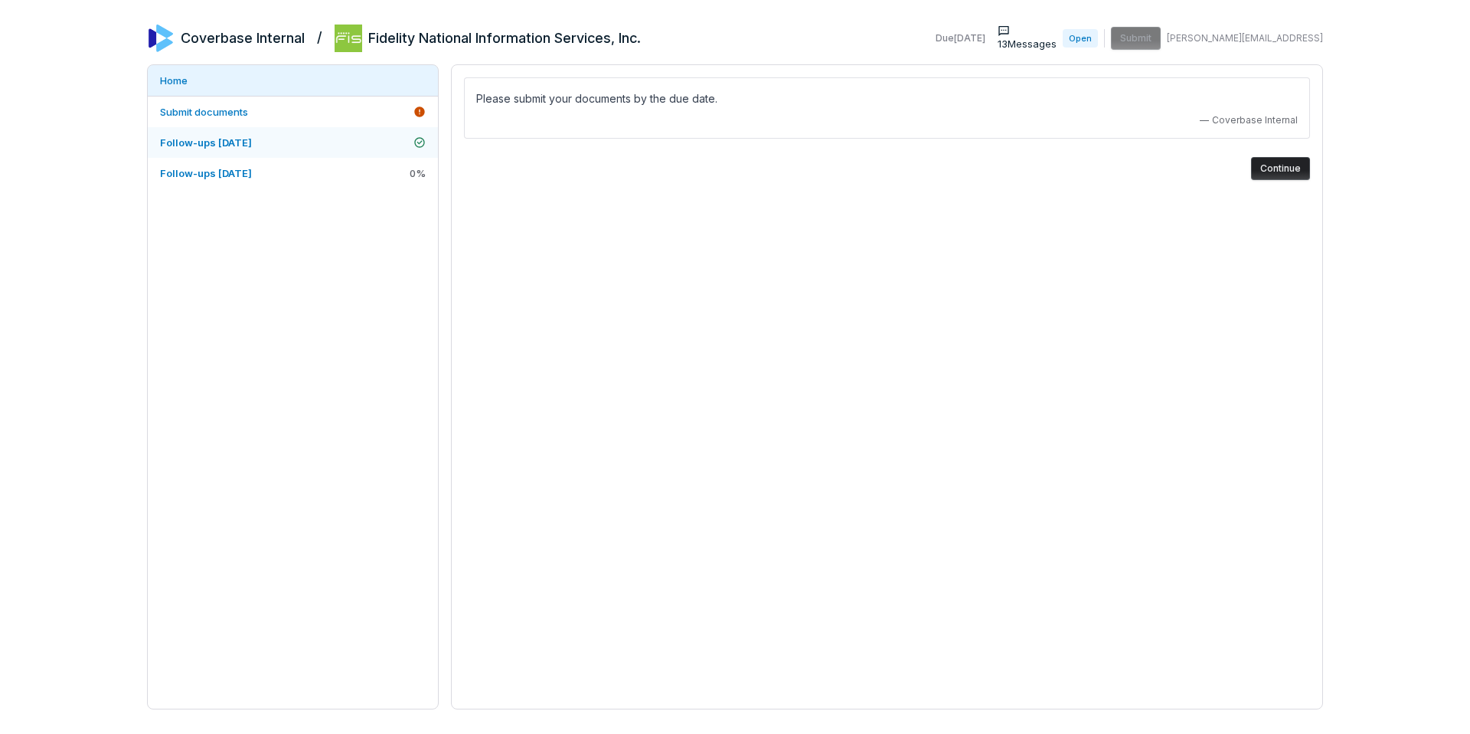
click at [239, 148] on span "Follow-ups [DATE]" at bounding box center [206, 142] width 92 height 12
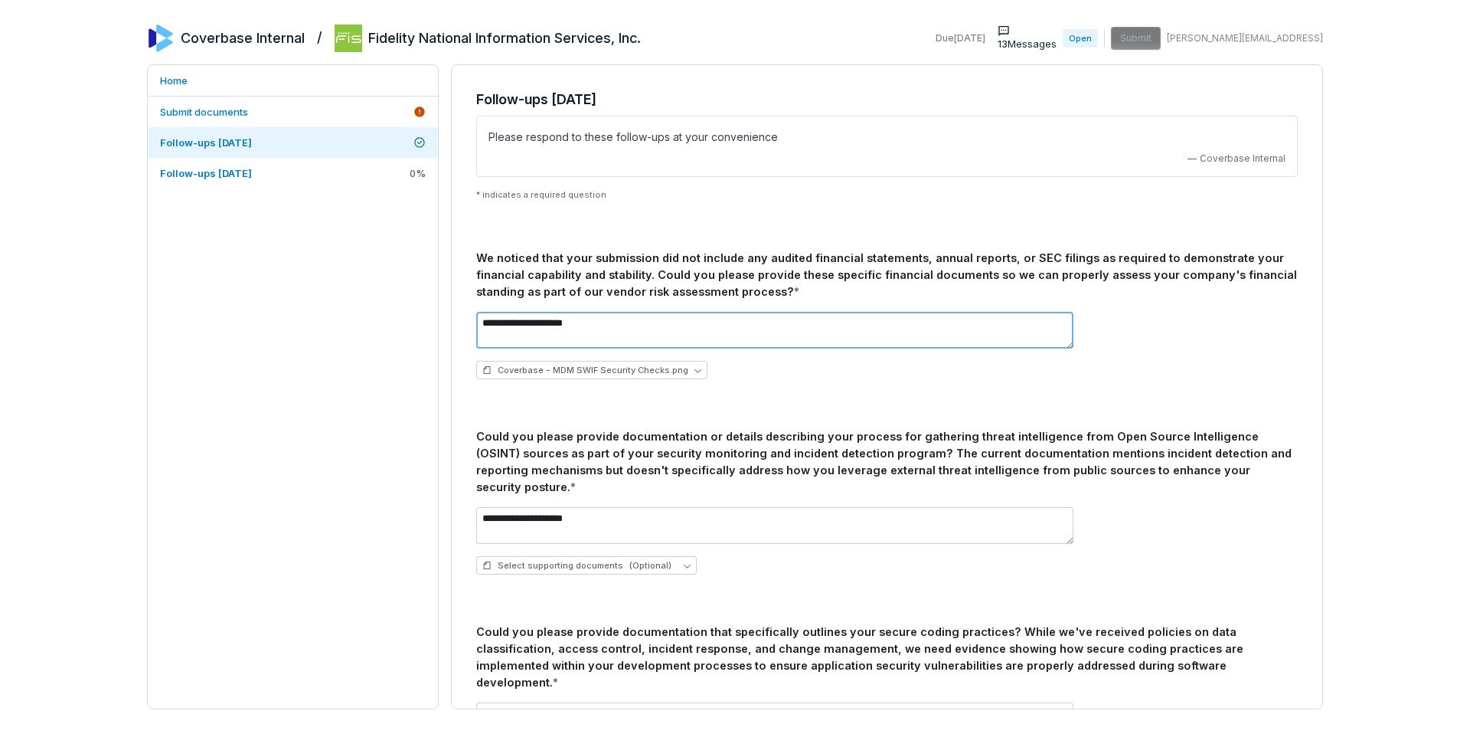
click at [600, 325] on textarea "**********" at bounding box center [774, 330] width 597 height 37
